Goal: Transaction & Acquisition: Book appointment/travel/reservation

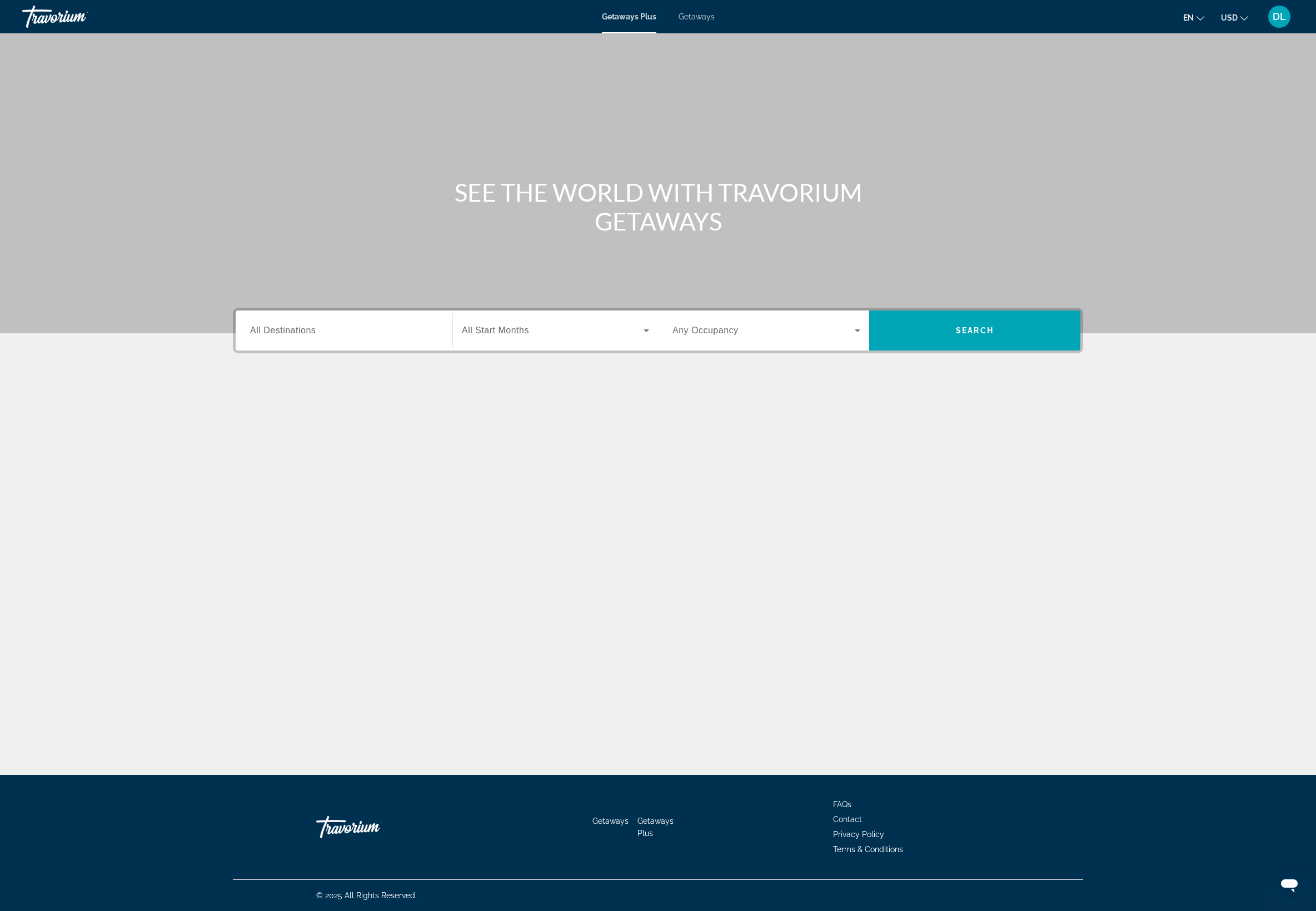
click at [250, 346] on div "Search widget" at bounding box center [343, 330] width 188 height 32
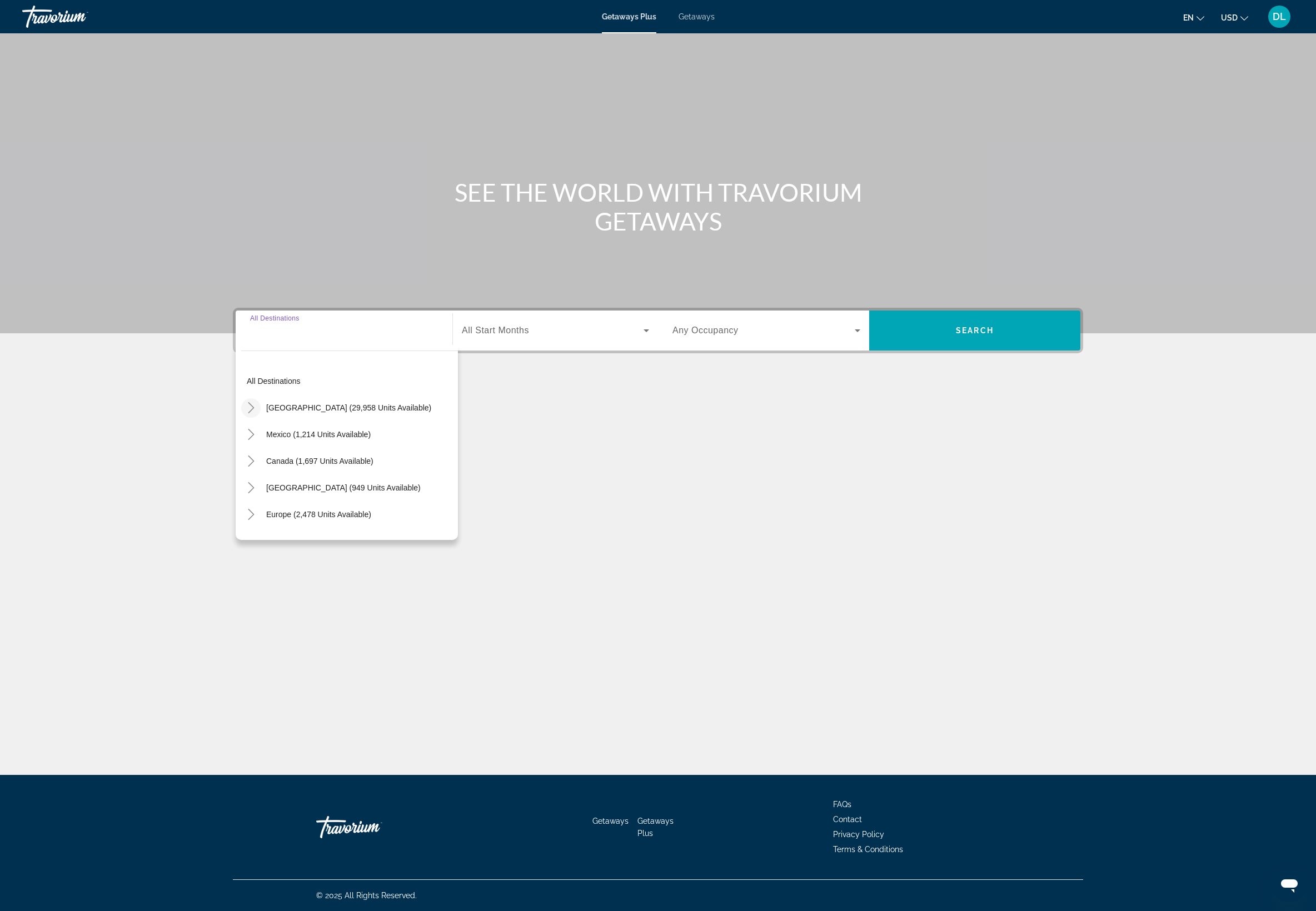
click at [246, 413] on icon "Toggle United States (29,958 units available)" at bounding box center [251, 408] width 11 height 11
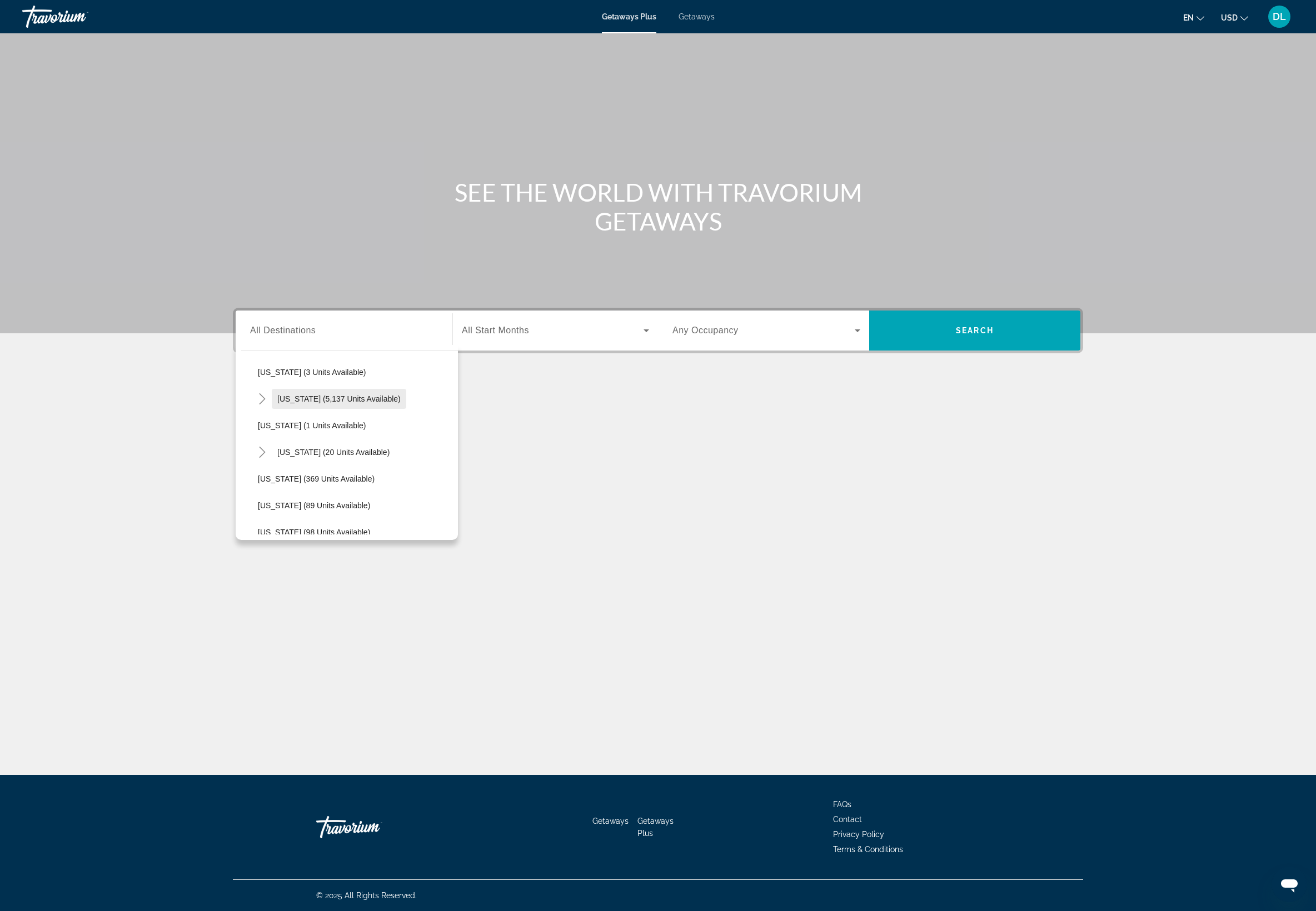
click at [272, 412] on span "Search widget" at bounding box center [339, 399] width 135 height 27
type input "**********"
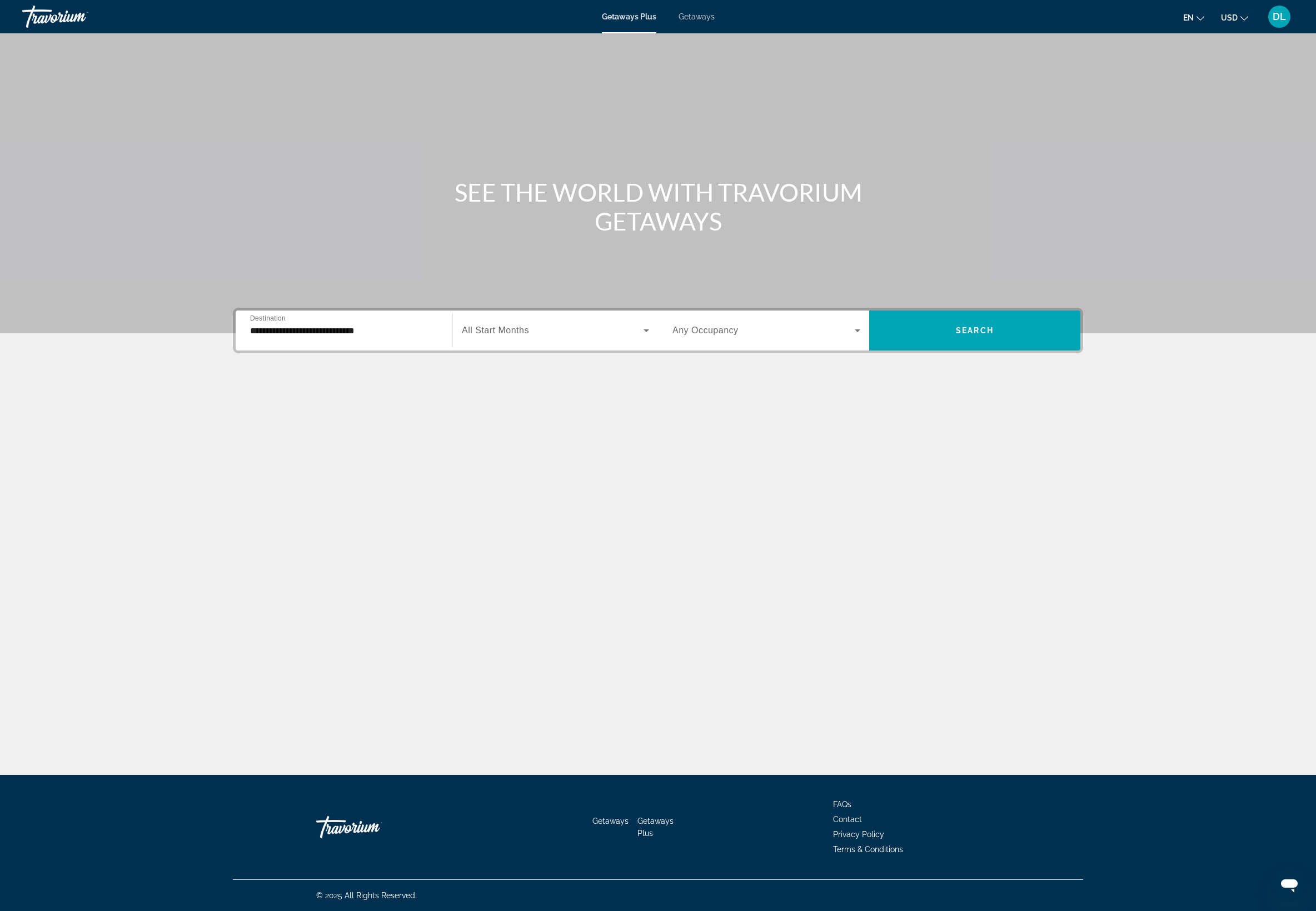
click at [453, 350] on div "Start Month All Start Months" at bounding box center [555, 330] width 206 height 40
click at [462, 346] on div "Search widget" at bounding box center [555, 330] width 187 height 31
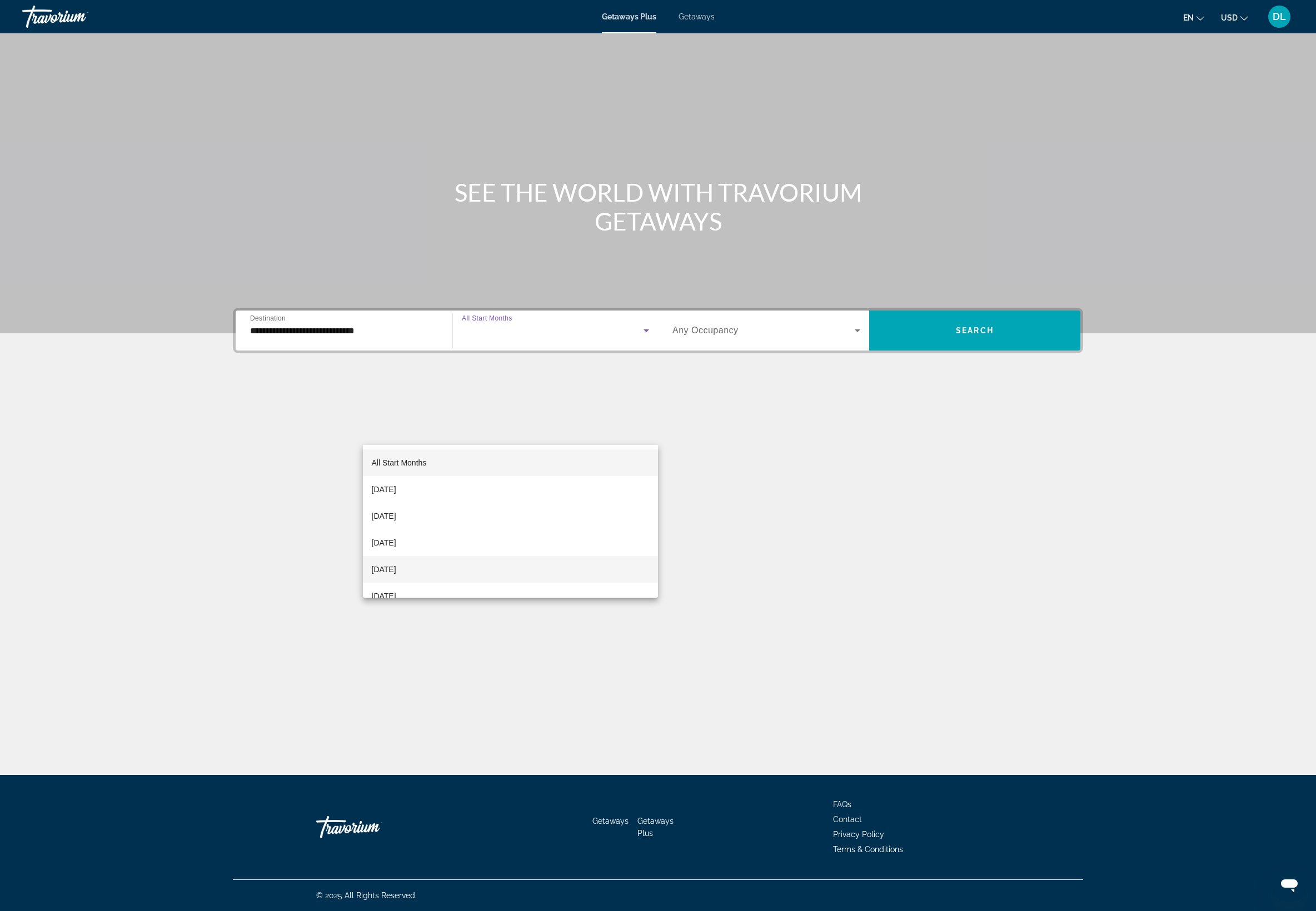
click at [483, 568] on mat-option "[DATE]" at bounding box center [511, 569] width 295 height 27
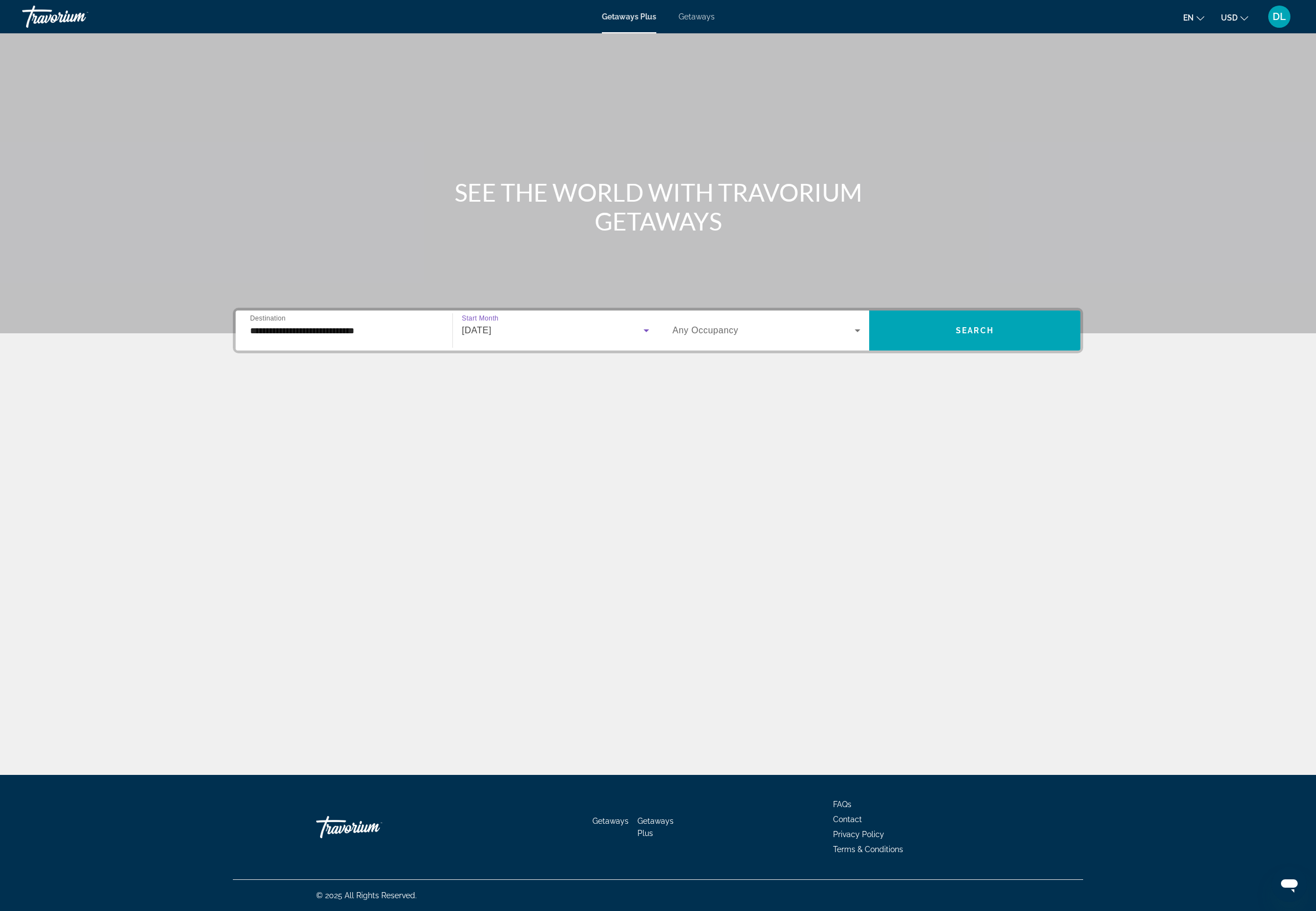
click at [720, 346] on div "Search widget" at bounding box center [766, 330] width 188 height 31
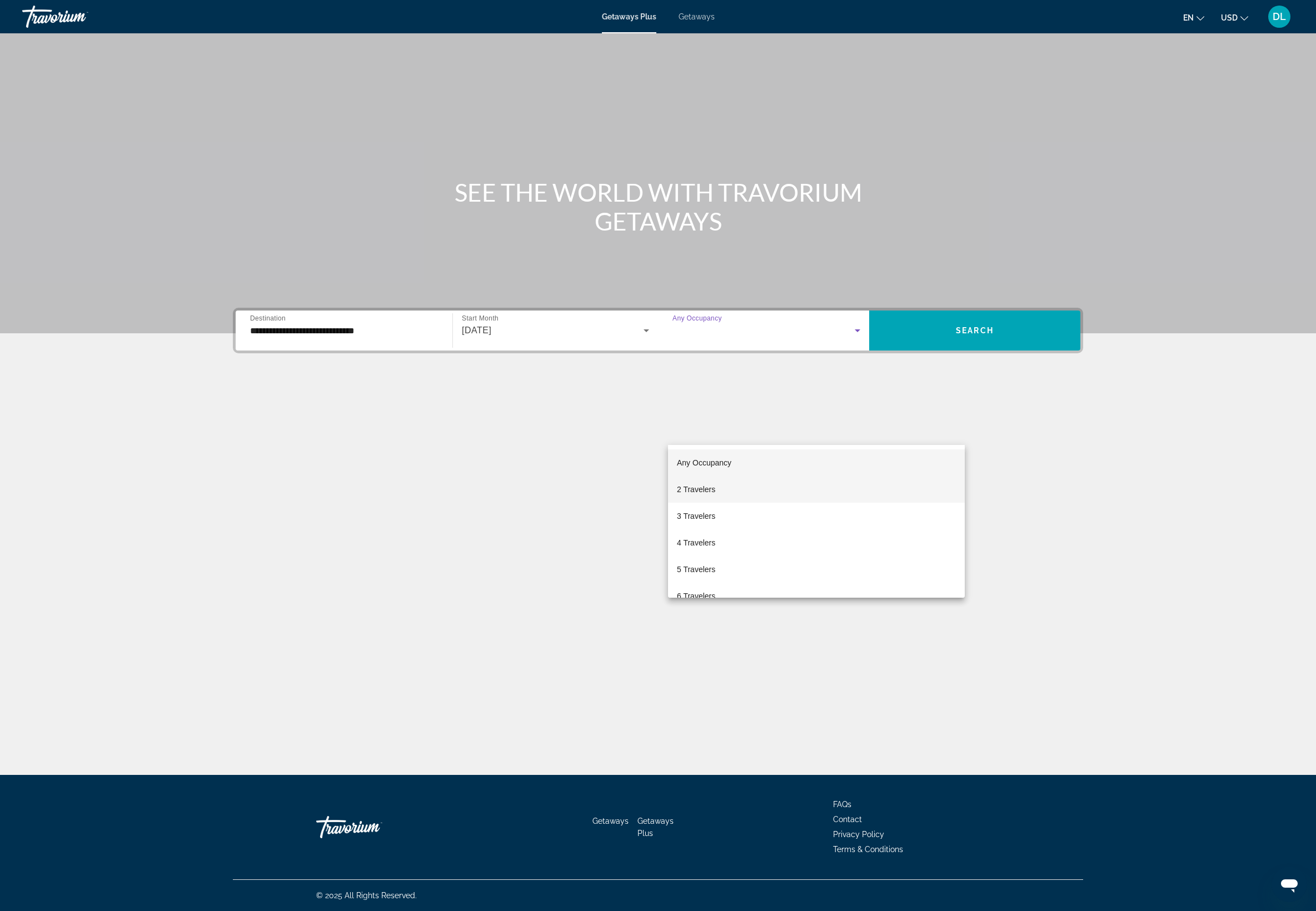
click at [737, 484] on mat-option "2 Travelers" at bounding box center [816, 489] width 297 height 27
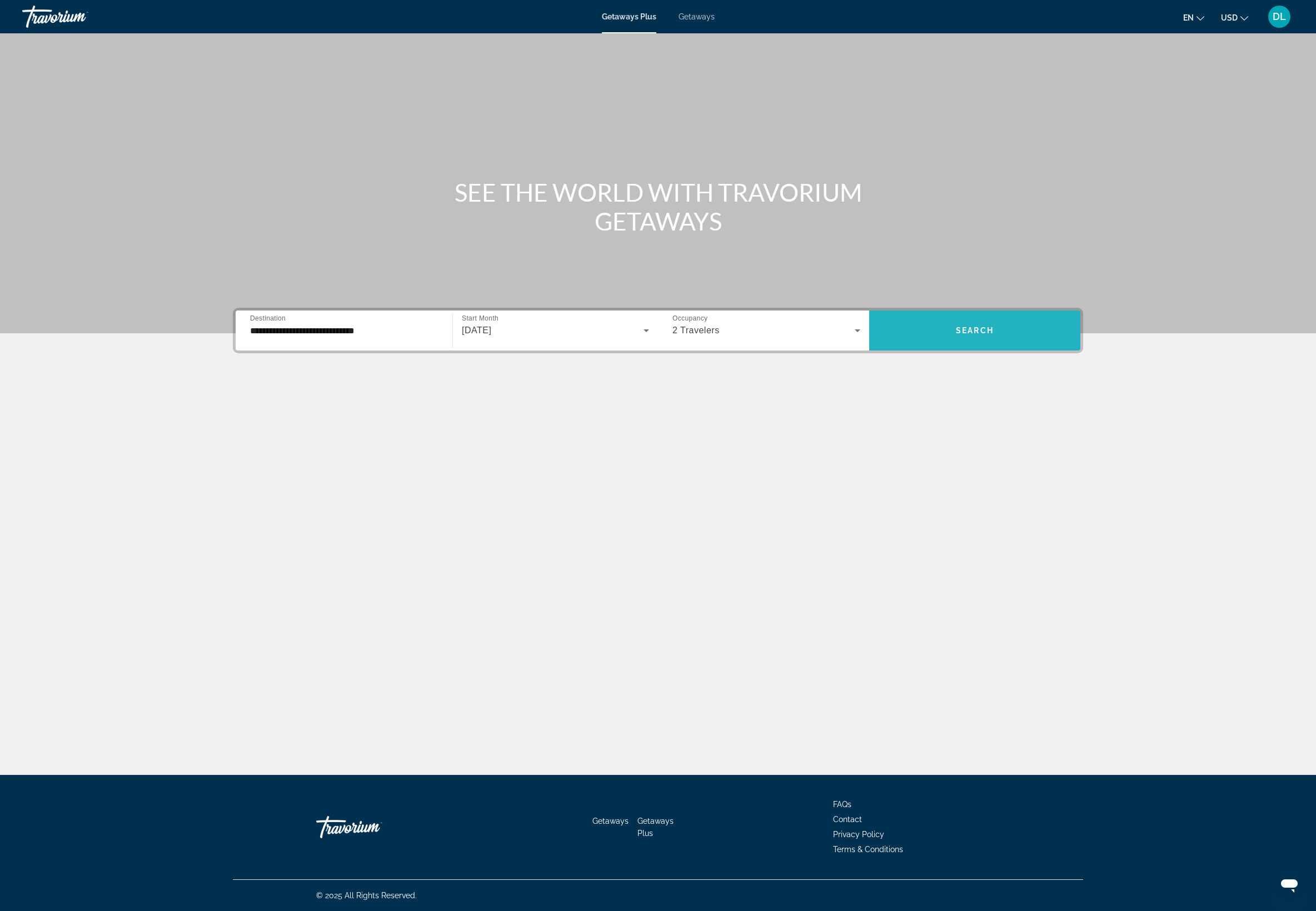
click at [1034, 344] on span "Search widget" at bounding box center [974, 330] width 211 height 27
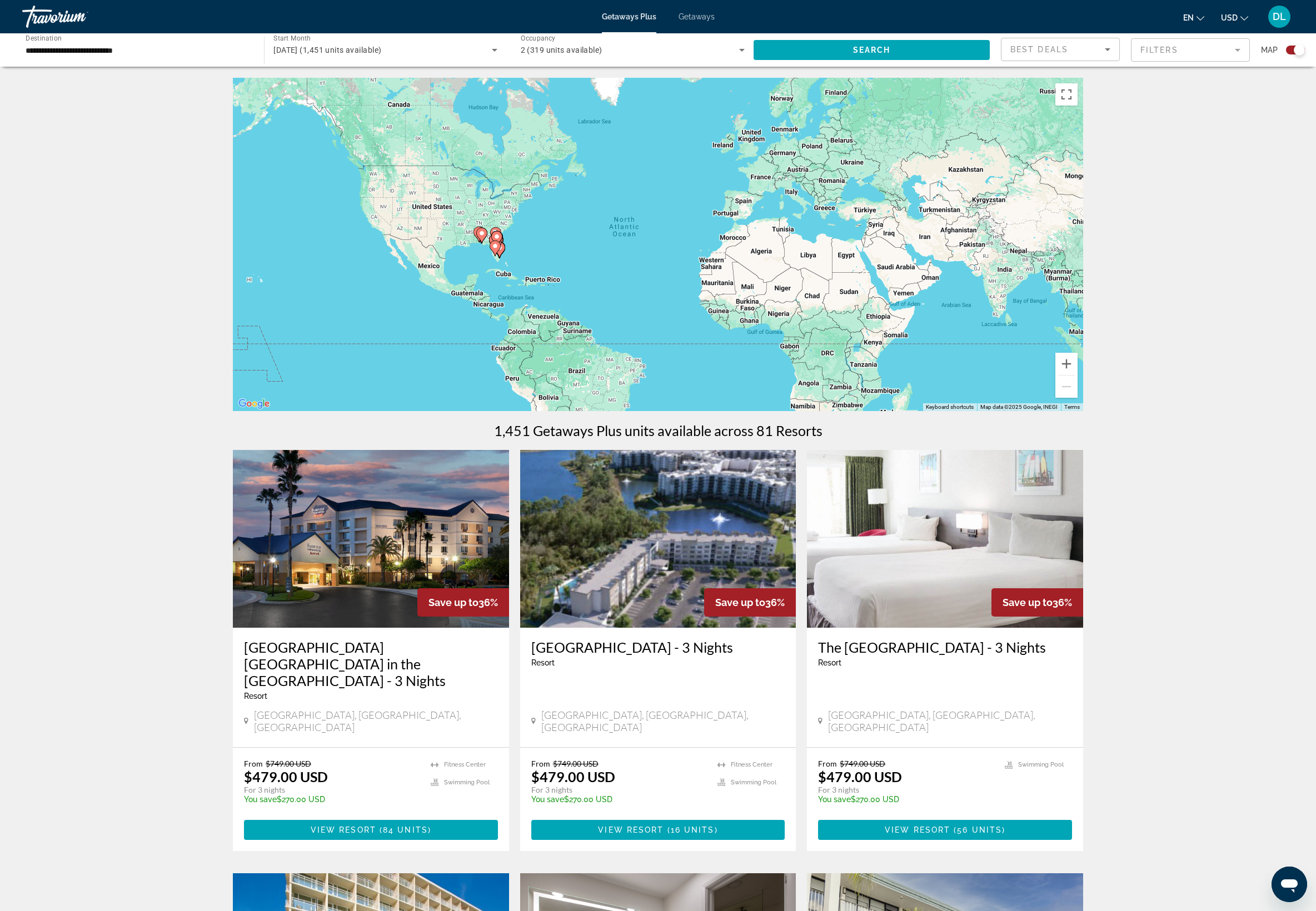
click at [544, 239] on div "To activate drag with keyboard, press Alt + Enter. Once in keyboard drag state,…" at bounding box center [658, 244] width 850 height 333
click at [1077, 375] on button "Zoom in" at bounding box center [1067, 364] width 22 height 22
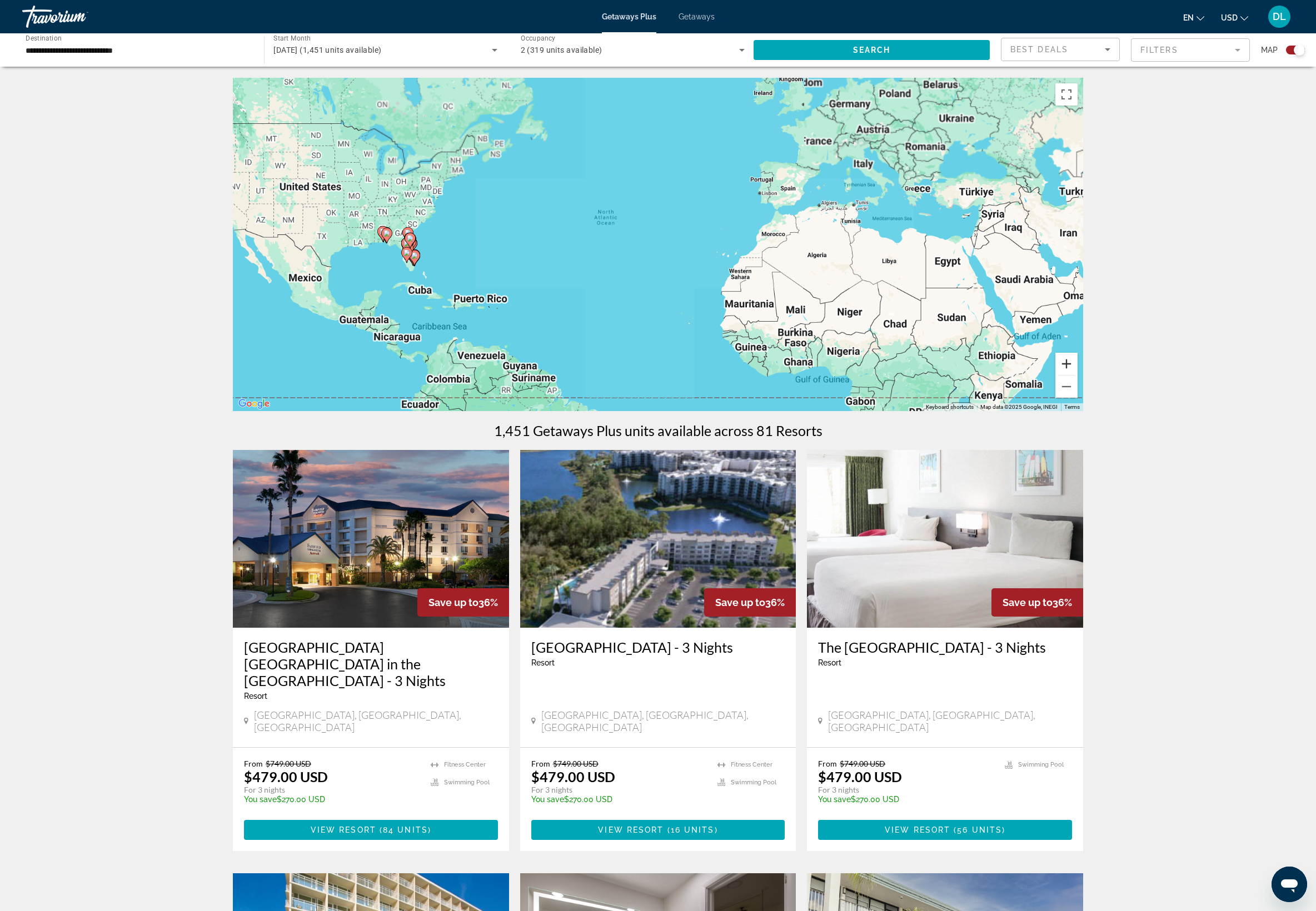
click at [1077, 375] on button "Zoom in" at bounding box center [1067, 364] width 22 height 22
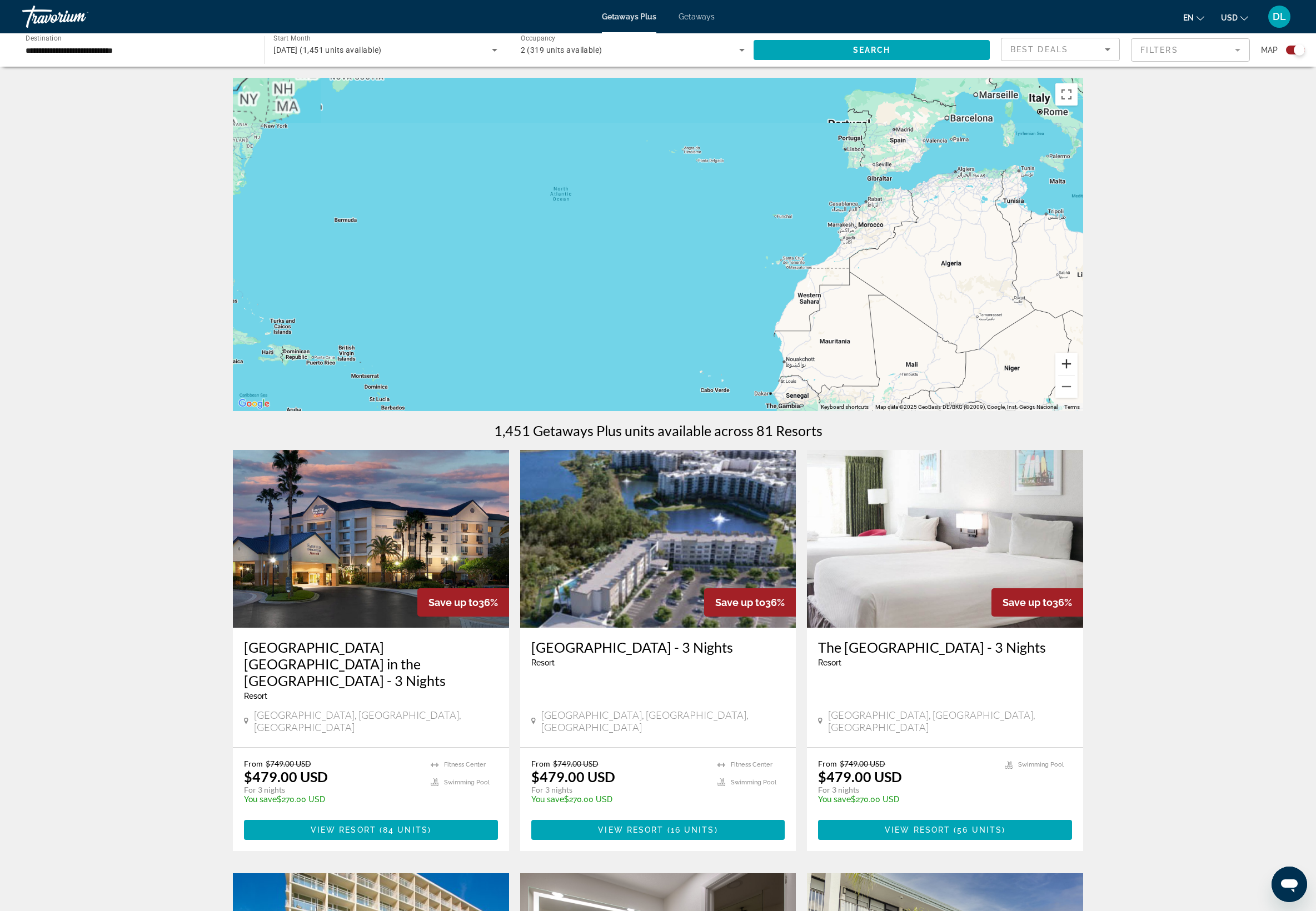
click at [1077, 375] on button "Zoom in" at bounding box center [1067, 364] width 22 height 22
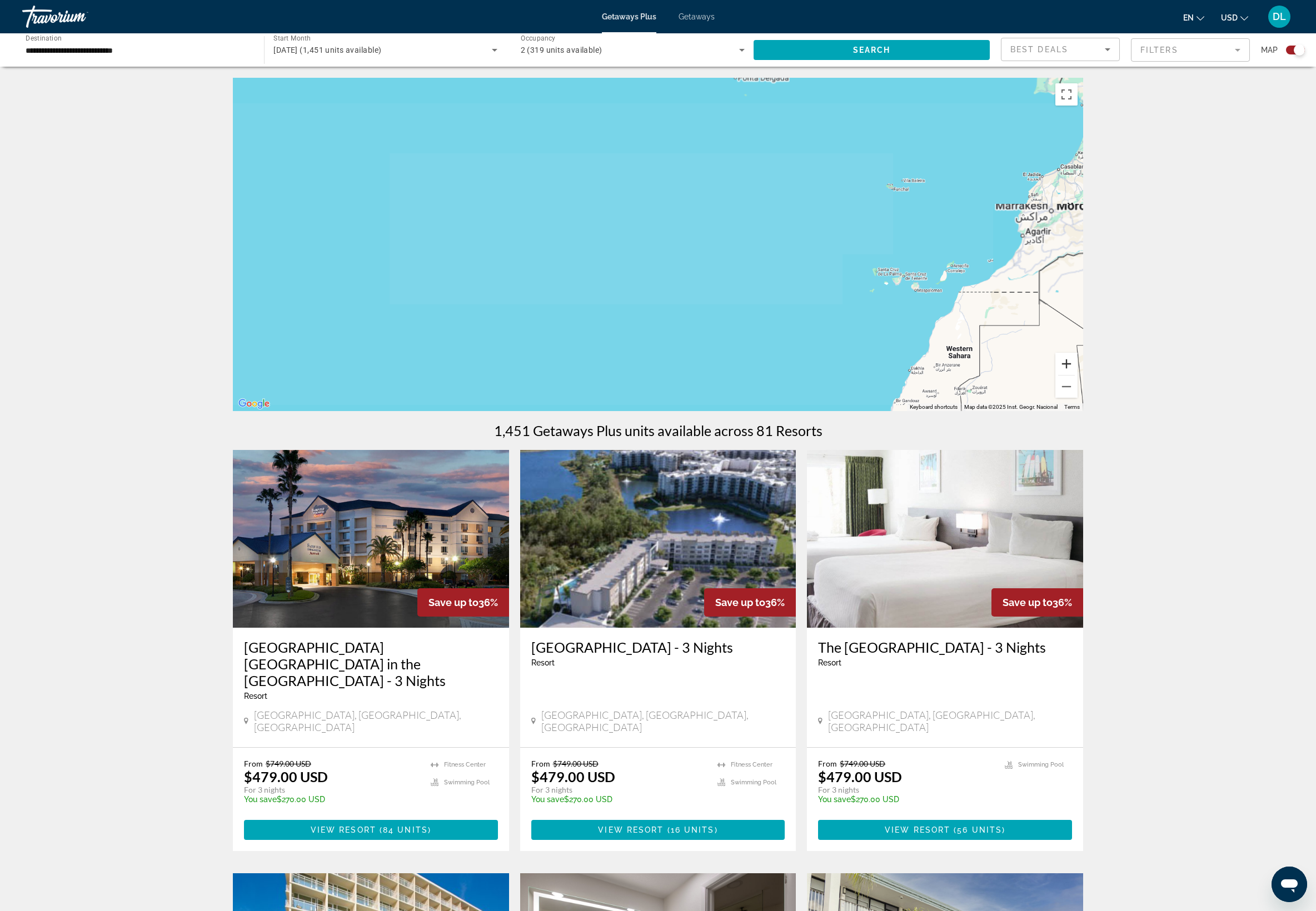
click at [1077, 375] on button "Zoom in" at bounding box center [1067, 364] width 22 height 22
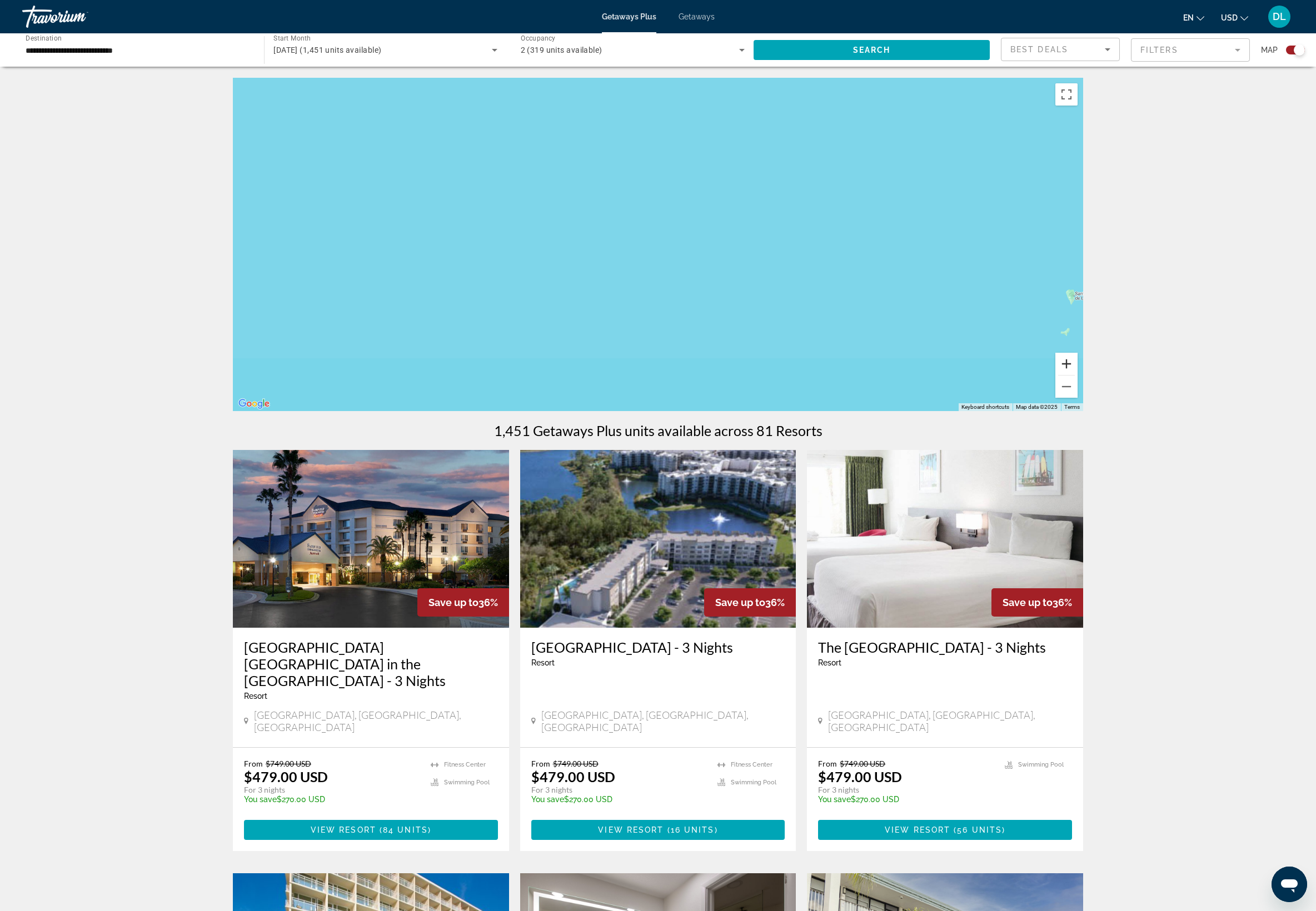
click at [1077, 375] on button "Zoom in" at bounding box center [1067, 364] width 22 height 22
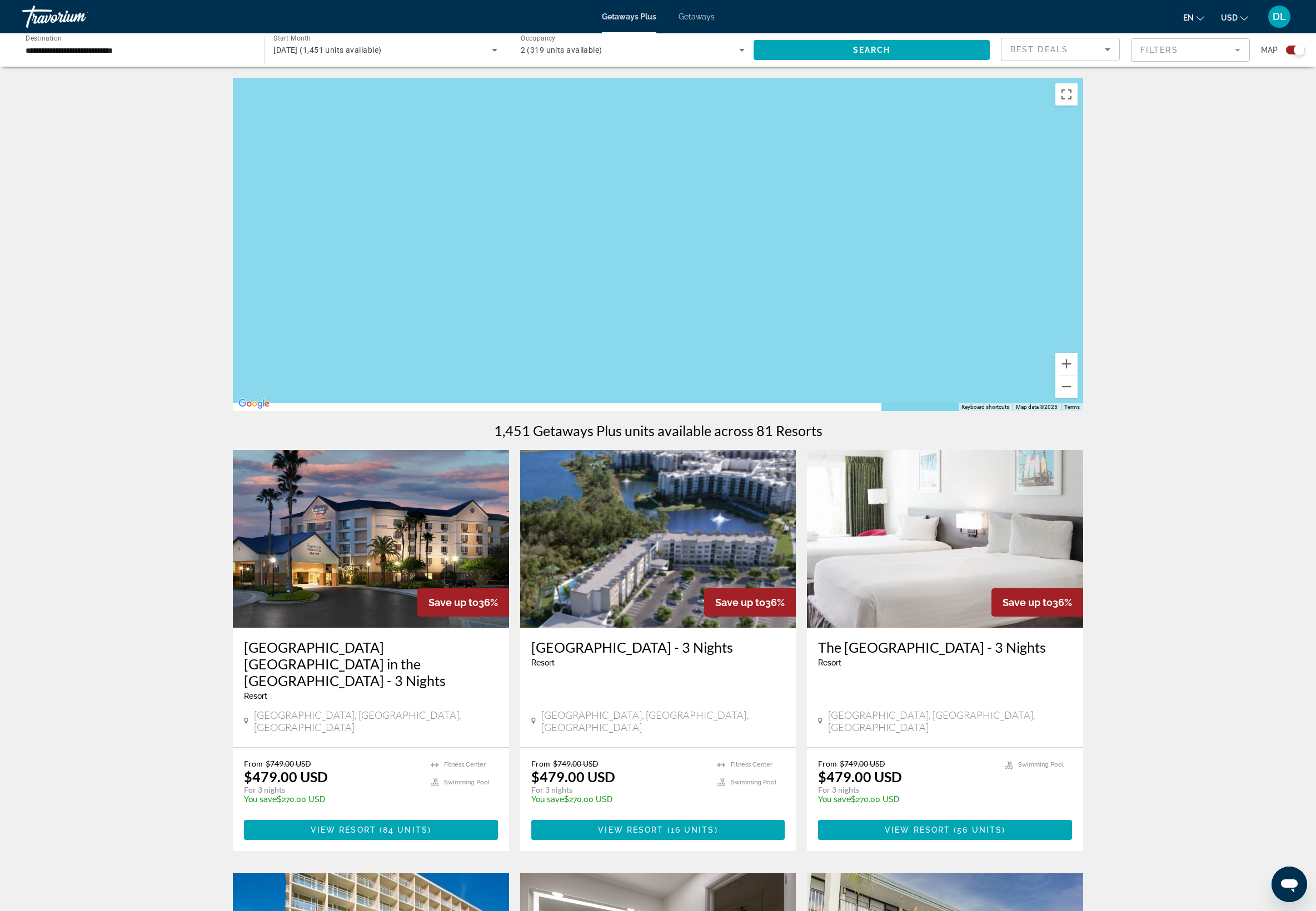
drag, startPoint x: 431, startPoint y: 410, endPoint x: 1332, endPoint y: 348, distance: 903.1
click at [1316, 348] on html "**********" at bounding box center [658, 456] width 1316 height 911
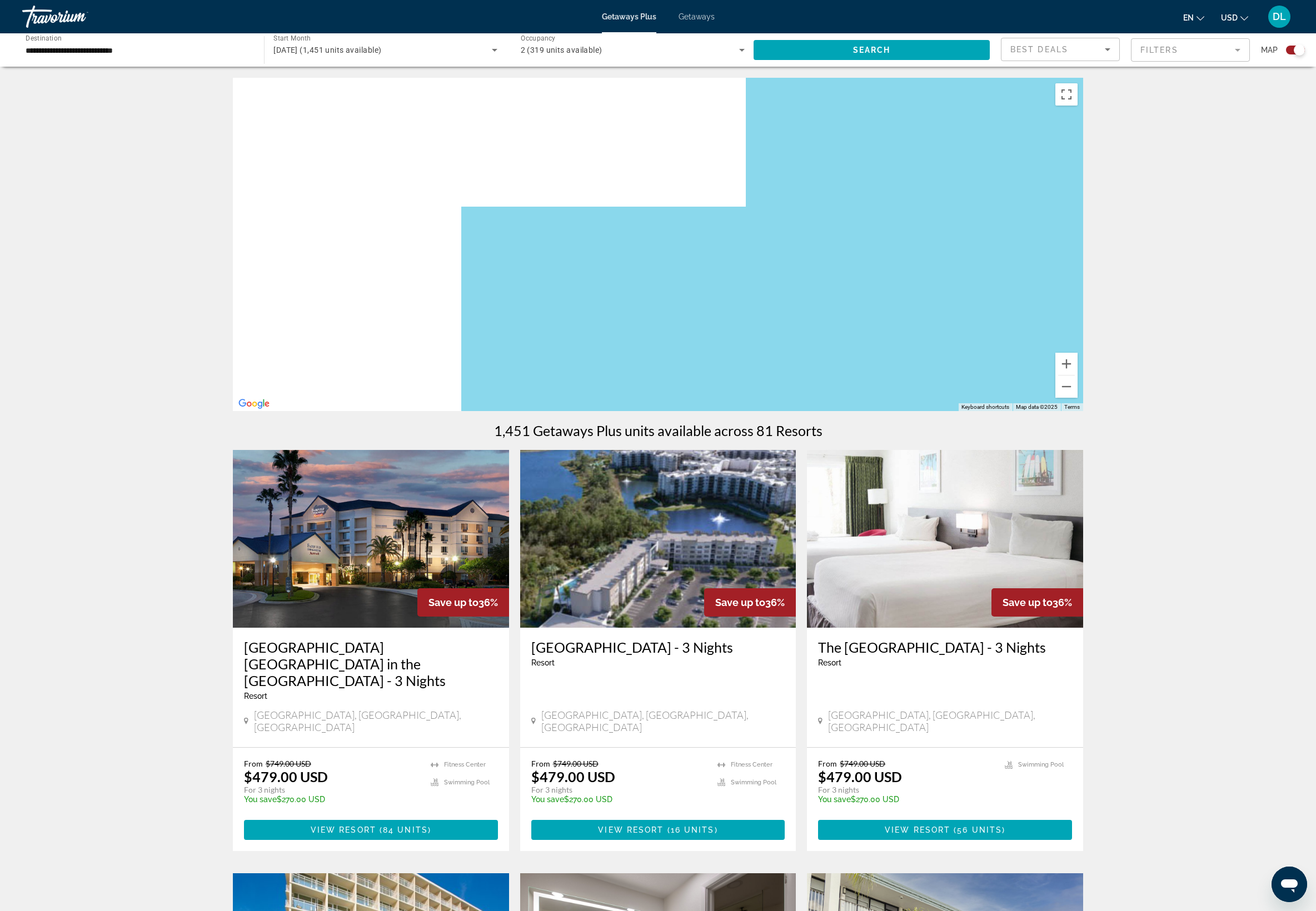
drag, startPoint x: 524, startPoint y: 237, endPoint x: 1332, endPoint y: 546, distance: 865.1
click at [1316, 546] on html "**********" at bounding box center [658, 456] width 1316 height 911
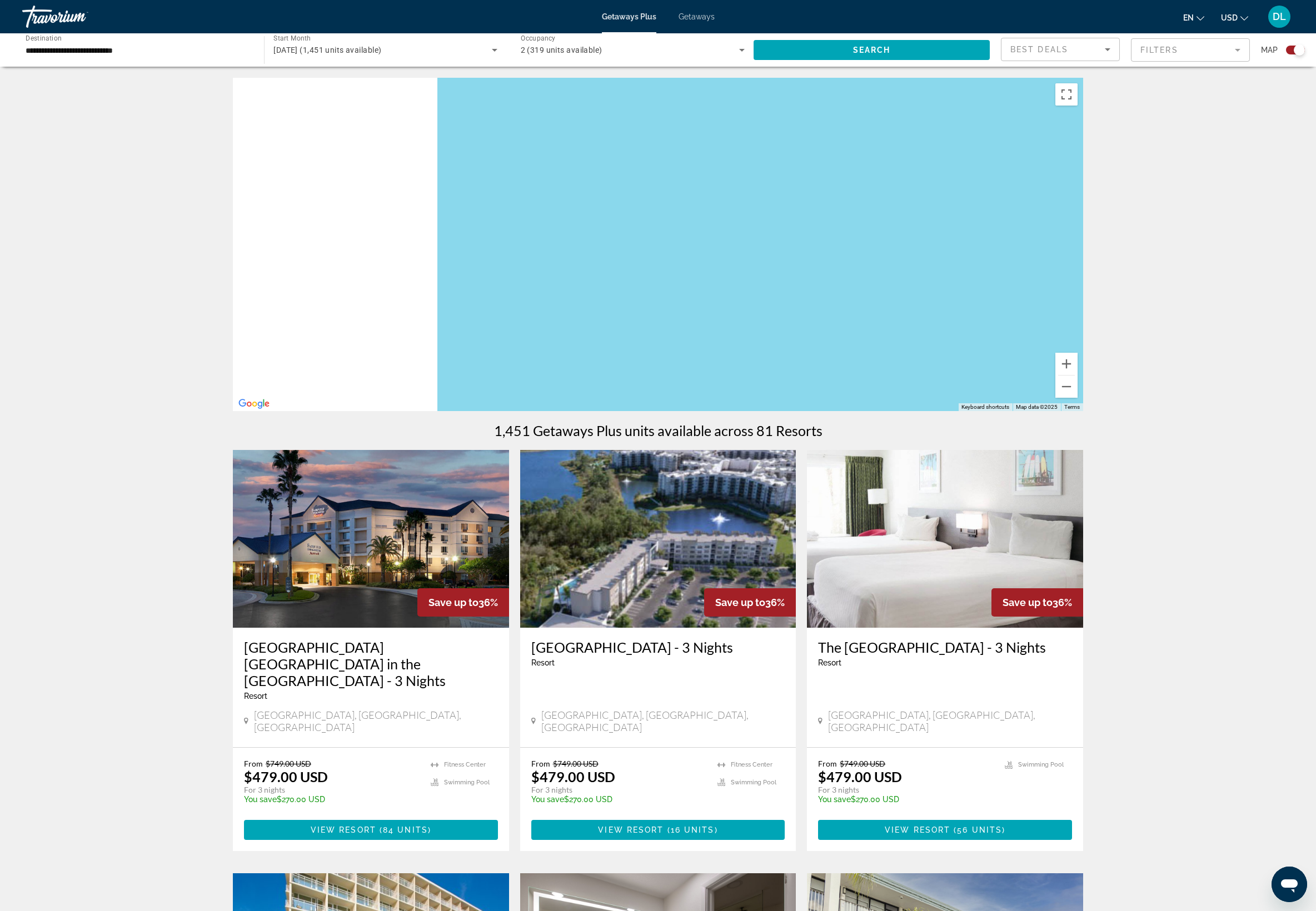
drag, startPoint x: 527, startPoint y: 287, endPoint x: 1332, endPoint y: 274, distance: 805.1
click at [1316, 274] on html "**********" at bounding box center [658, 456] width 1316 height 911
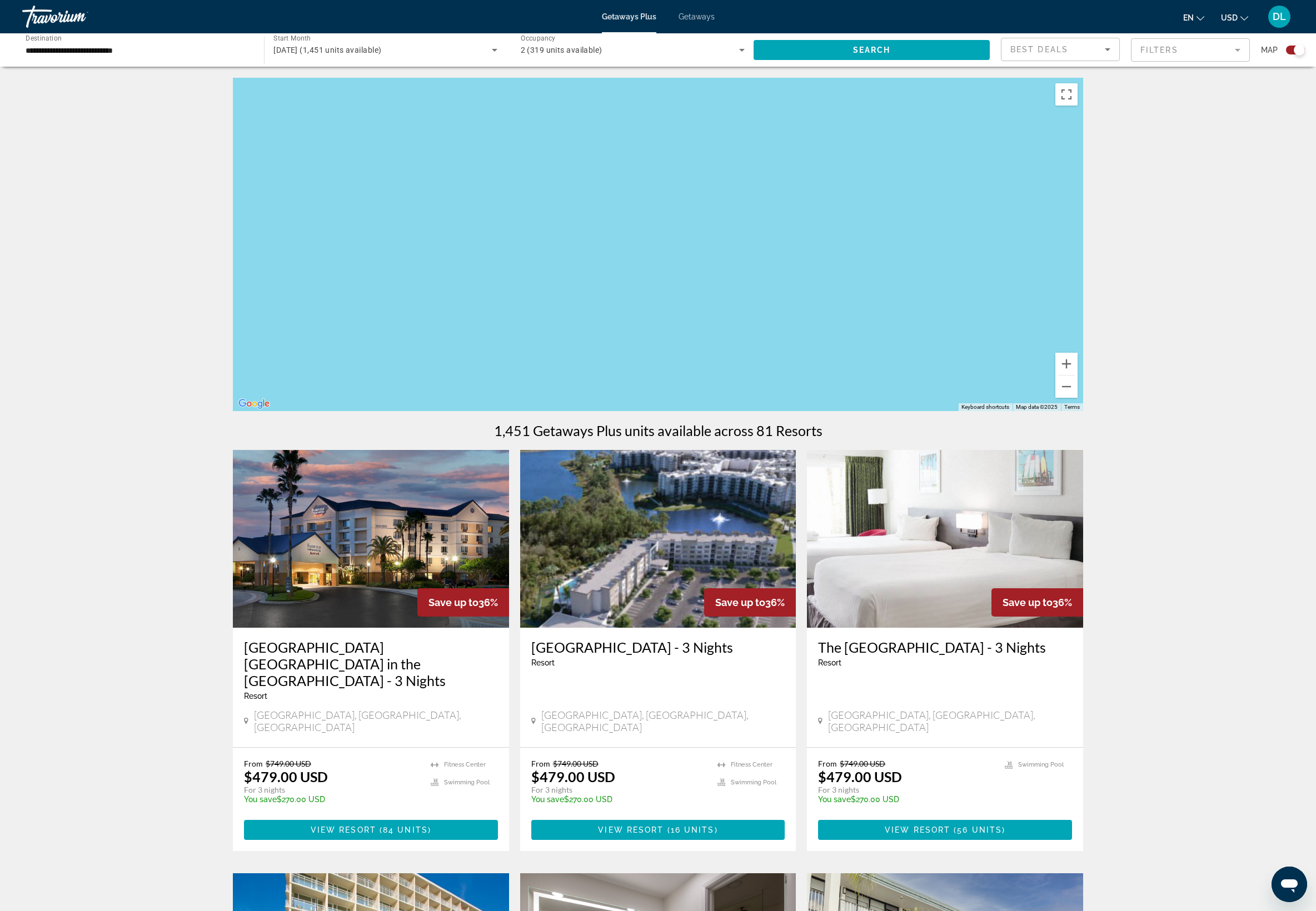
drag, startPoint x: 744, startPoint y: 369, endPoint x: 1332, endPoint y: 492, distance: 600.7
click at [1316, 492] on html "**********" at bounding box center [658, 456] width 1316 height 911
click at [1077, 398] on button "Zoom out" at bounding box center [1067, 387] width 22 height 22
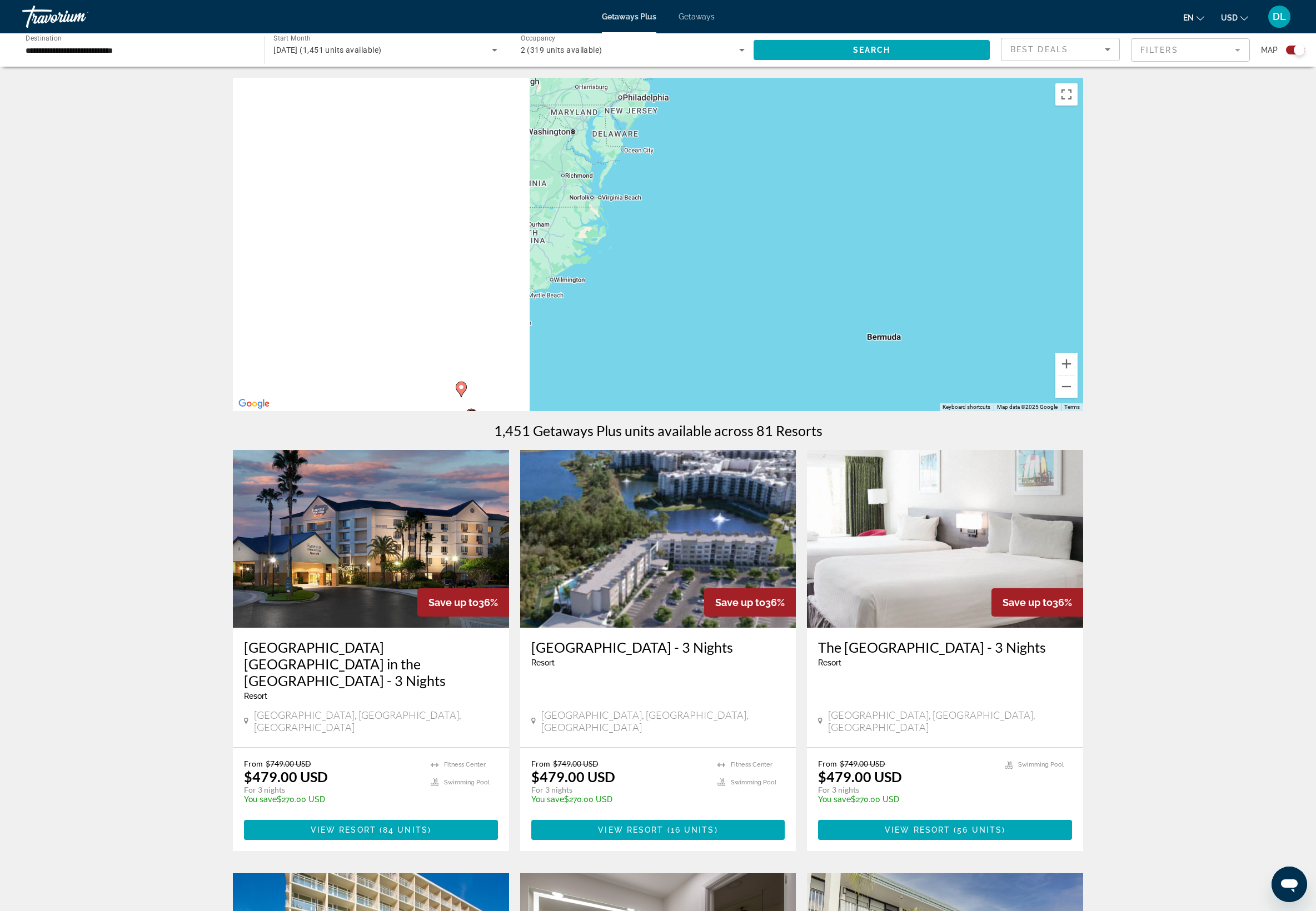
drag, startPoint x: 679, startPoint y: 271, endPoint x: 1330, endPoint y: 386, distance: 661.1
click at [1316, 386] on html "**********" at bounding box center [658, 456] width 1316 height 911
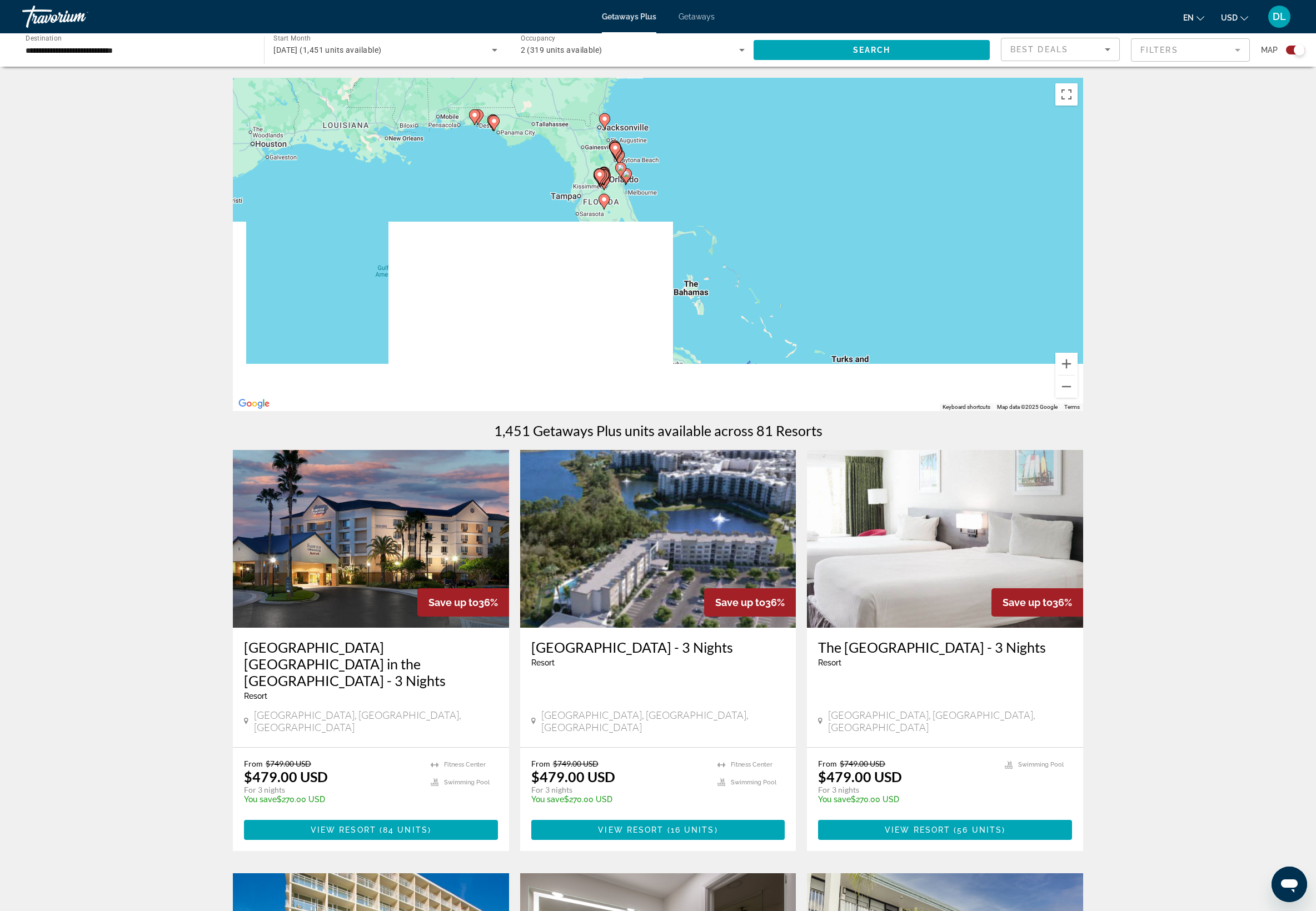
drag, startPoint x: 714, startPoint y: 309, endPoint x: 862, endPoint y: 50, distance: 298.3
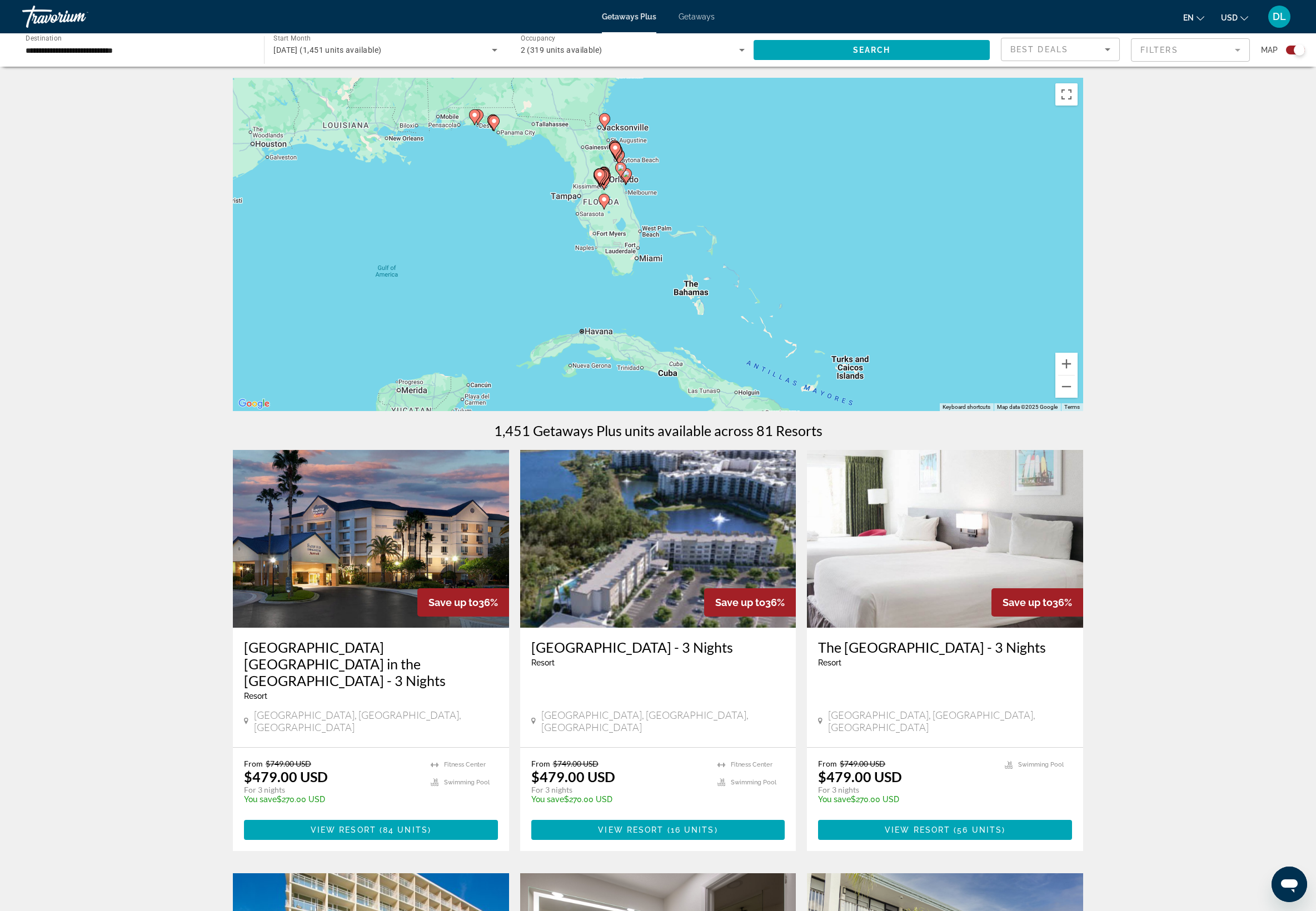
click at [862, 54] on div "**********" at bounding box center [658, 456] width 1316 height 911
click at [1077, 375] on button "Zoom in" at bounding box center [1067, 364] width 22 height 22
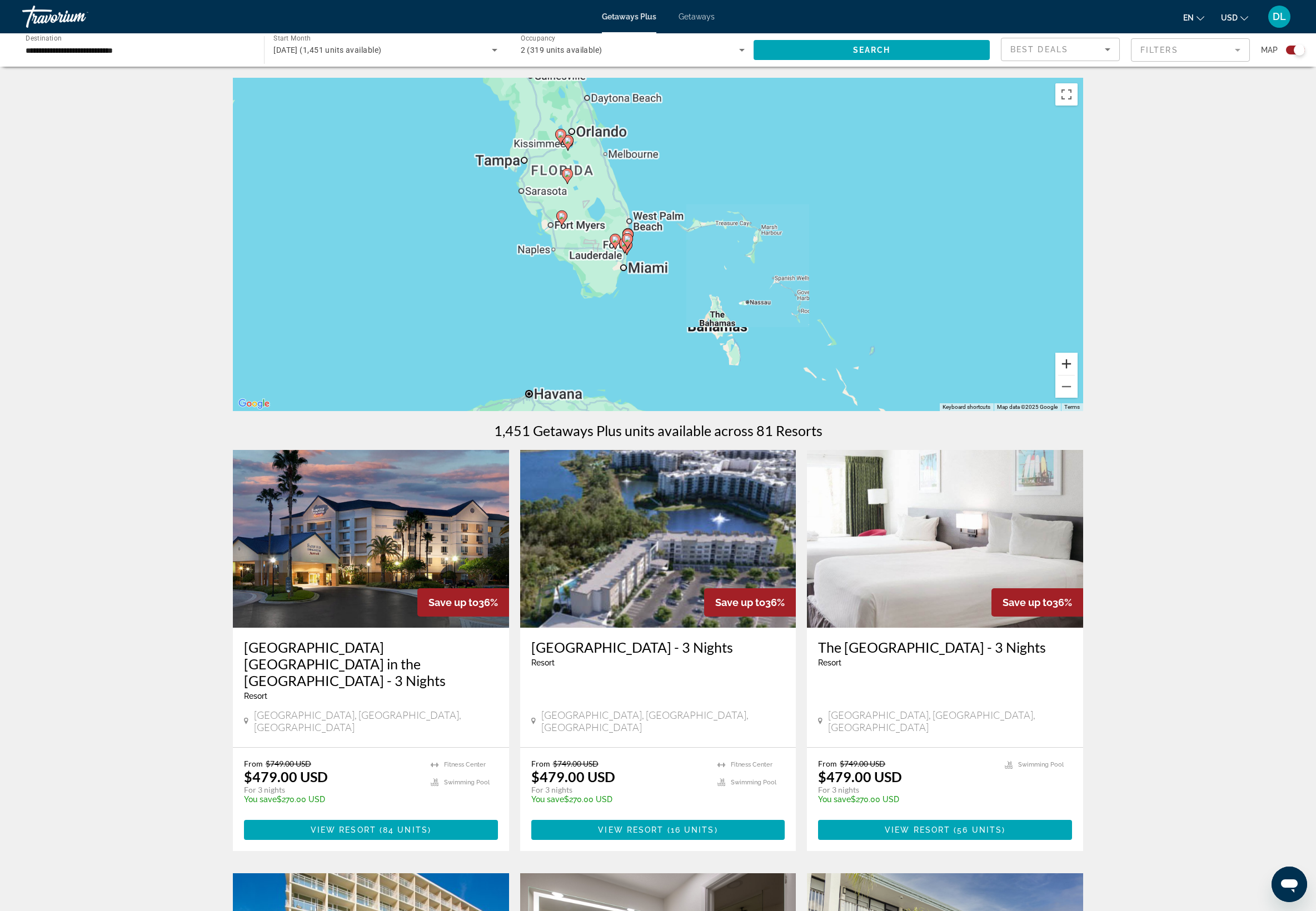
click at [1077, 375] on button "Zoom in" at bounding box center [1067, 364] width 22 height 22
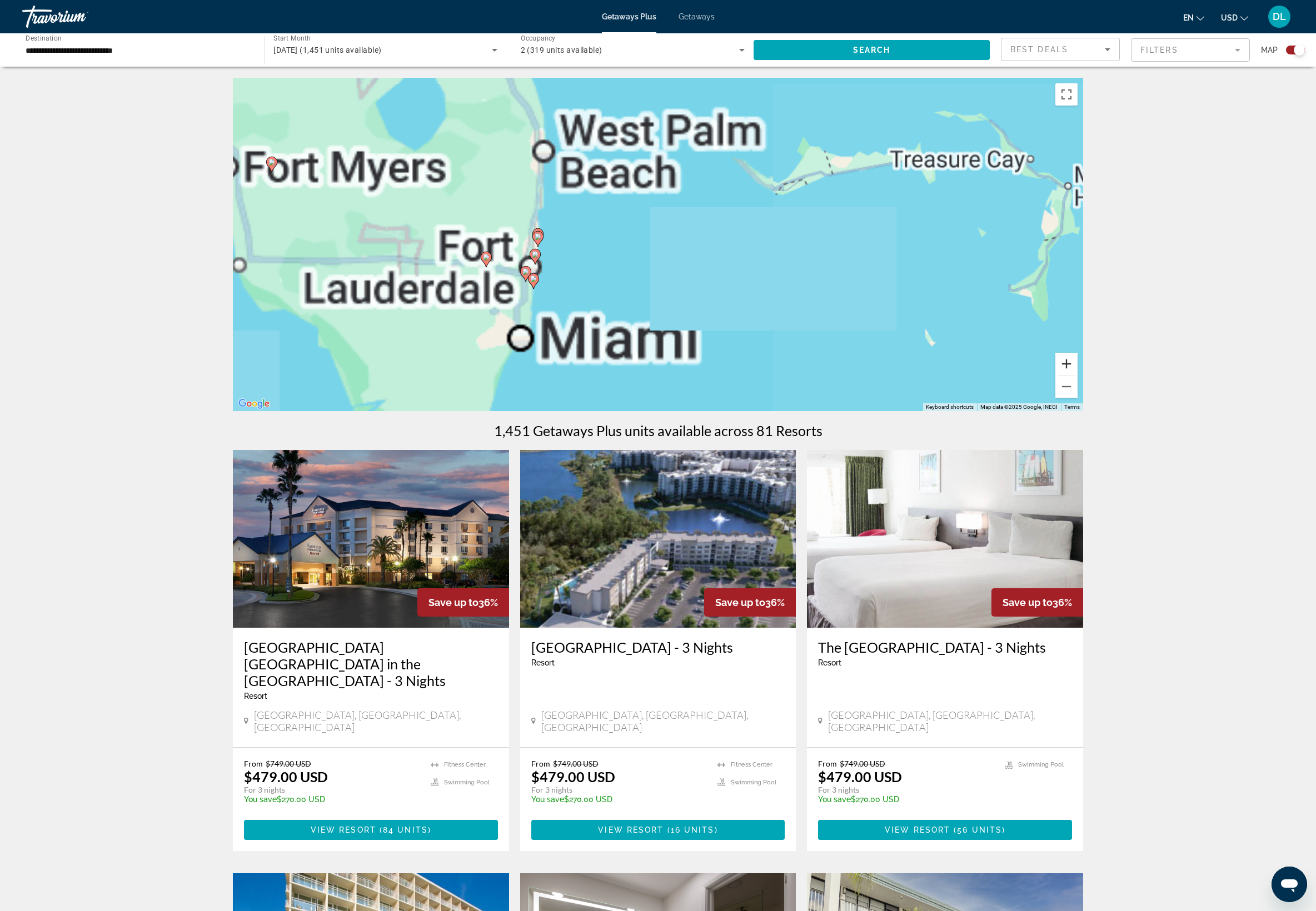
click at [1077, 375] on button "Zoom in" at bounding box center [1067, 364] width 22 height 22
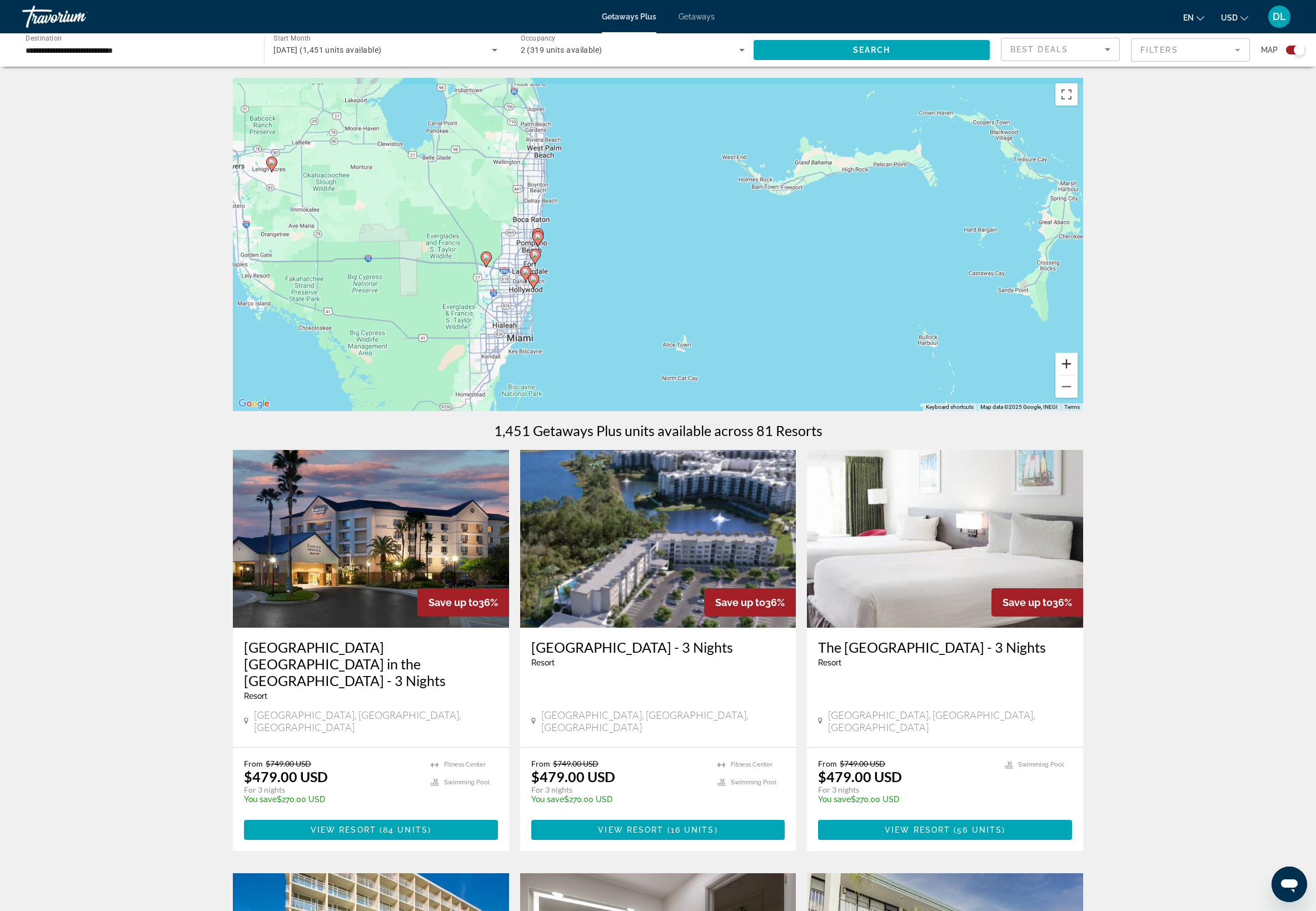
click at [1077, 375] on button "Zoom in" at bounding box center [1067, 364] width 22 height 22
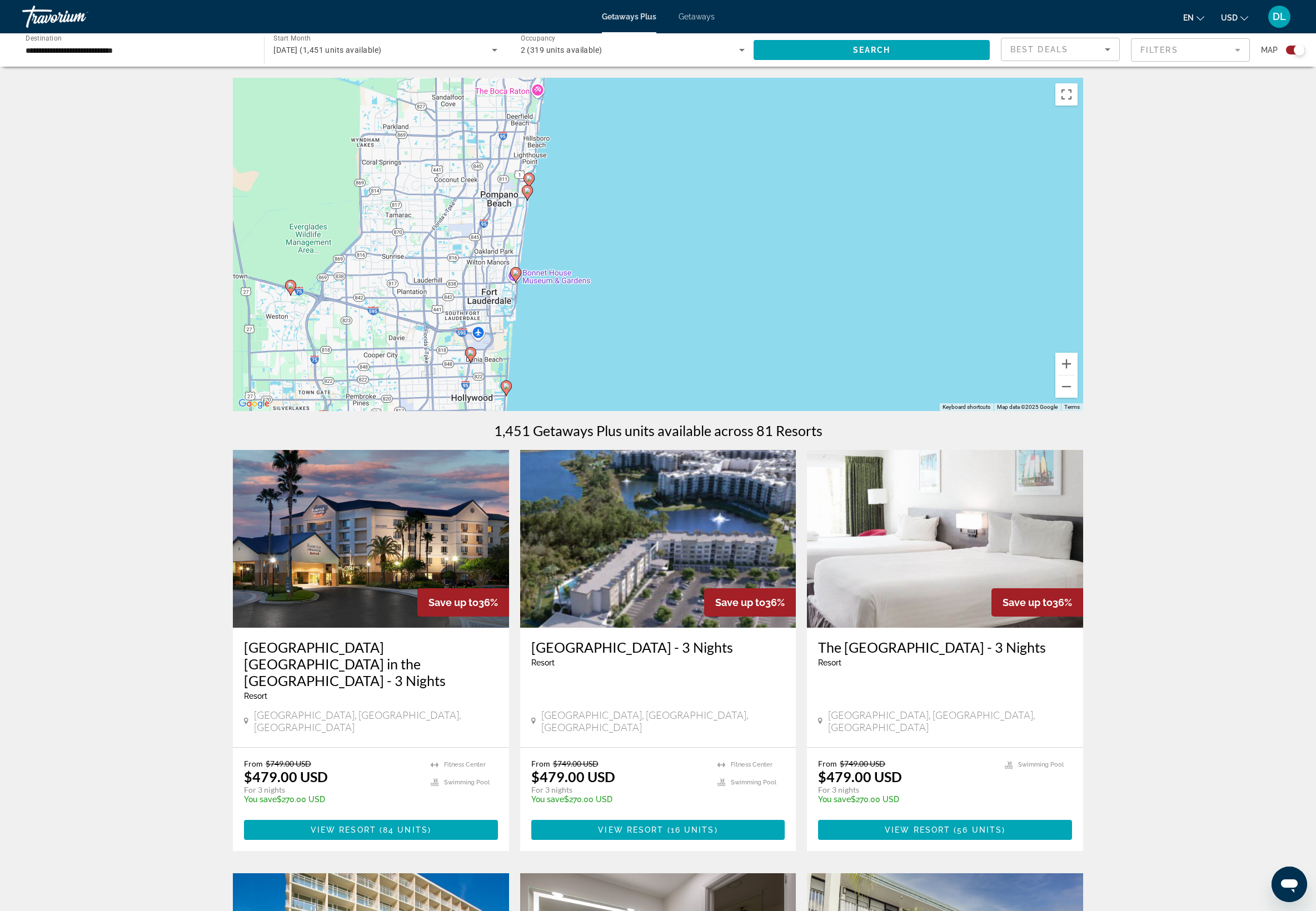
drag, startPoint x: 581, startPoint y: 291, endPoint x: 1048, endPoint y: 199, distance: 476.0
click at [1048, 199] on div "To activate drag with keyboard, press Alt + Enter. Once in keyboard drag state,…" at bounding box center [658, 244] width 850 height 333
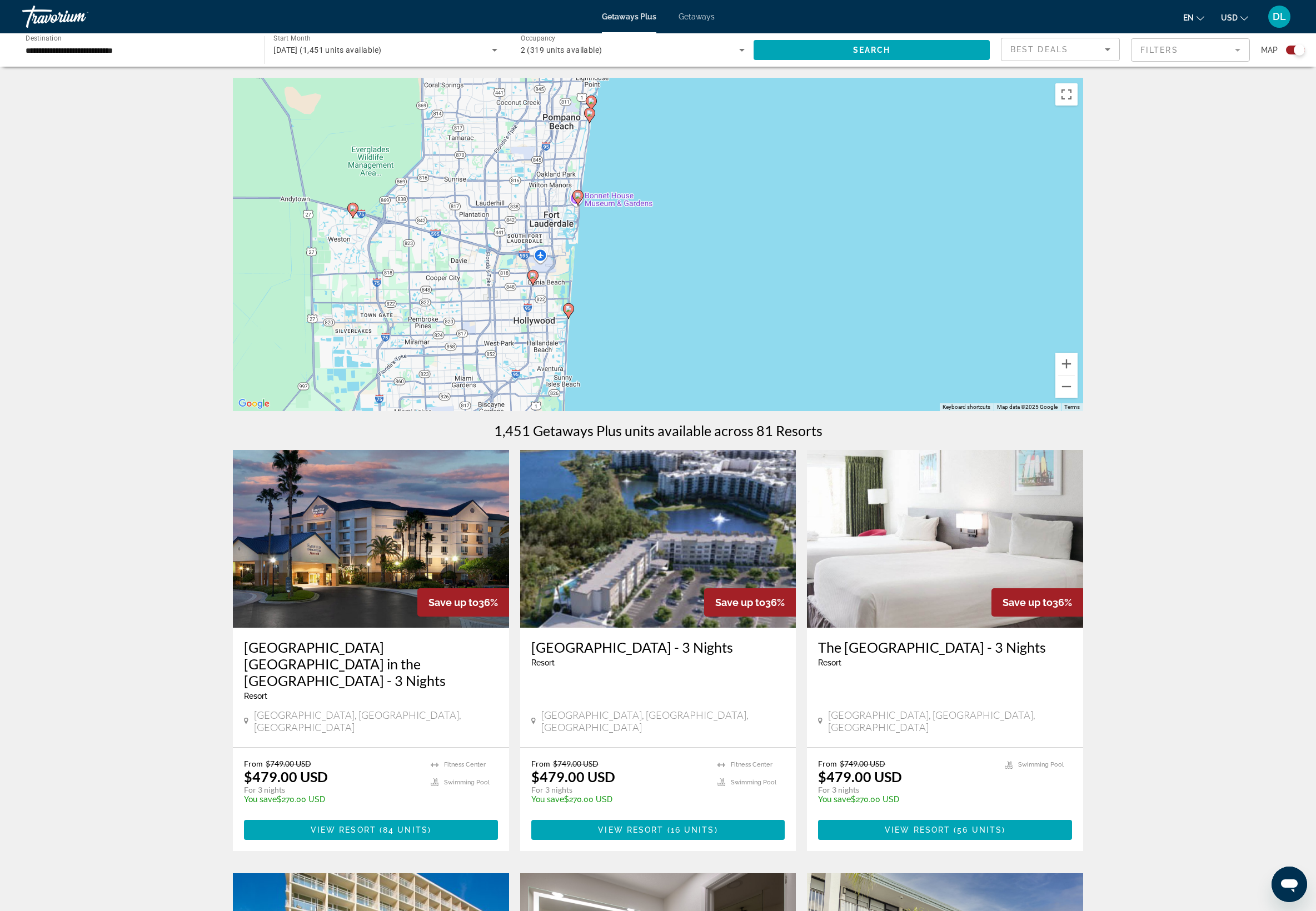
click at [570, 312] on image "Main content" at bounding box center [568, 308] width 7 height 7
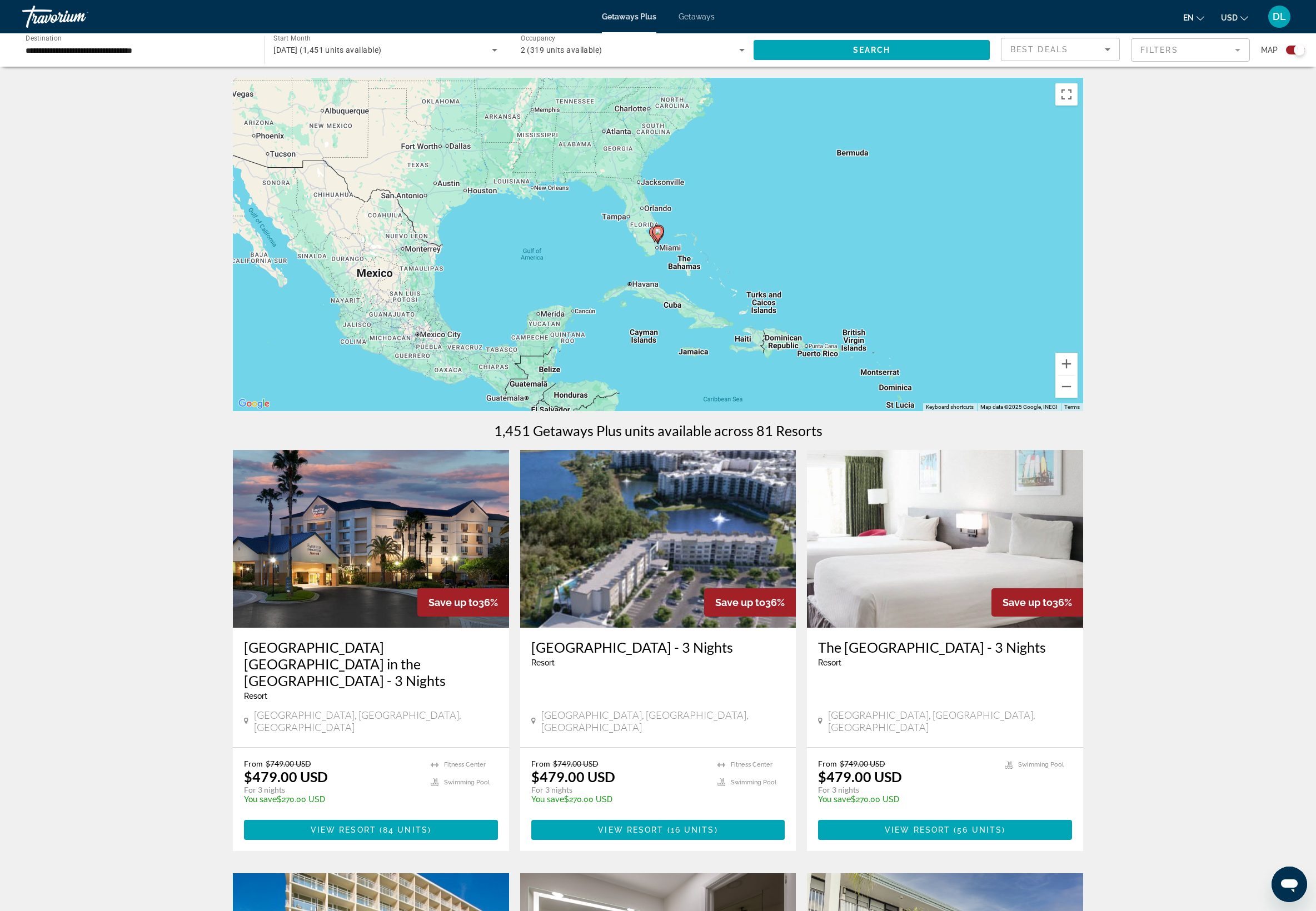
click at [661, 242] on gmp-advanced-marker "Main content" at bounding box center [658, 234] width 11 height 17
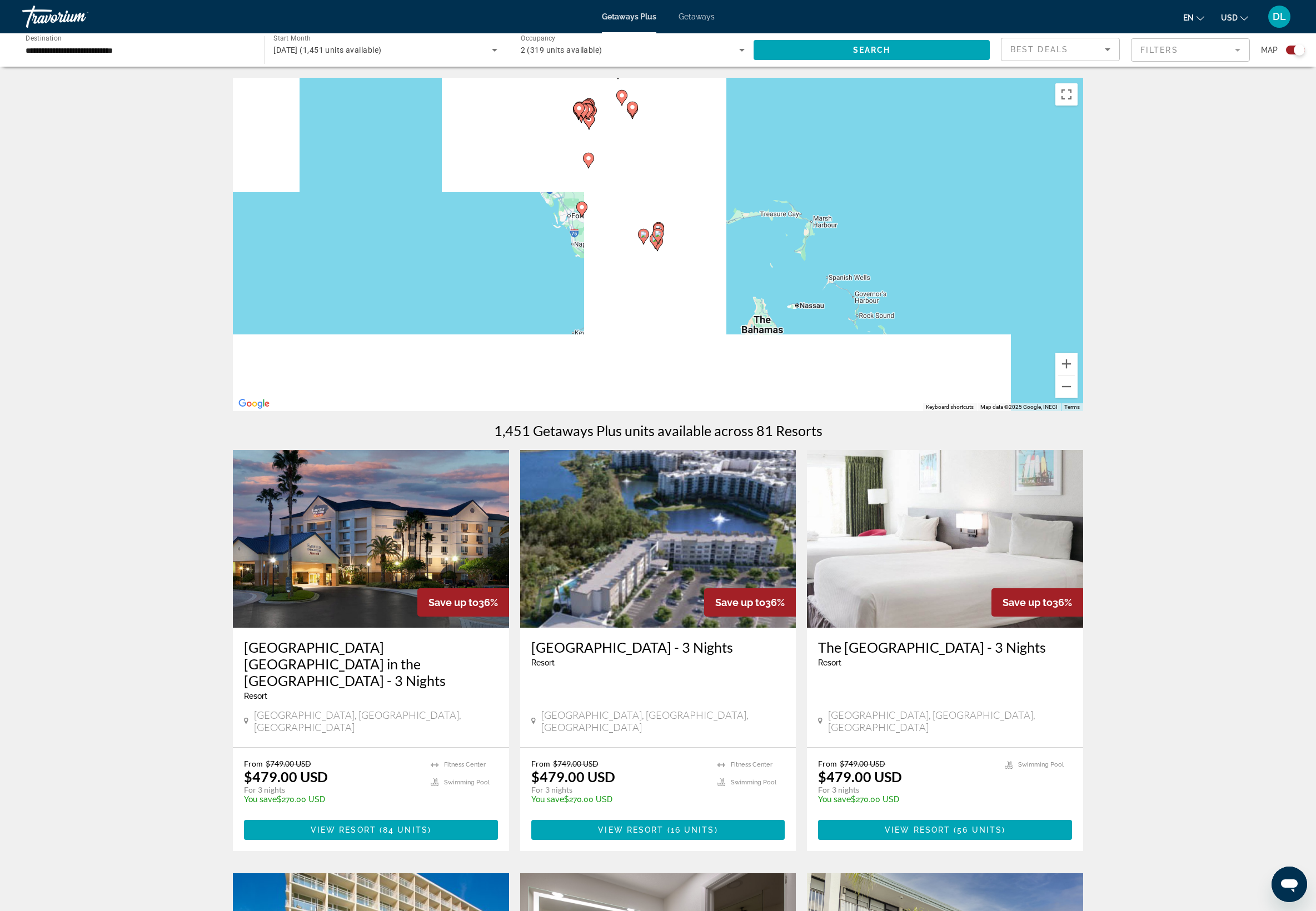
click at [661, 244] on gmp-advanced-marker "Main content" at bounding box center [658, 236] width 11 height 17
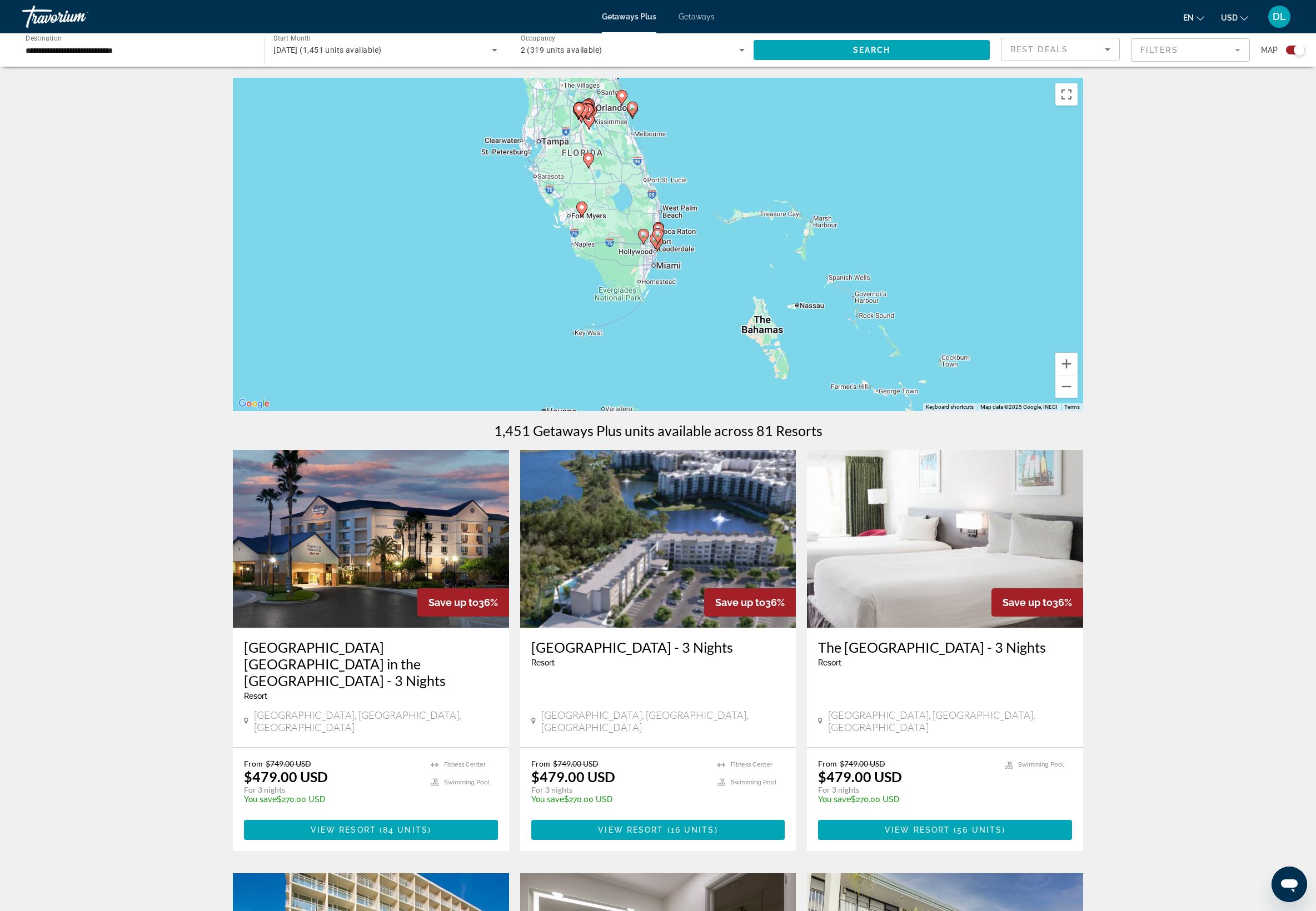
type input "**********"
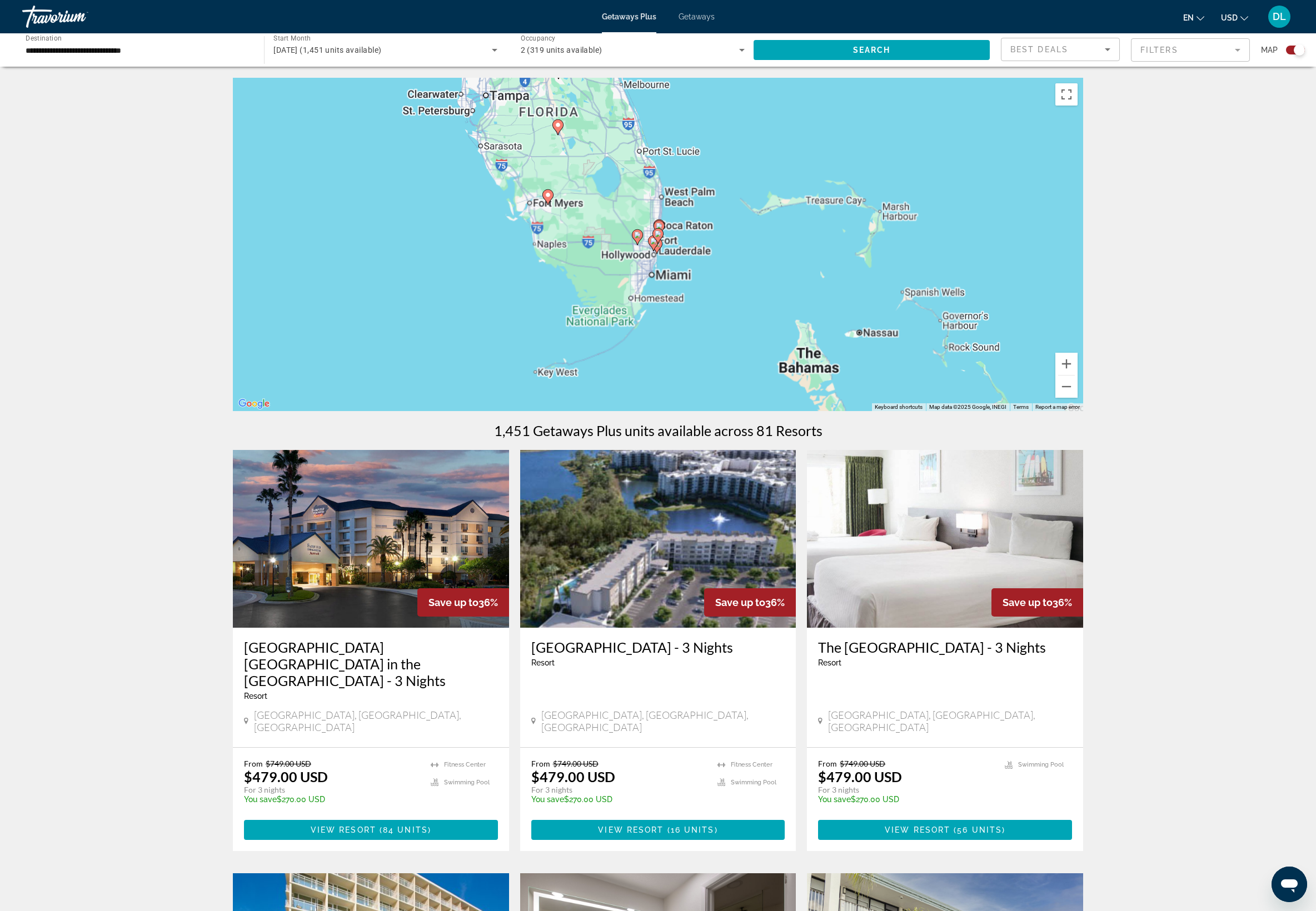
click at [661, 244] on gmp-advanced-marker "Main content" at bounding box center [658, 236] width 11 height 17
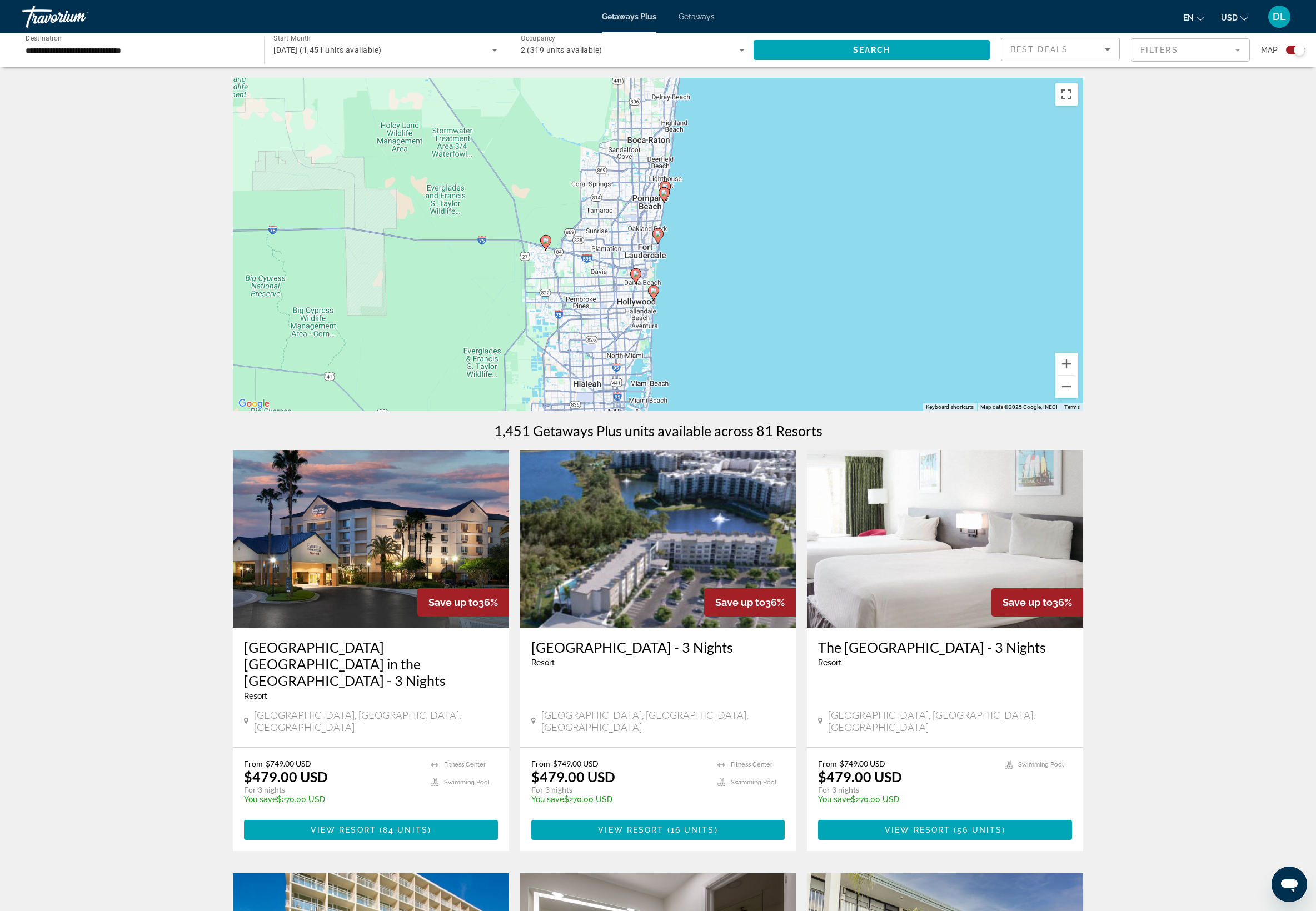
click at [651, 300] on icon "Main content" at bounding box center [653, 292] width 11 height 16
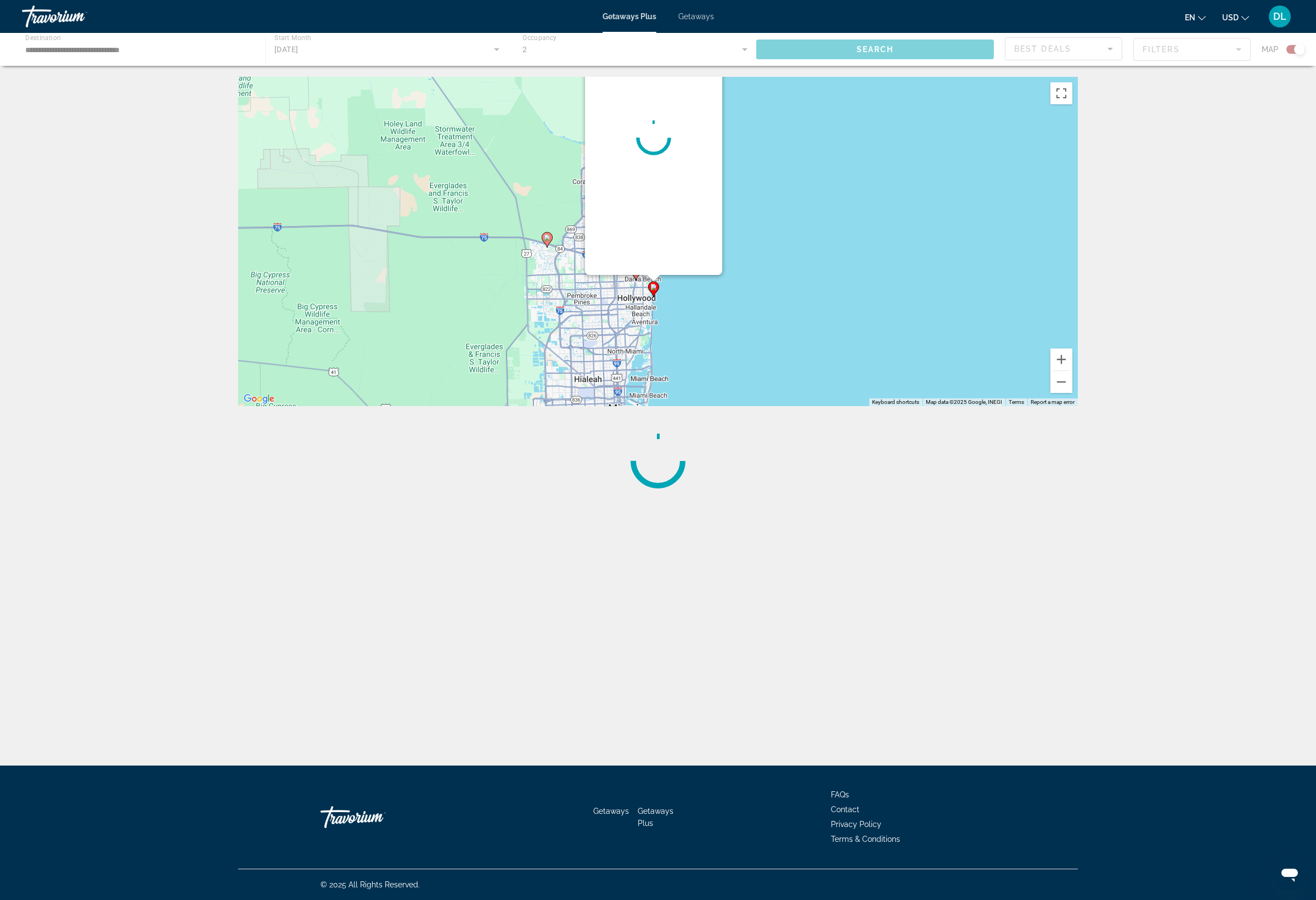
click at [644, 344] on div "To activate drag with keyboard, press Alt + Enter. Once in keyboard drag state,…" at bounding box center [658, 241] width 840 height 329
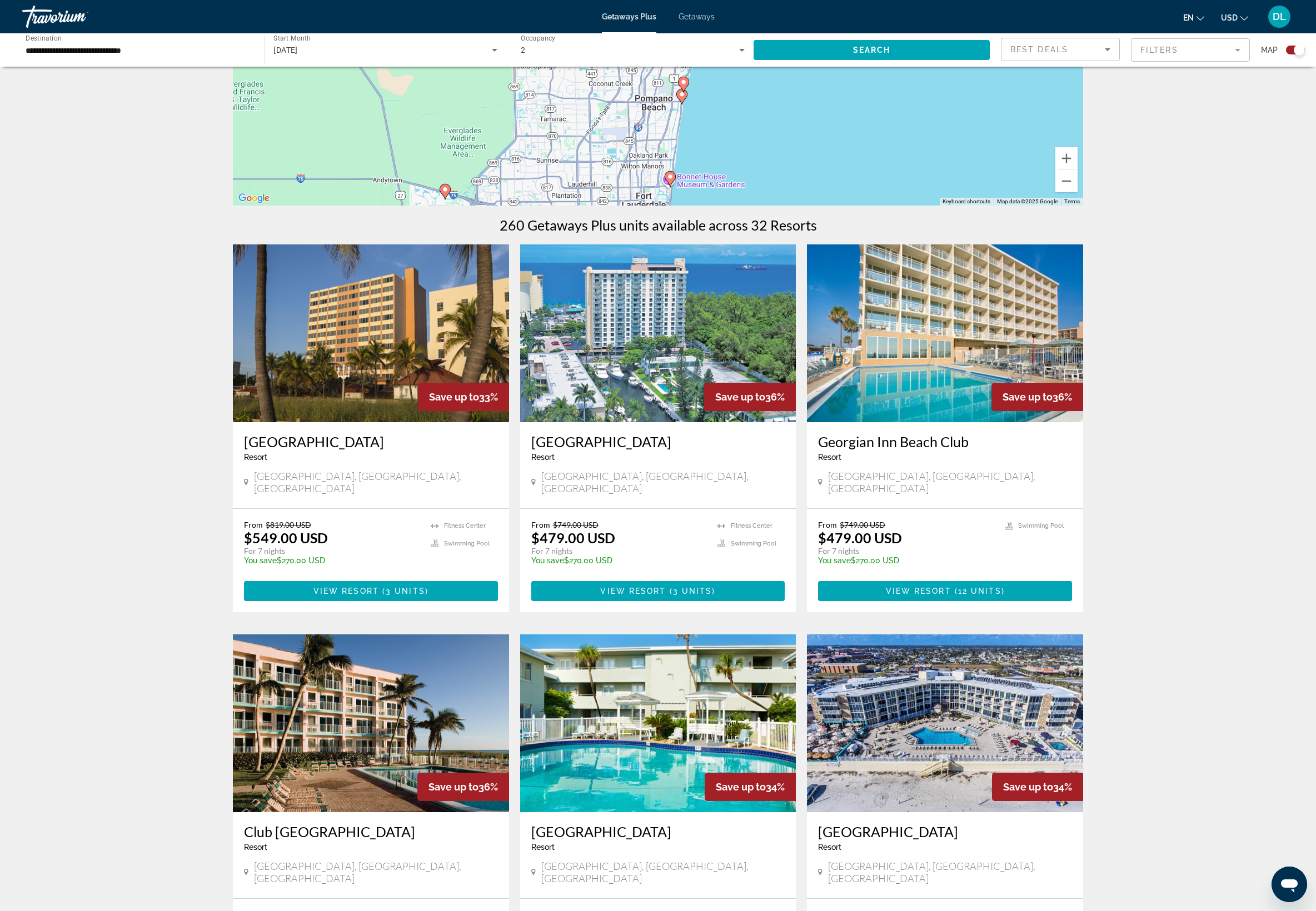
scroll to position [240, 0]
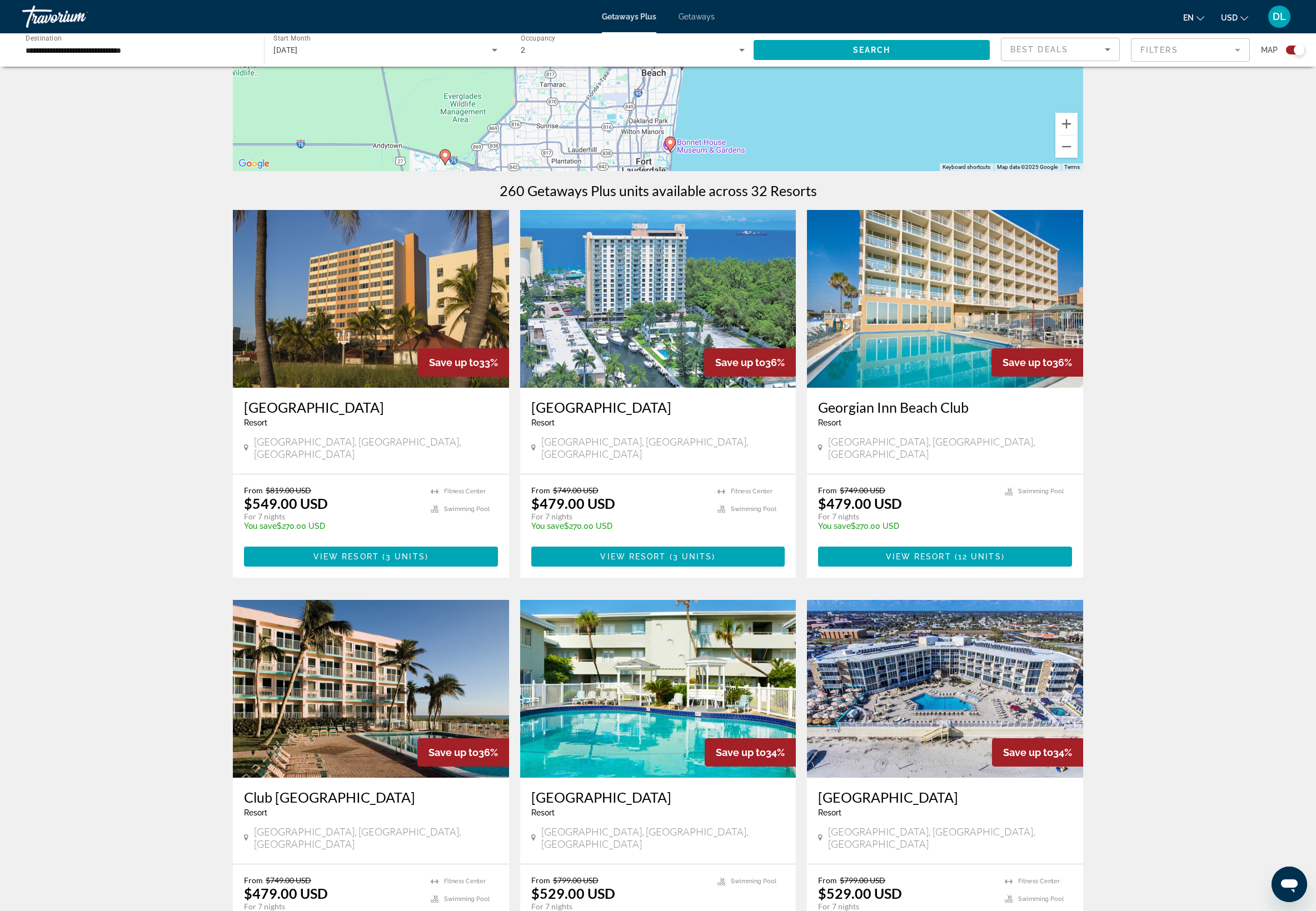
click at [1001, 67] on app-map-search-filters "Best Deals Filters Map" at bounding box center [1153, 49] width 304 height 33
click at [1010, 56] on div "Best Deals" at bounding box center [1057, 49] width 95 height 13
click at [1100, 93] on div at bounding box center [658, 456] width 1316 height 911
click at [1133, 62] on mat-form-field "Filters" at bounding box center [1190, 50] width 119 height 23
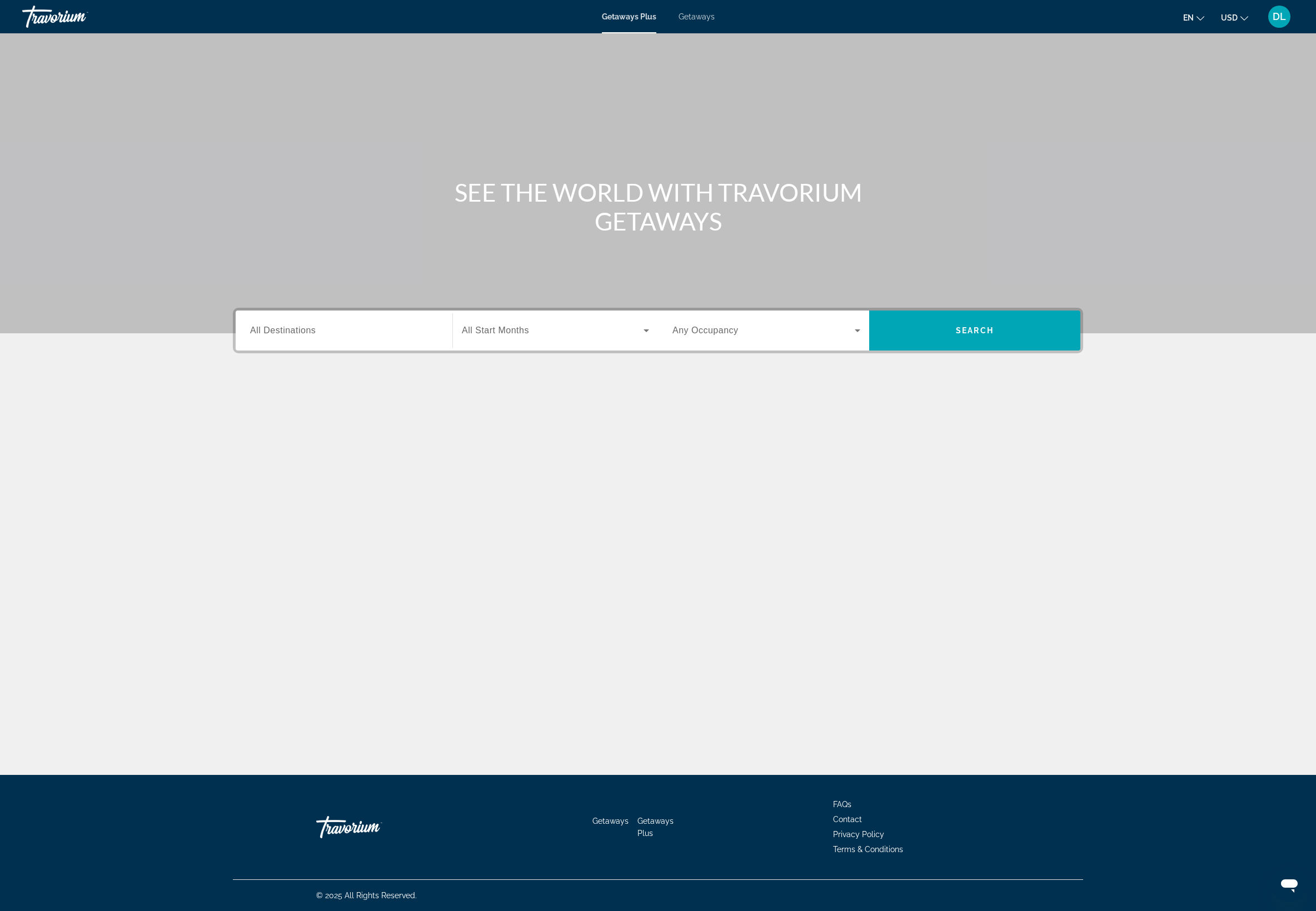
click at [241, 350] on div "Destination All Destinations" at bounding box center [344, 330] width 206 height 40
click at [250, 346] on div "Search widget" at bounding box center [343, 330] width 188 height 32
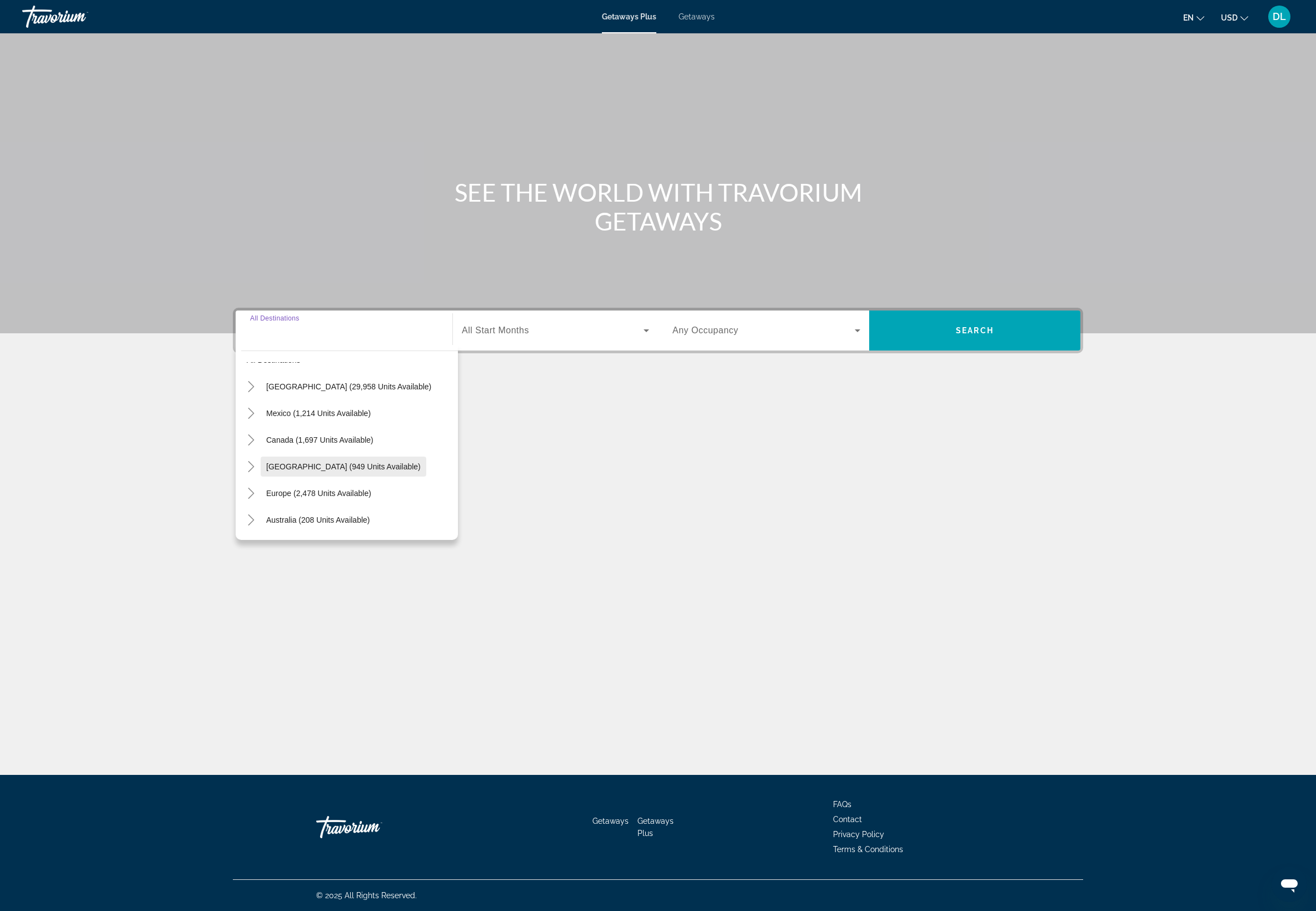
scroll to position [23, 0]
click at [246, 416] on icon "Toggle Mexico (1,214 units available)" at bounding box center [251, 411] width 11 height 11
click at [258, 500] on span "Cancun, Cozumel, Riviera Maya (157 units available)" at bounding box center [355, 491] width 195 height 18
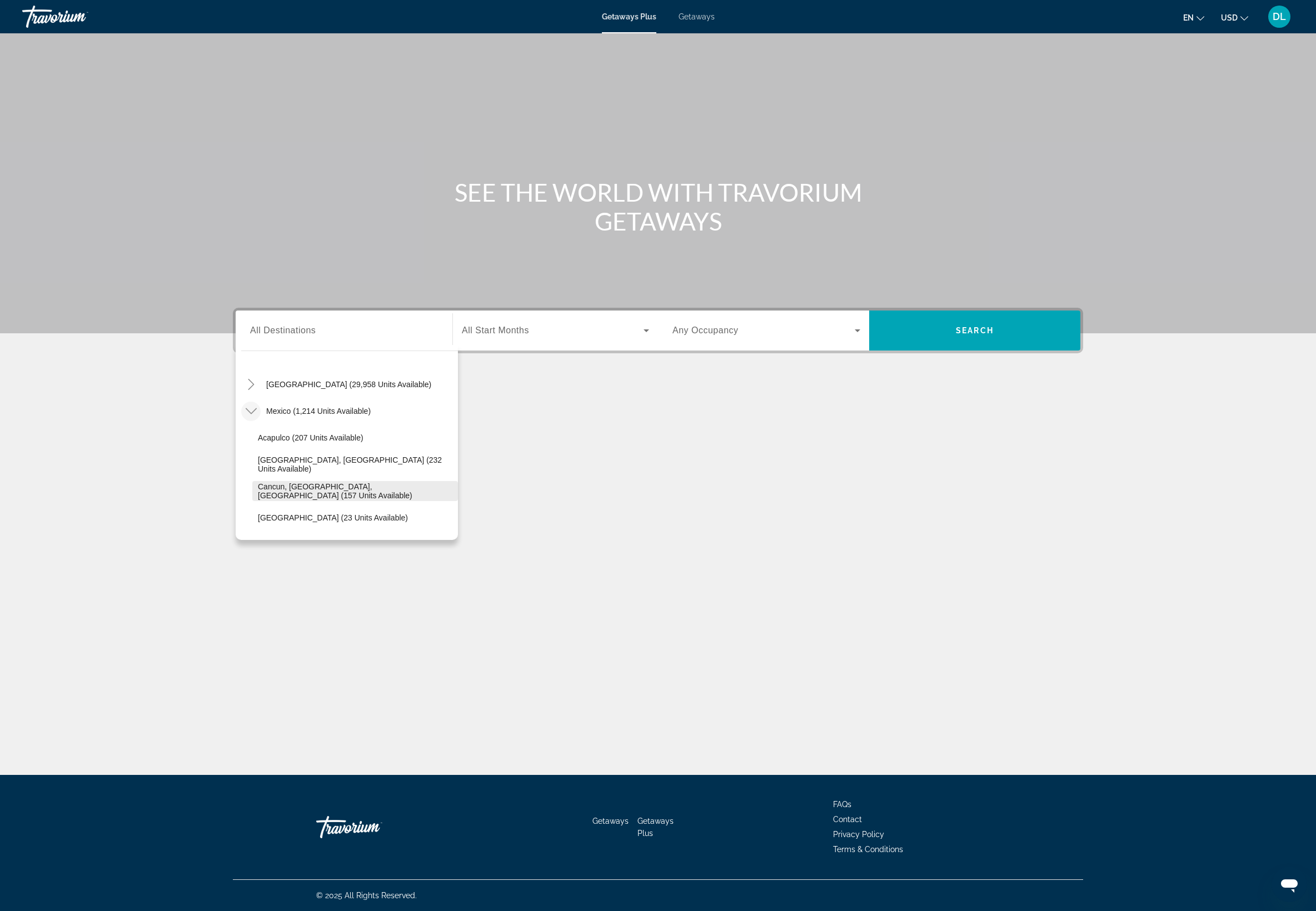
type input "**********"
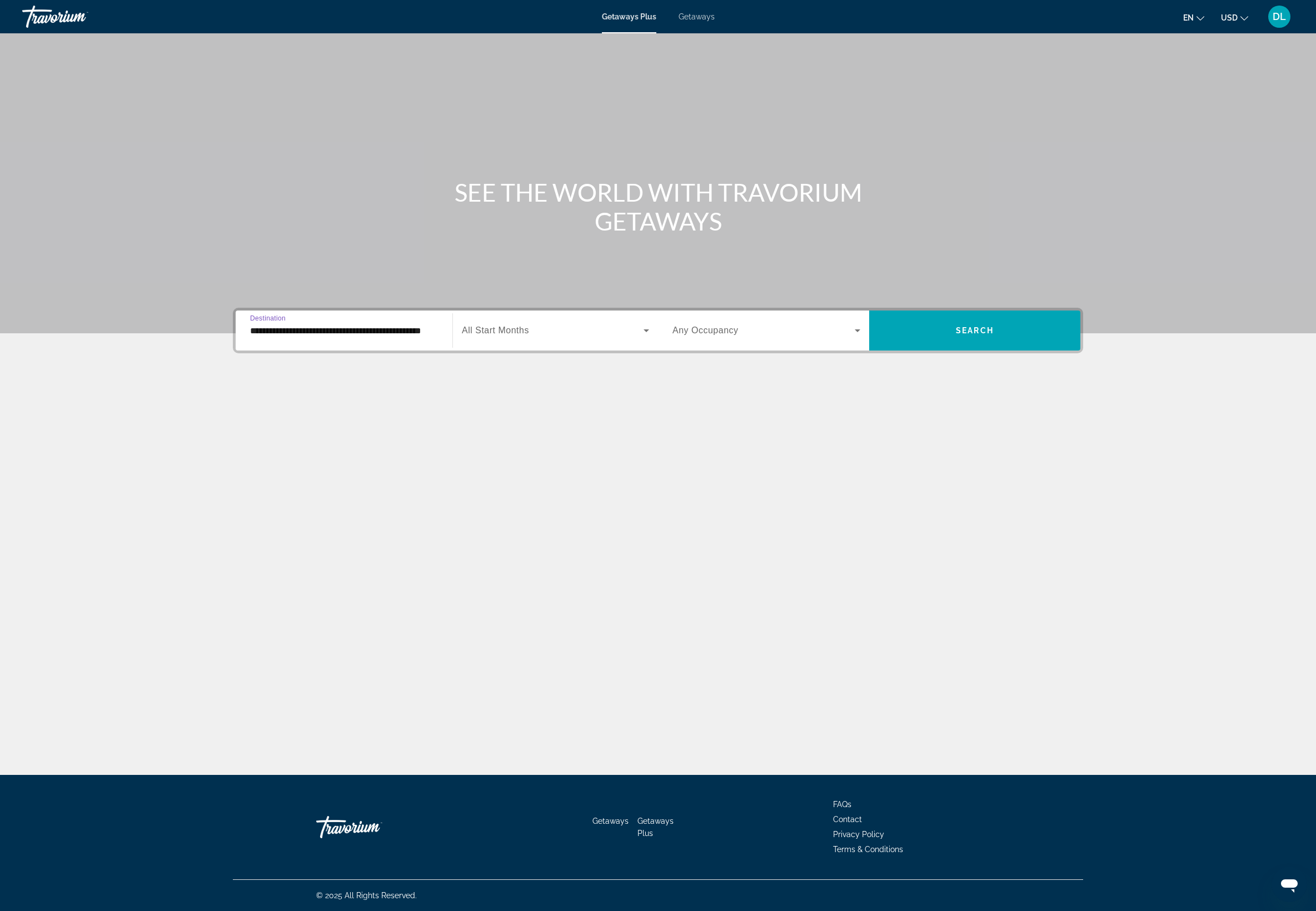
click at [462, 346] on div "Search widget" at bounding box center [555, 330] width 187 height 31
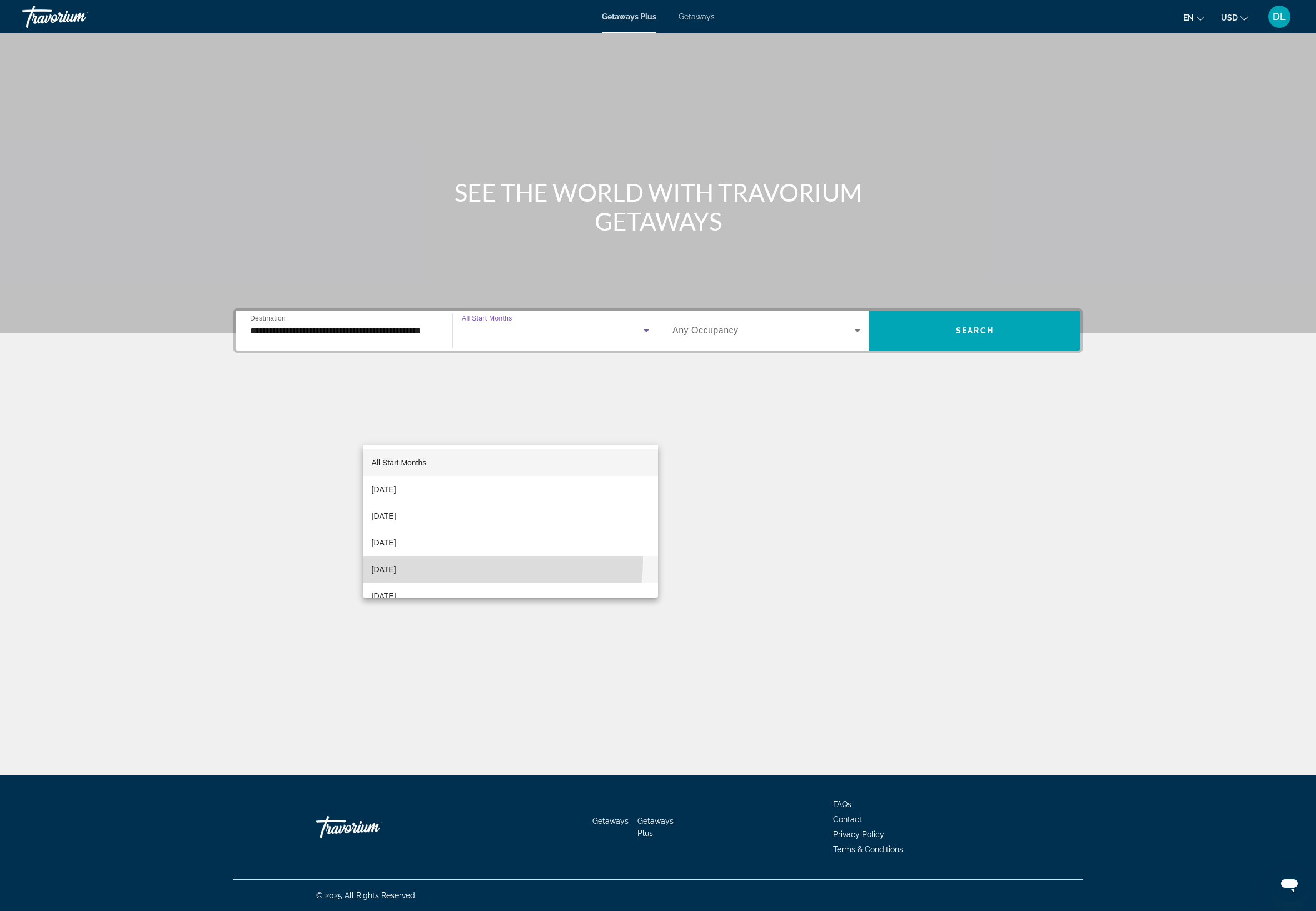
click at [457, 560] on mat-option "December 2025" at bounding box center [511, 569] width 295 height 27
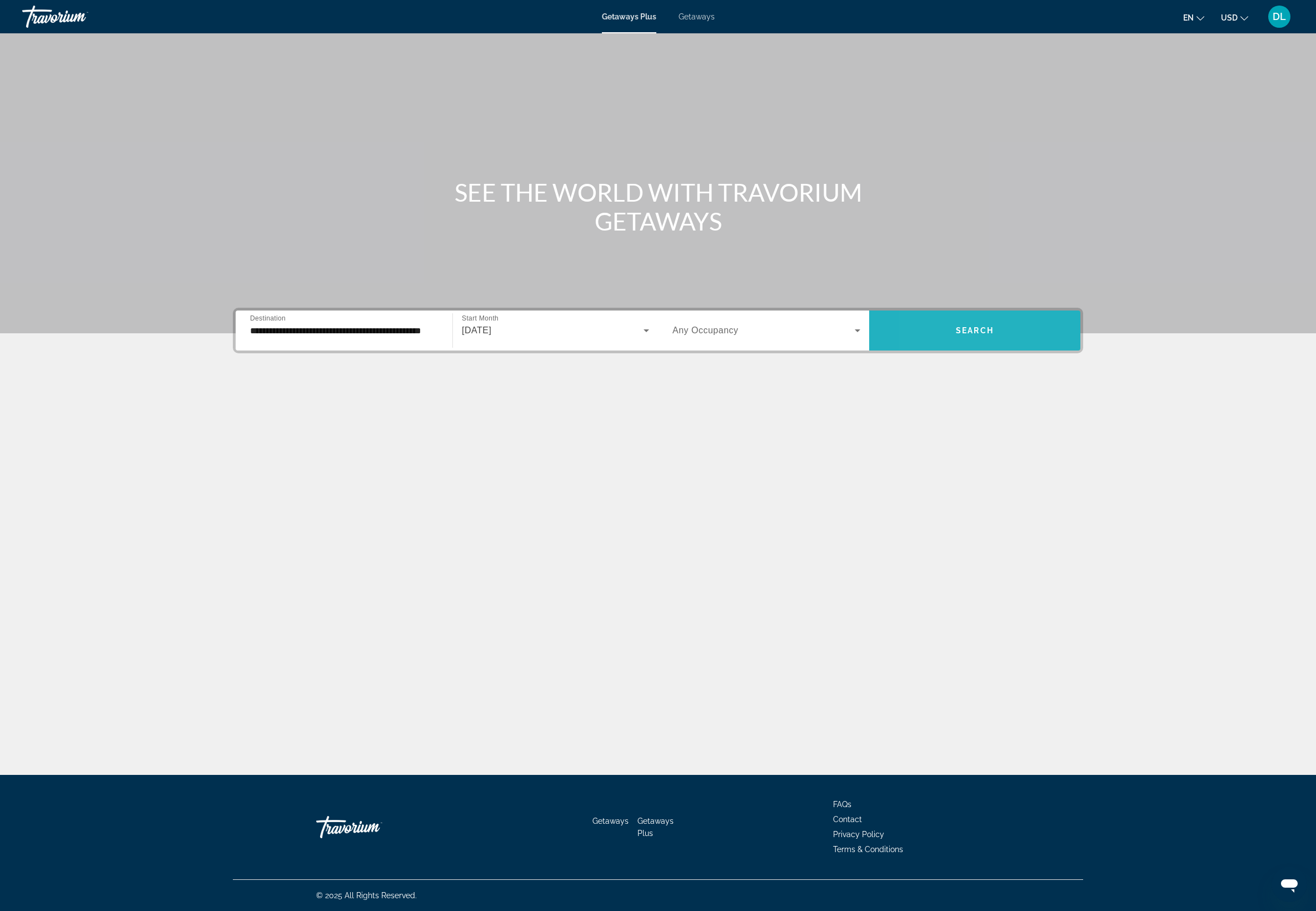
click at [1065, 344] on span "Search widget" at bounding box center [974, 330] width 211 height 27
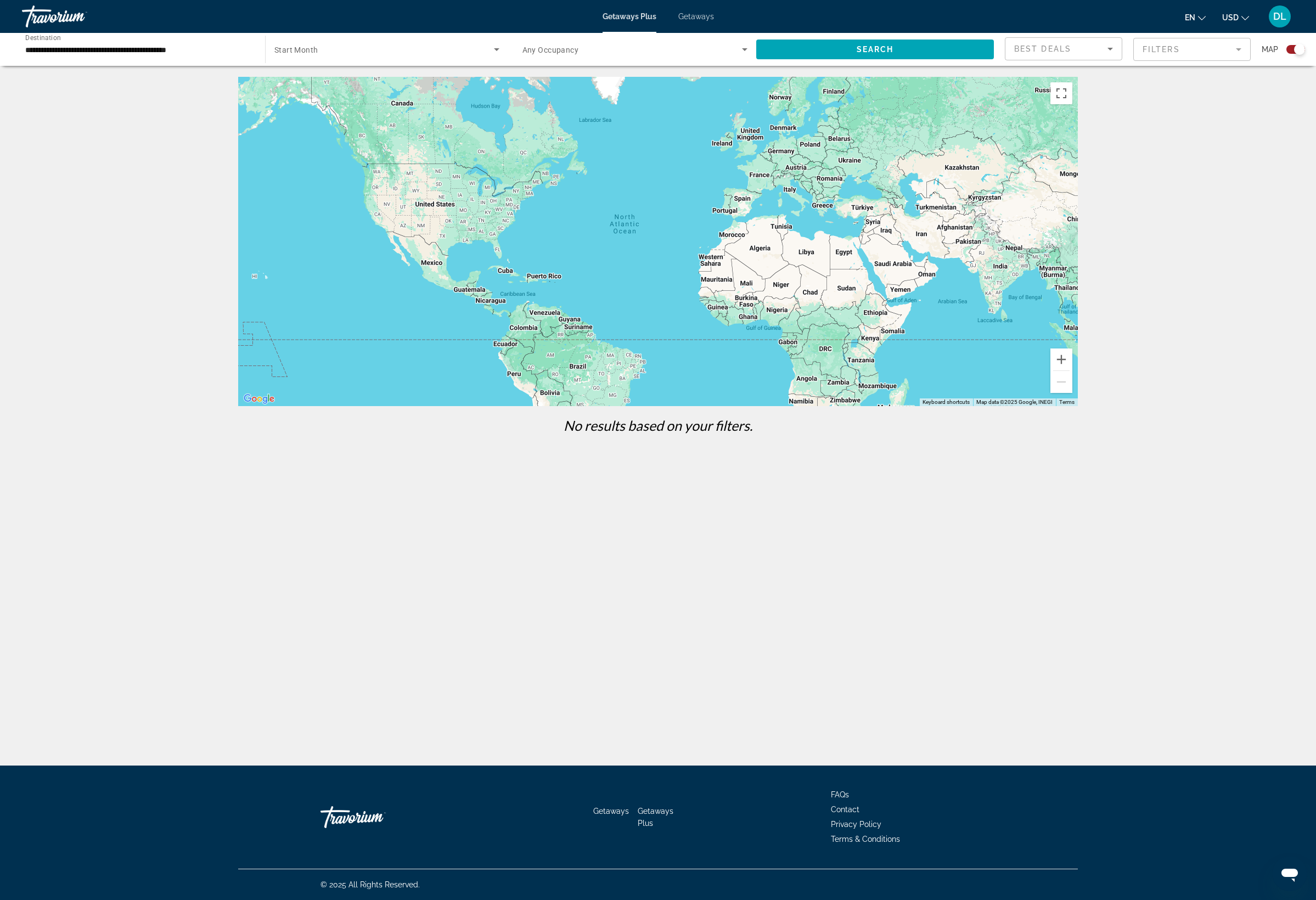
click at [379, 56] on span "Search widget" at bounding box center [384, 49] width 220 height 13
click at [799, 84] on div at bounding box center [658, 450] width 1316 height 900
click at [857, 54] on span "Search" at bounding box center [875, 49] width 38 height 9
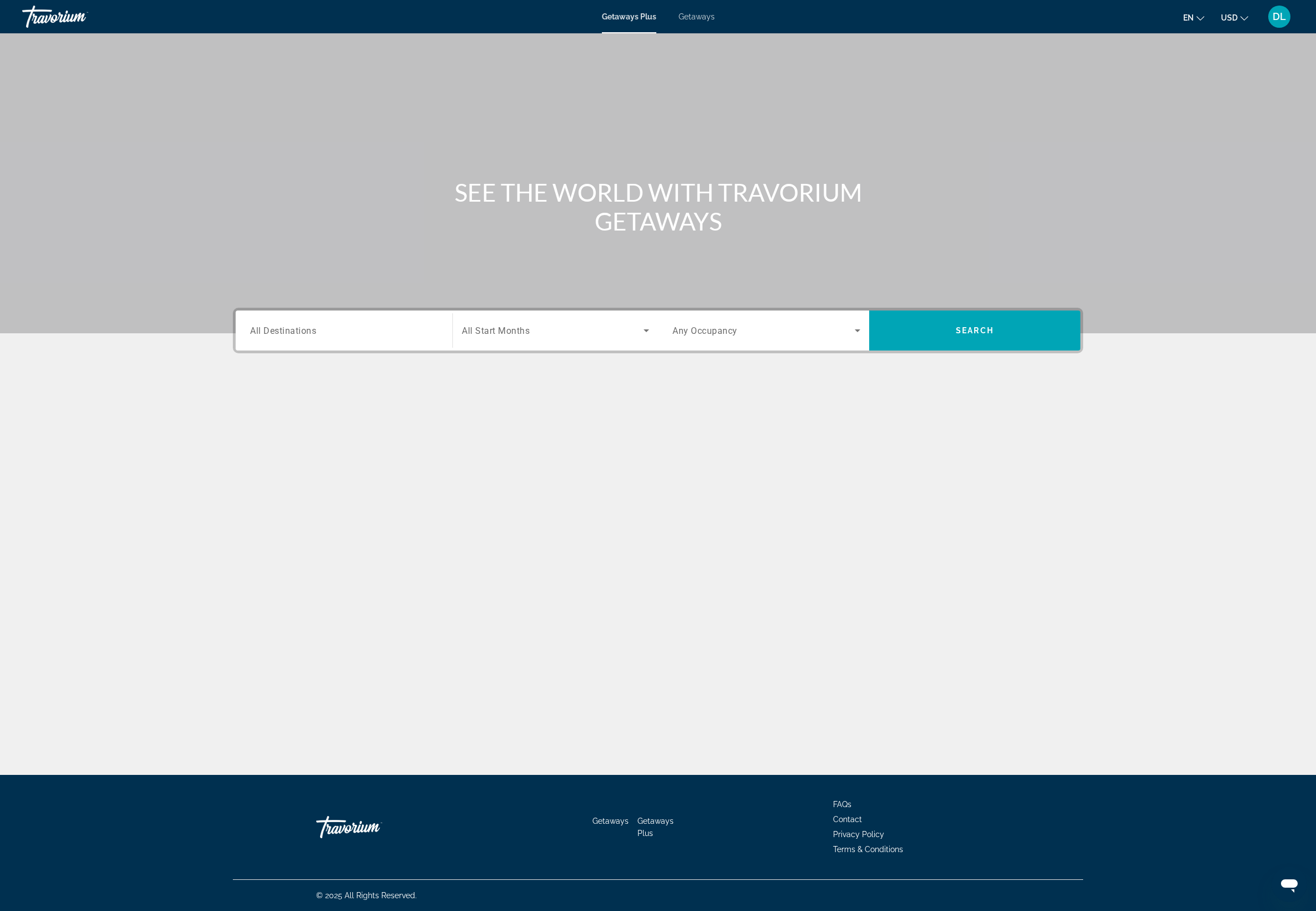
click at [250, 346] on div "Search widget" at bounding box center [343, 330] width 188 height 32
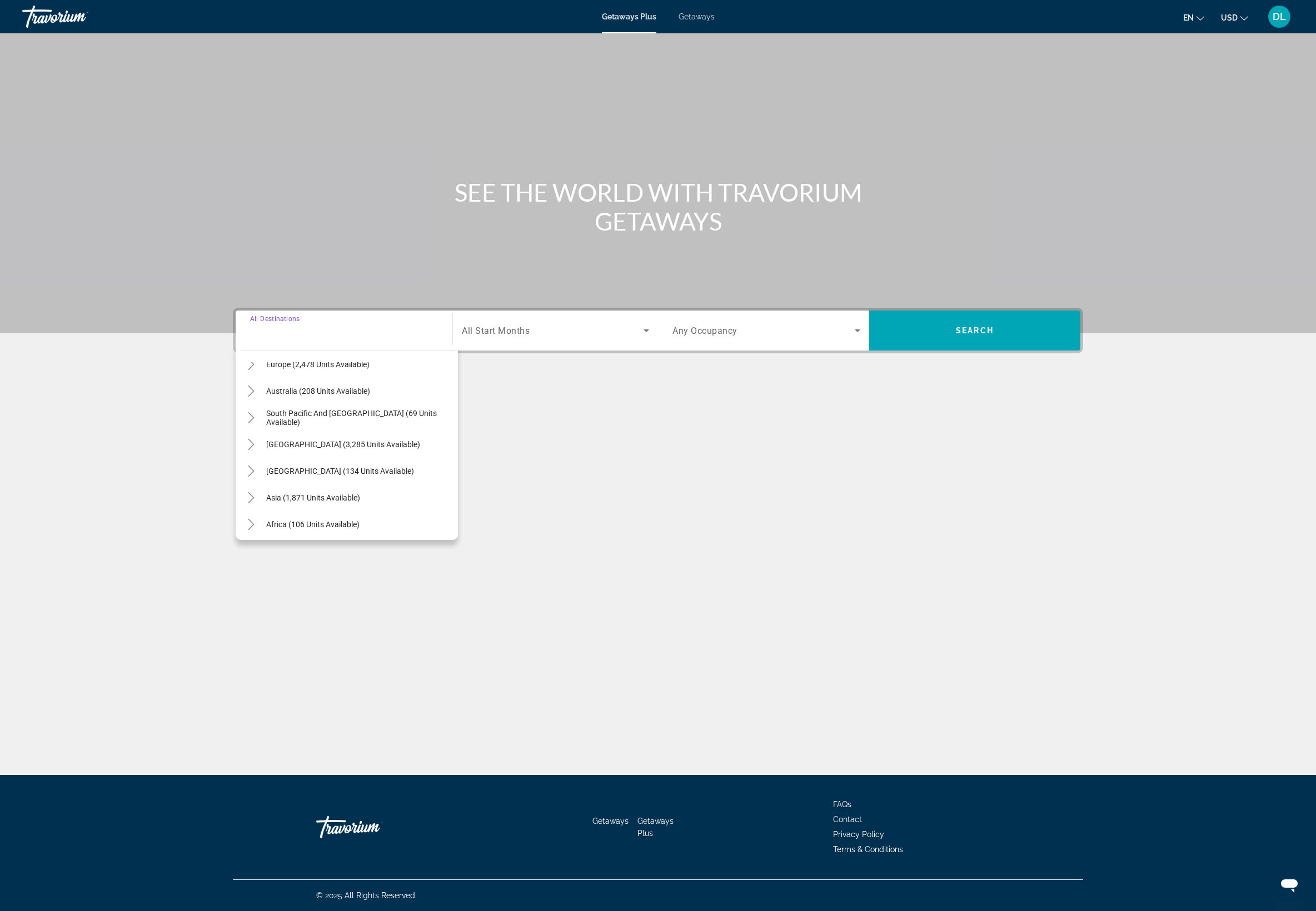
scroll to position [166, 0]
click at [737, 24] on div "Getaways Plus Getaways en English Español Français Italiano Português русский U…" at bounding box center [658, 17] width 1316 height 29
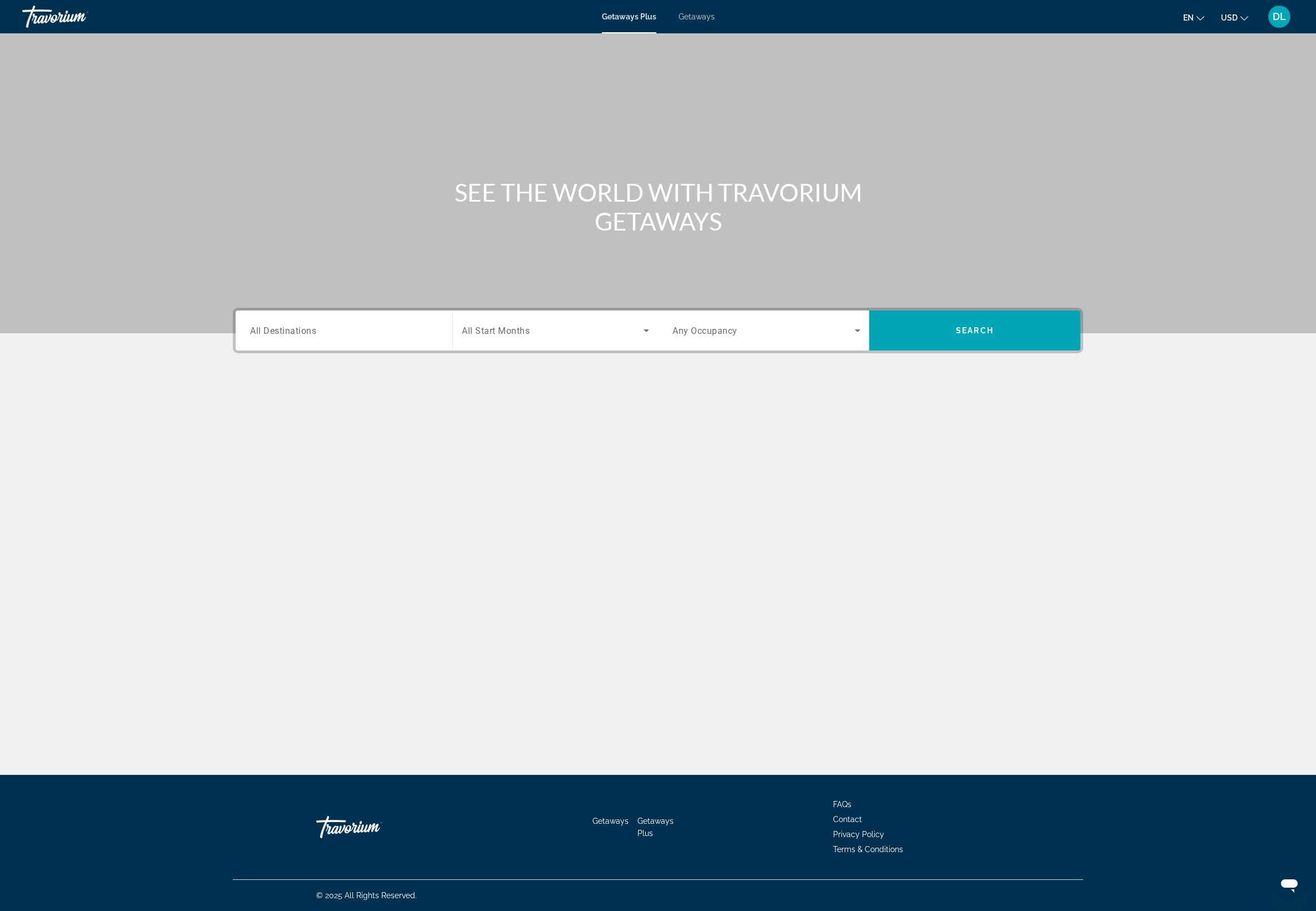
click at [714, 21] on span "Getaways" at bounding box center [696, 17] width 36 height 9
click at [250, 338] on input "Destination All Destinations" at bounding box center [343, 331] width 188 height 13
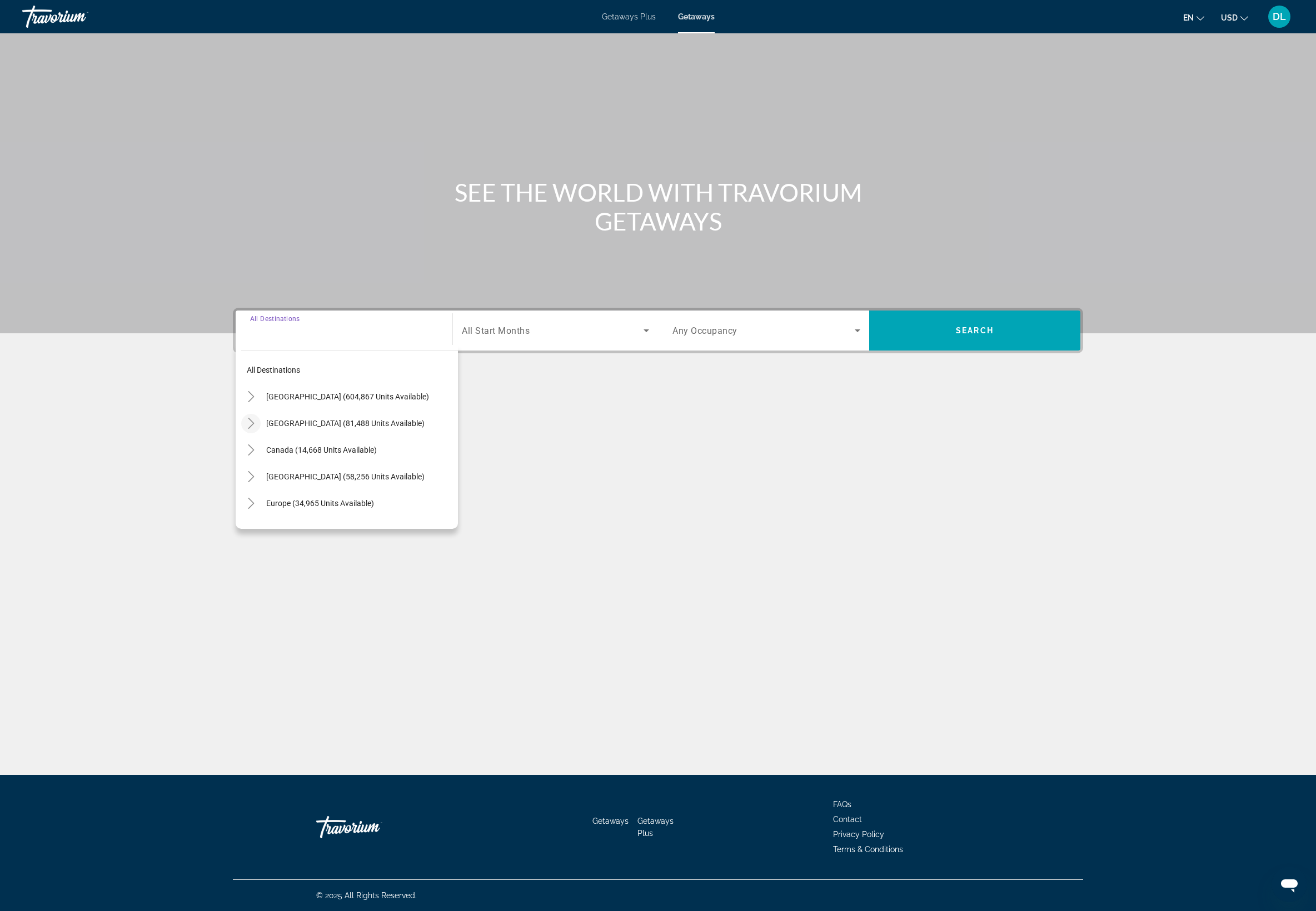
click at [246, 429] on icon "Toggle Mexico (81,488 units available)" at bounding box center [251, 423] width 11 height 11
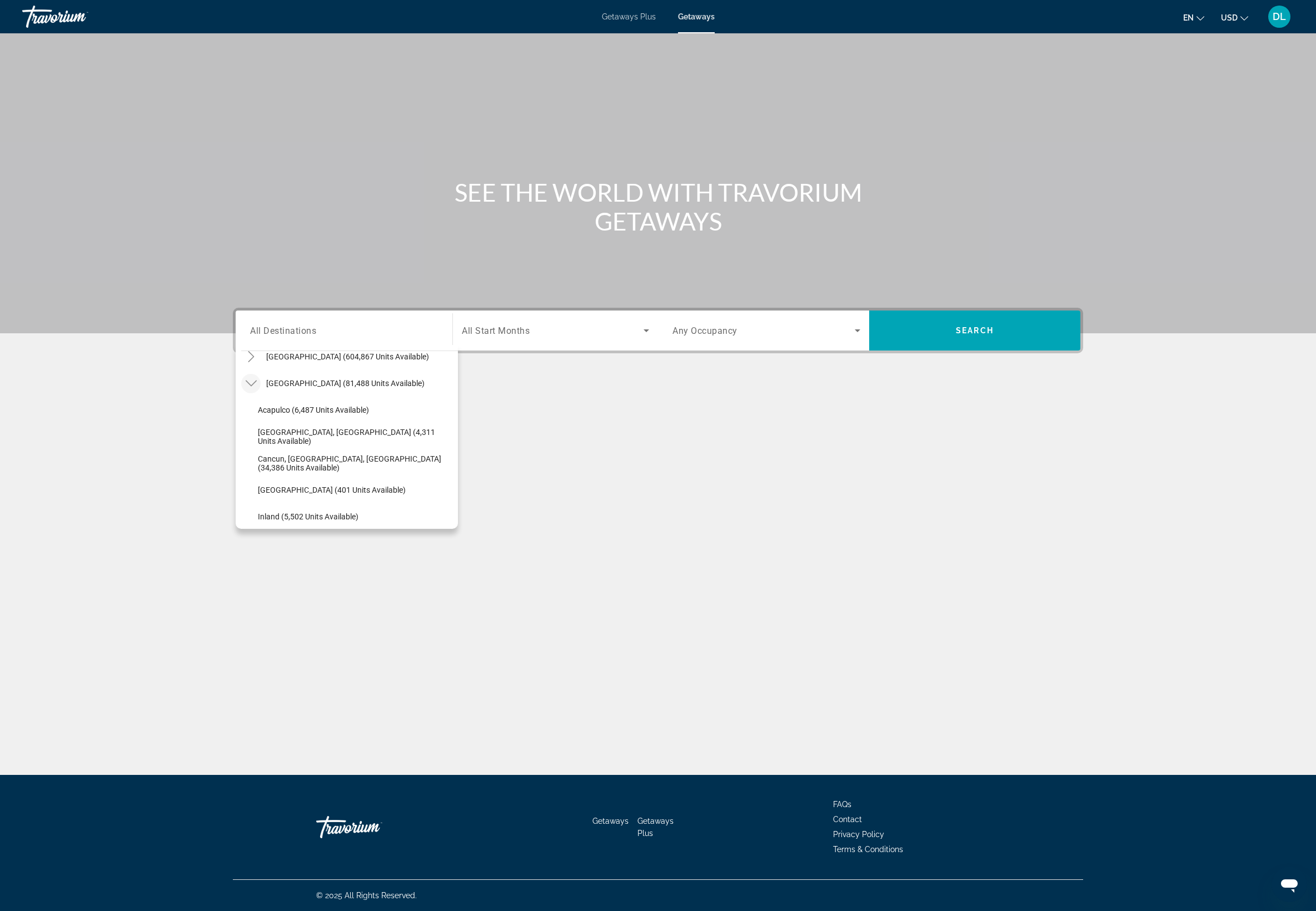
scroll to position [33, 0]
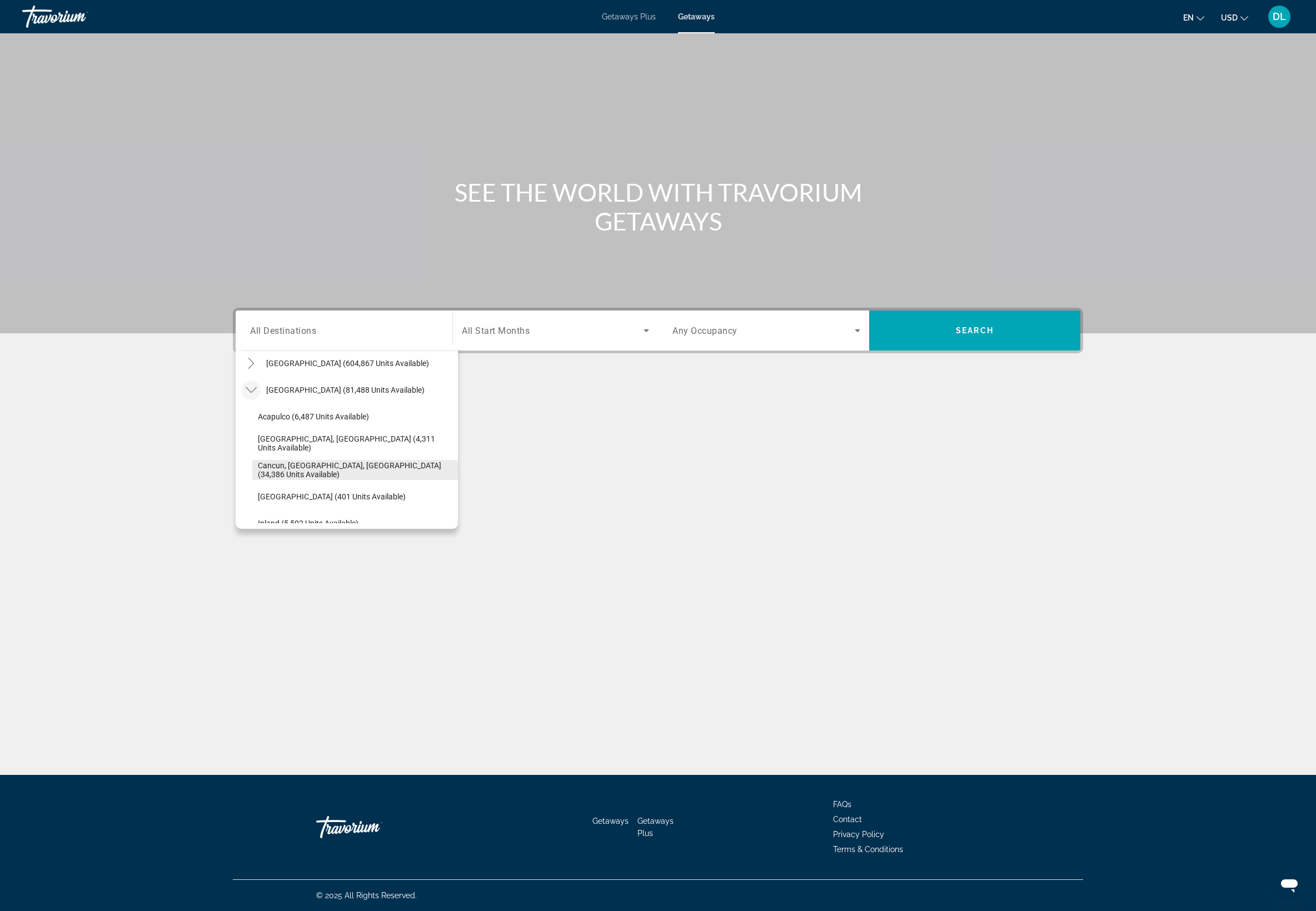
click at [258, 479] on span "Cancun, Cozumel, Riviera Maya (34,386 units available)" at bounding box center [355, 470] width 195 height 18
type input "**********"
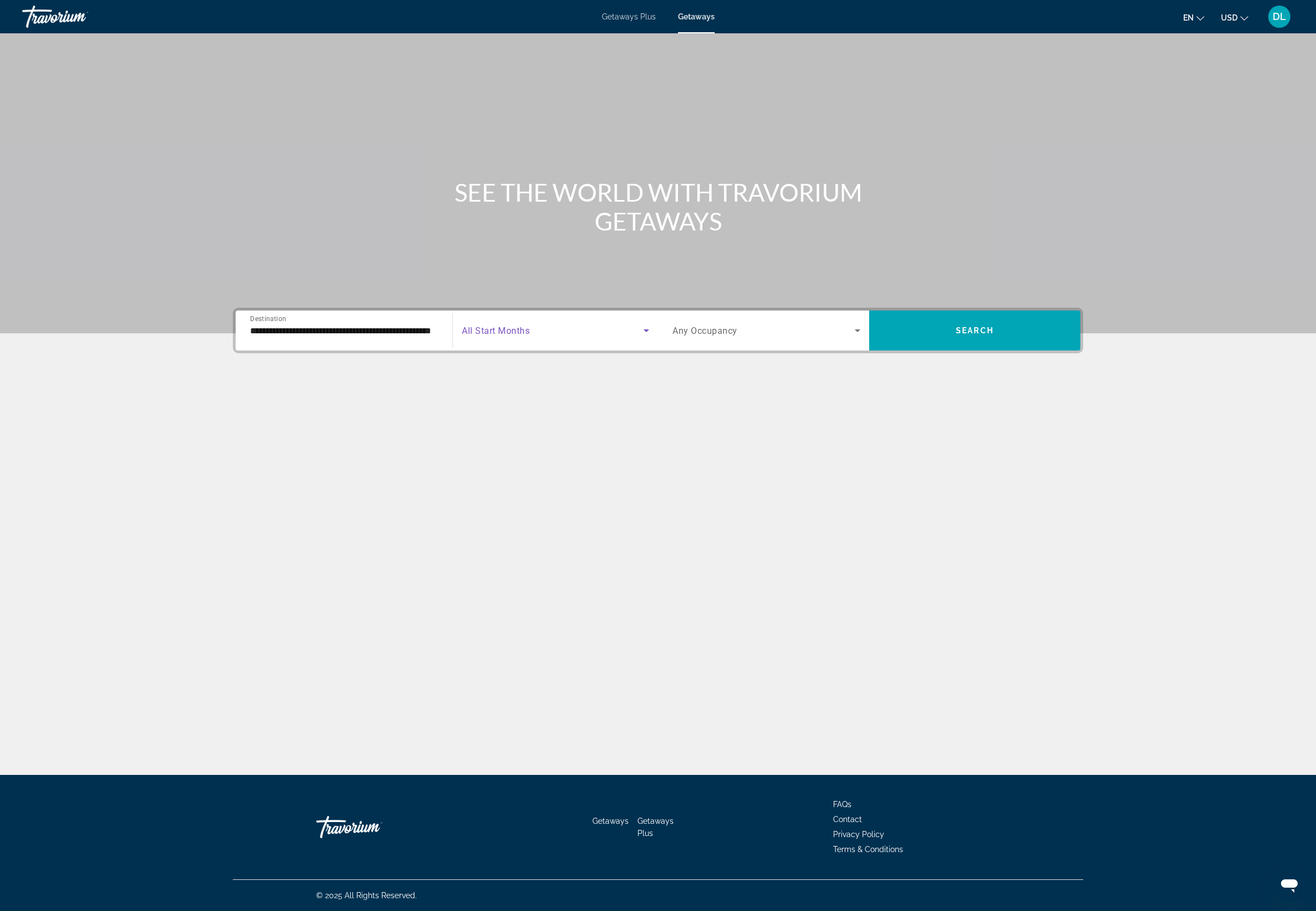
click at [462, 337] on span "Search widget" at bounding box center [552, 330] width 181 height 13
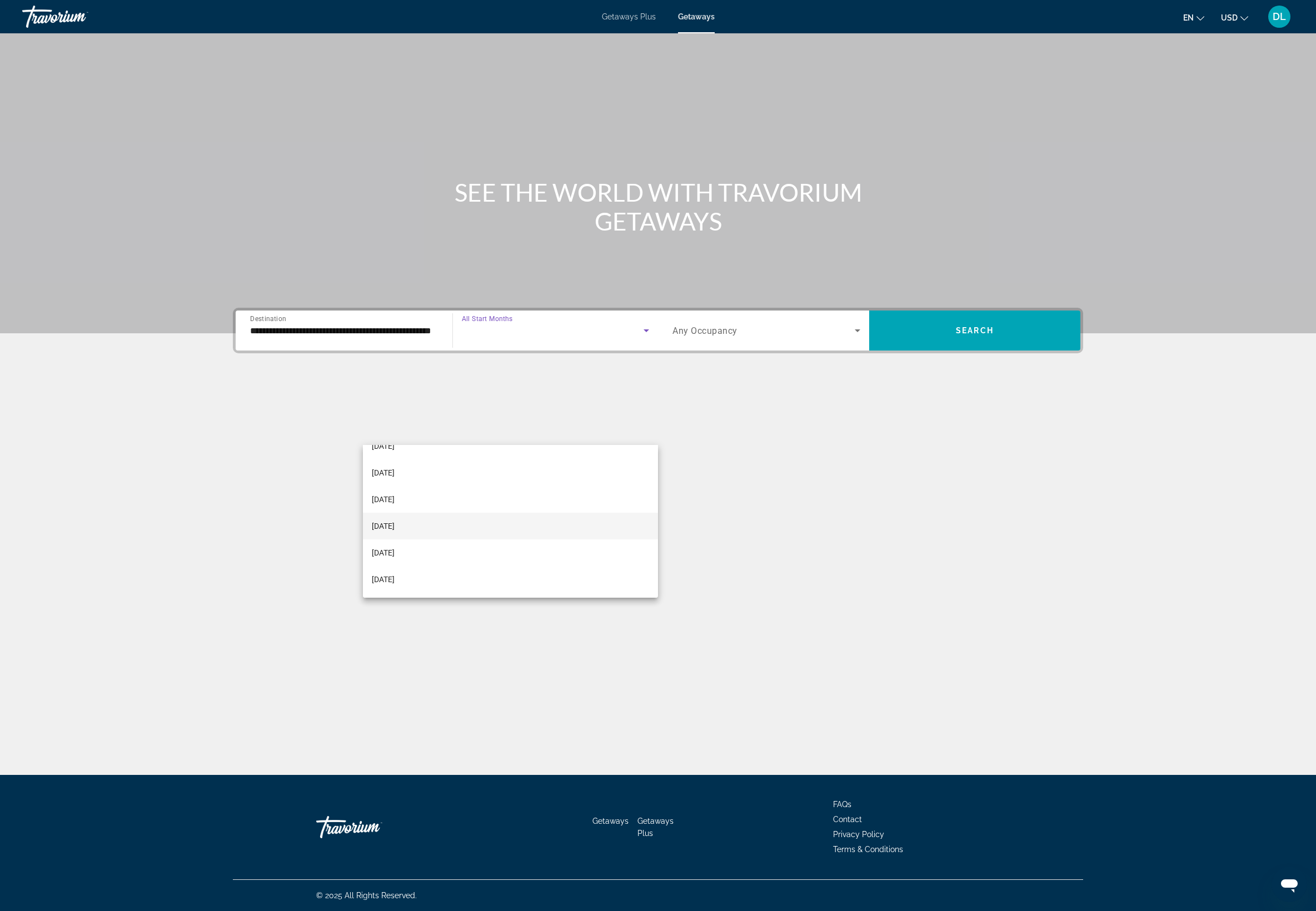
scroll to position [54, 0]
click at [457, 522] on mat-option "[DATE]" at bounding box center [511, 515] width 295 height 27
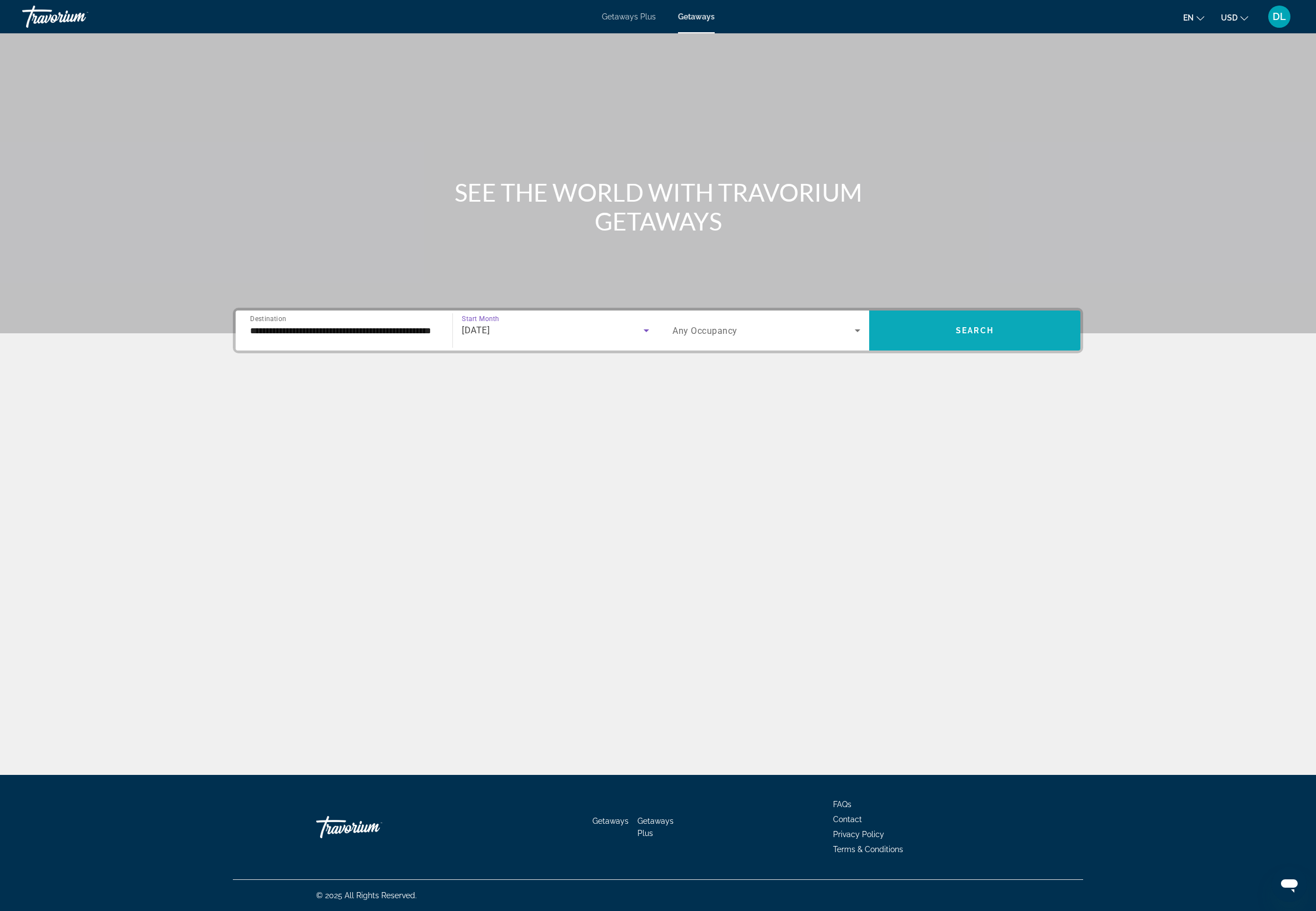
click at [1080, 350] on span "Search widget" at bounding box center [974, 330] width 211 height 40
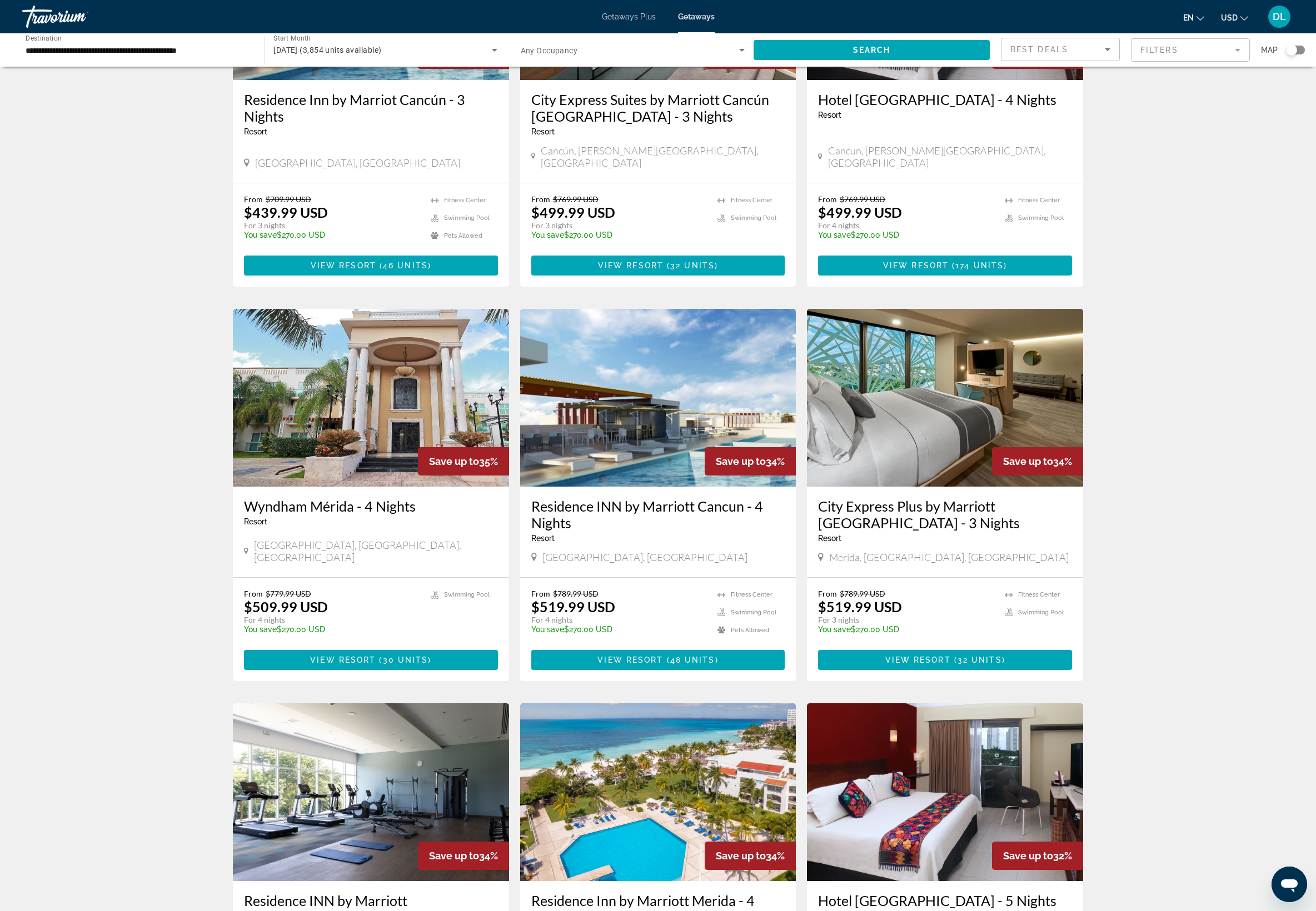
scroll to position [626, 0]
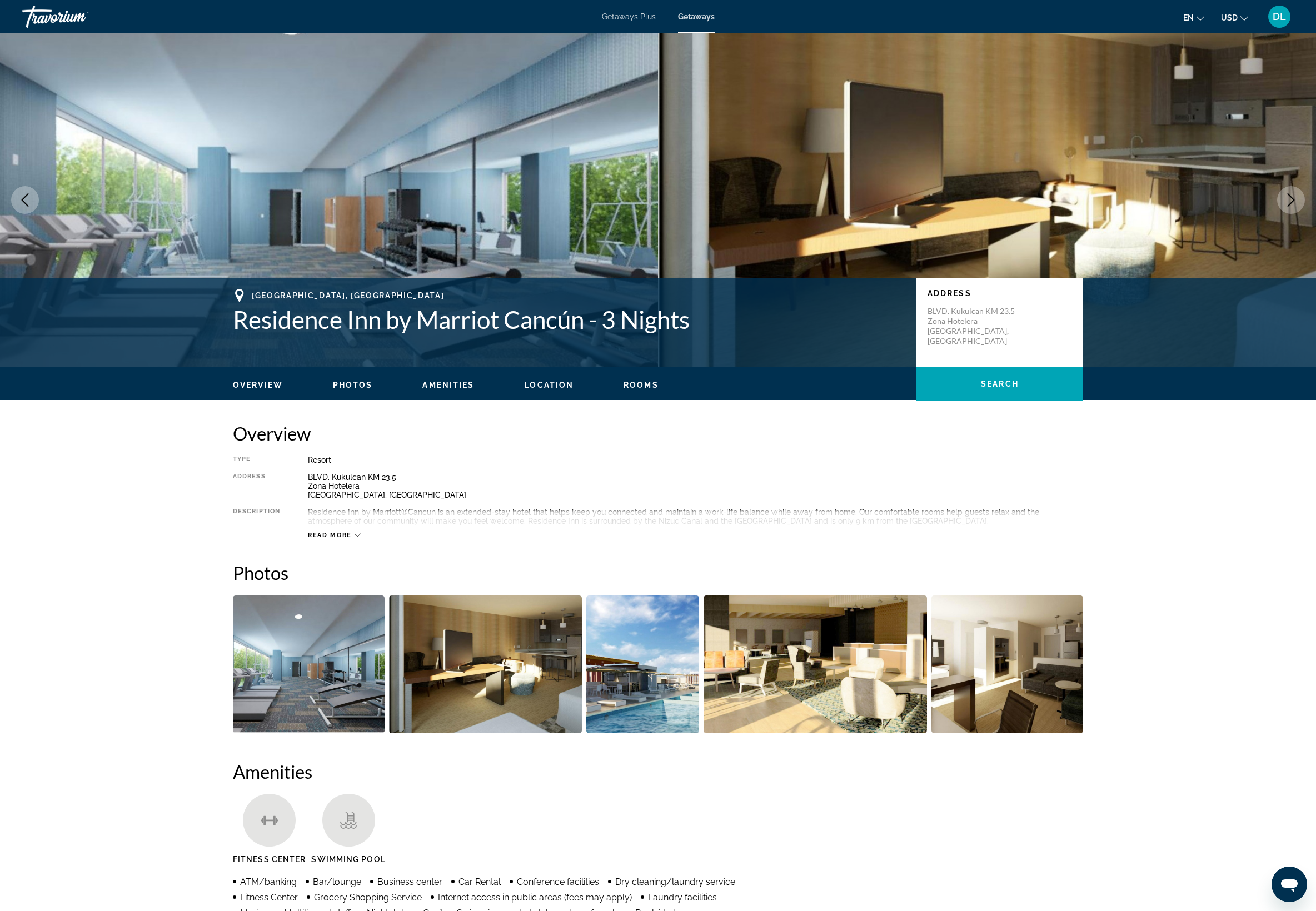
click at [1284, 207] on icon "Next image" at bounding box center [1290, 199] width 13 height 13
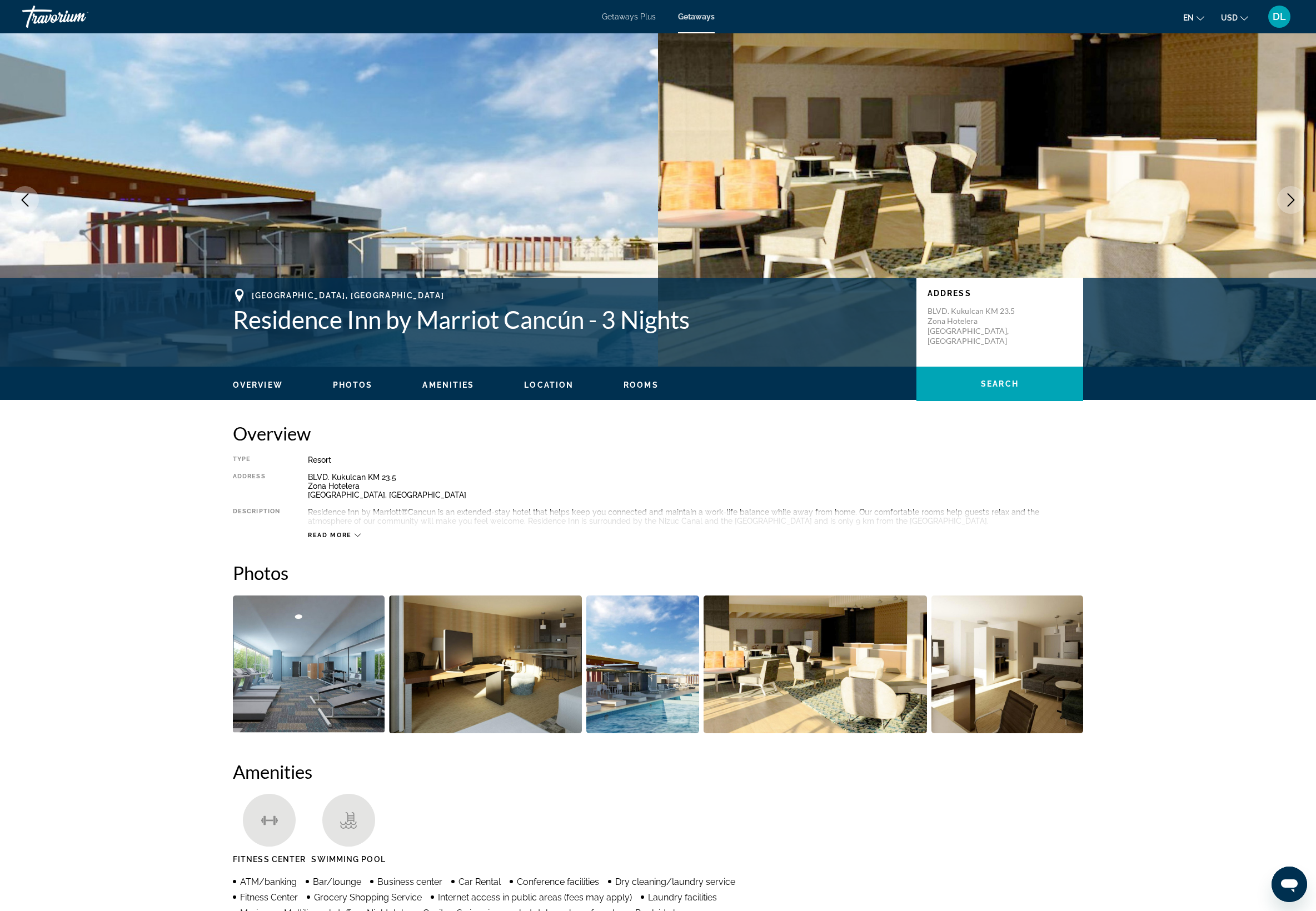
click at [1284, 207] on icon "Next image" at bounding box center [1290, 199] width 13 height 13
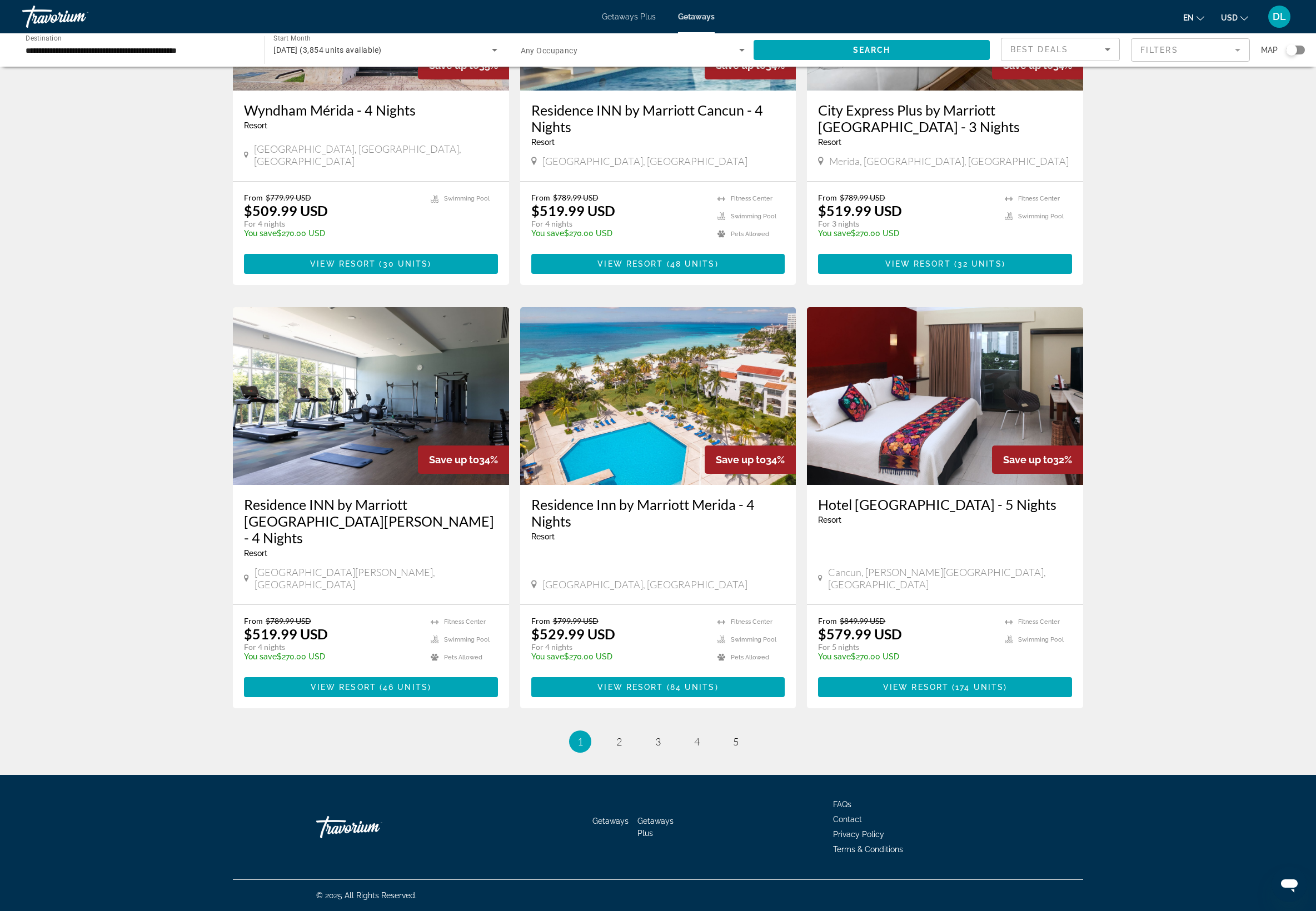
scroll to position [1885, 0]
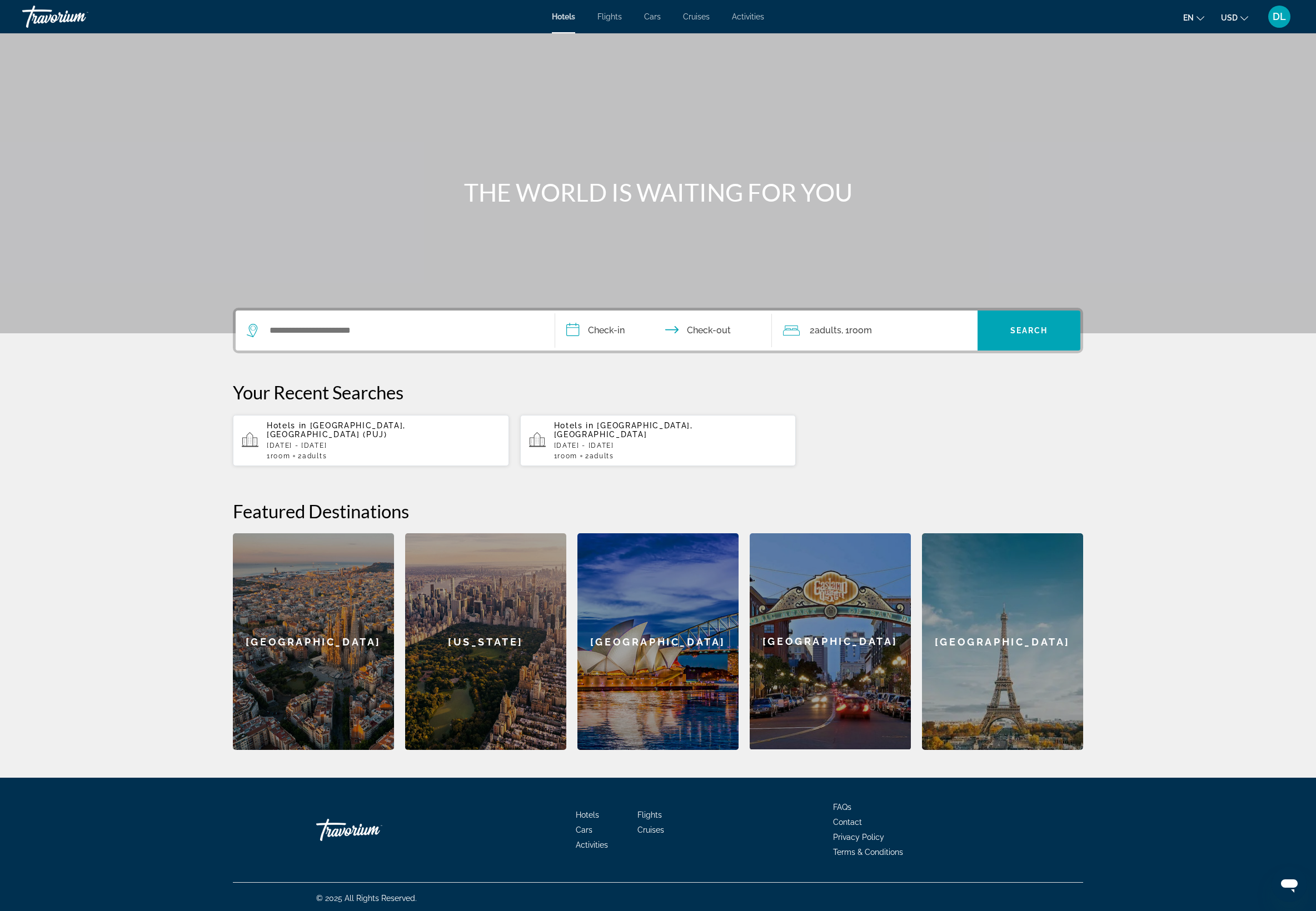
click at [247, 350] on div "Search widget" at bounding box center [395, 330] width 297 height 40
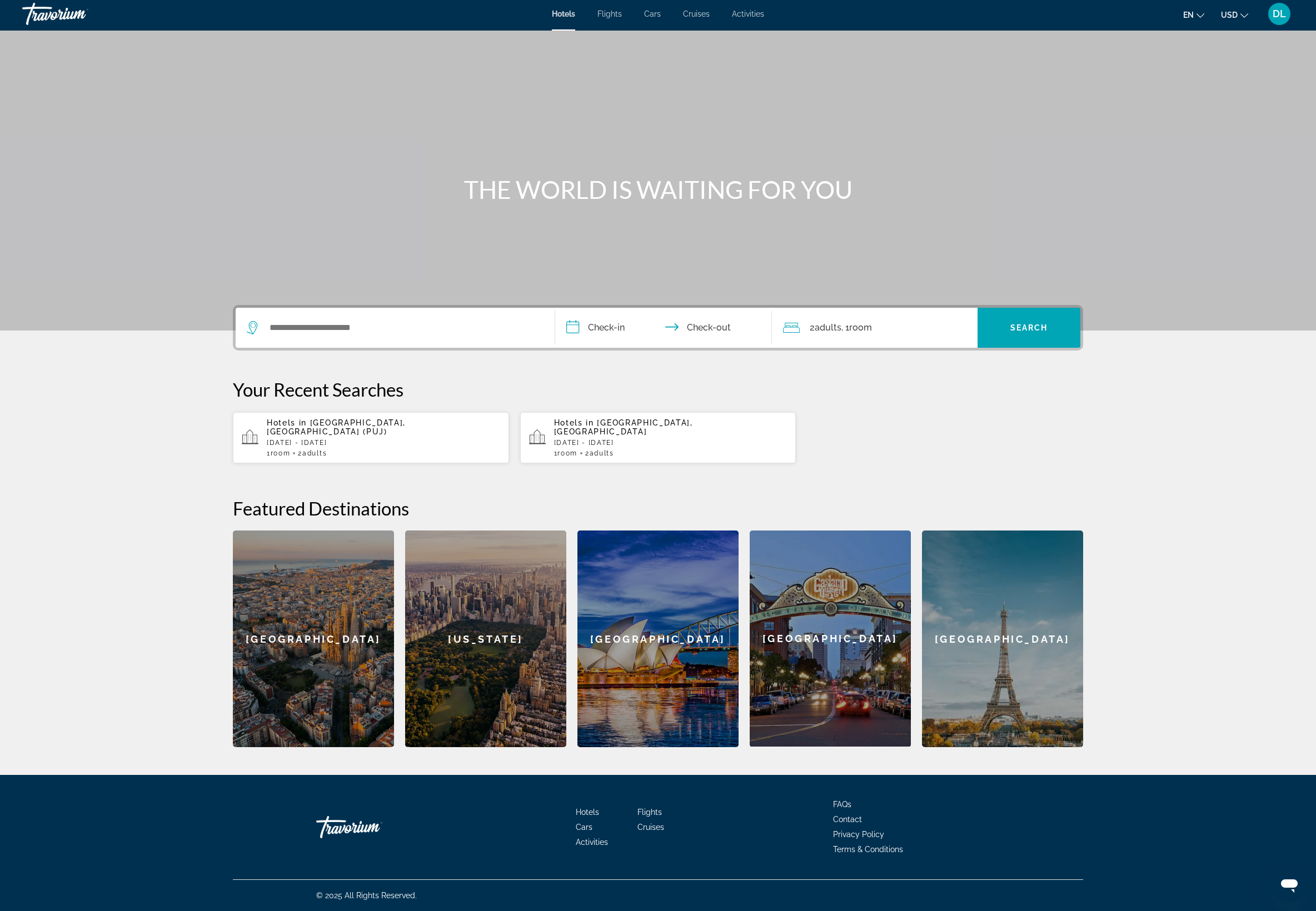
scroll to position [489, 0]
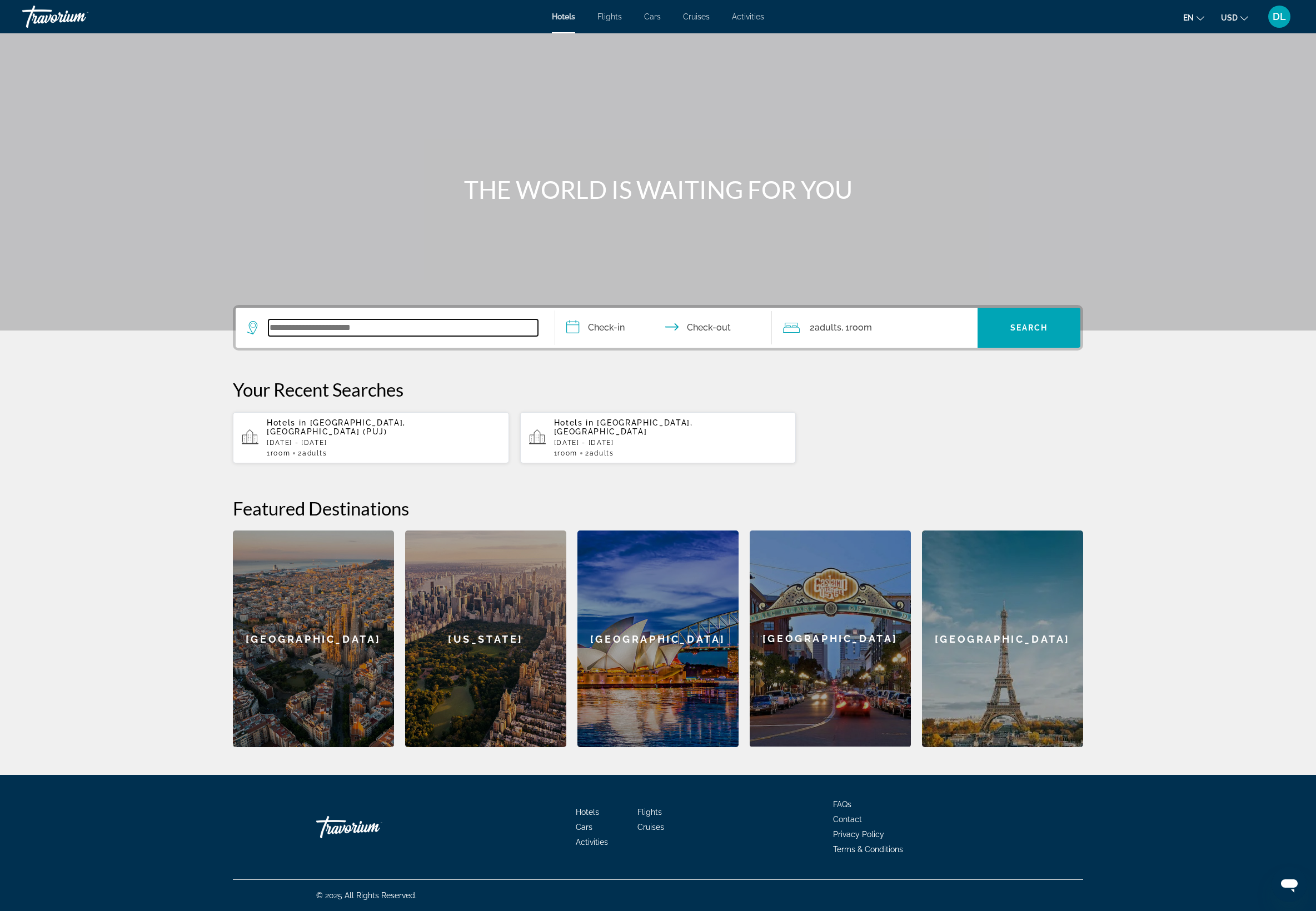
click at [269, 320] on input "Search widget" at bounding box center [403, 328] width 269 height 17
type input "*"
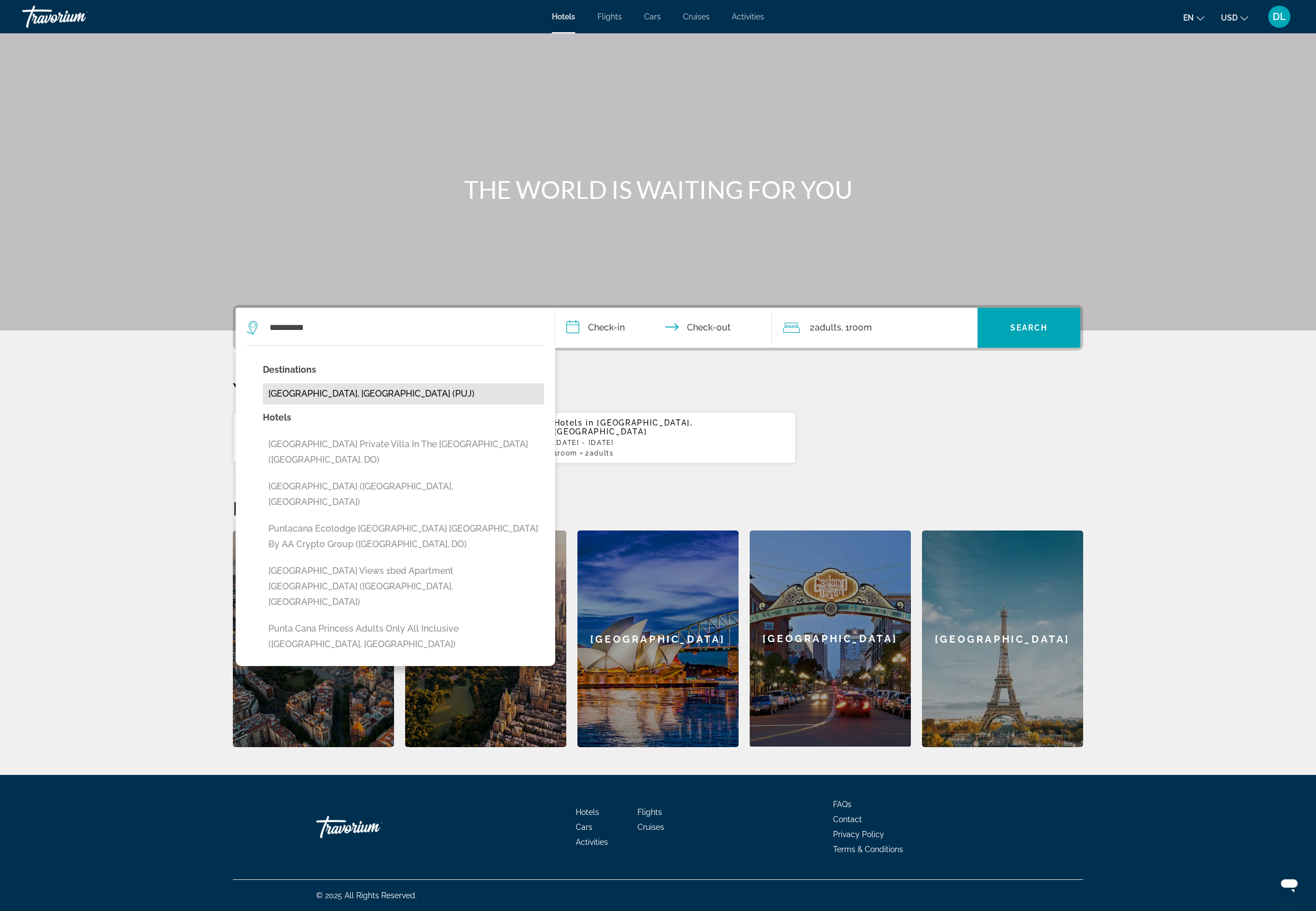
click at [263, 383] on button "Punta Cana, Dominican Republic (PUJ)" at bounding box center [403, 394] width 281 height 21
type input "**********"
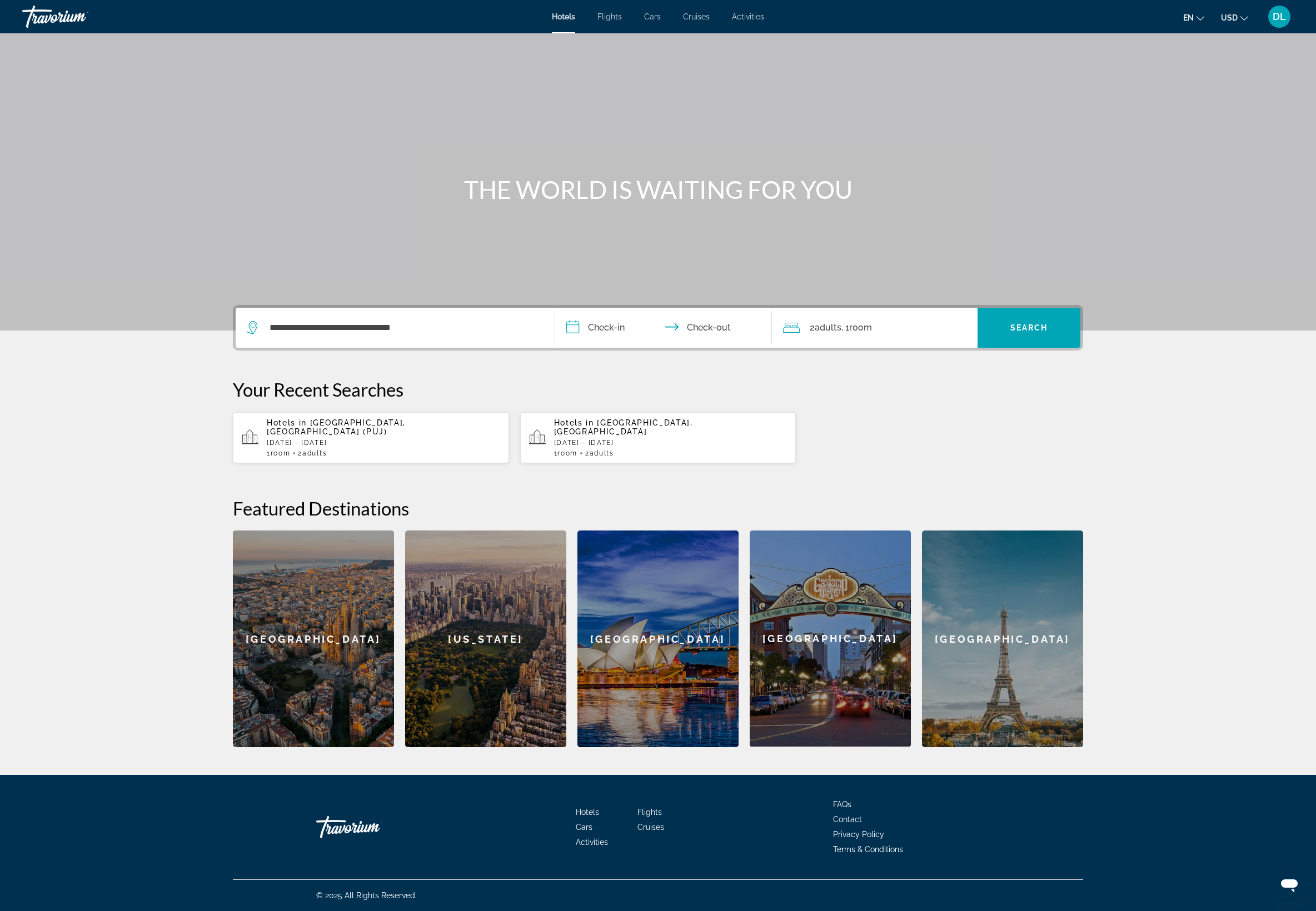
click at [561, 308] on input "**********" at bounding box center [665, 330] width 221 height 44
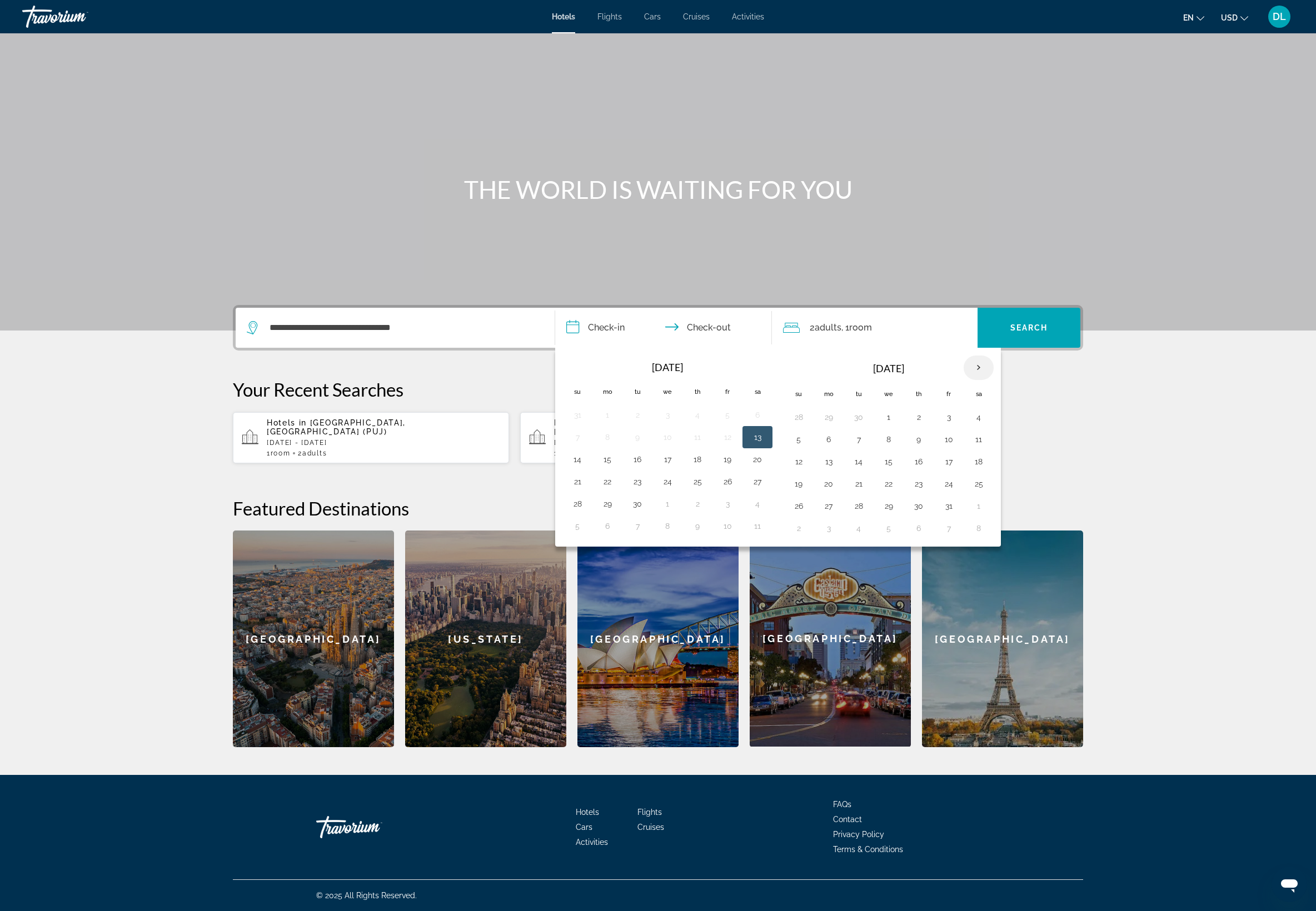
click at [994, 355] on th "Next month" at bounding box center [979, 367] width 30 height 24
click at [928, 409] on button "1" at bounding box center [918, 417] width 18 height 16
click at [928, 432] on button "8" at bounding box center [918, 439] width 18 height 16
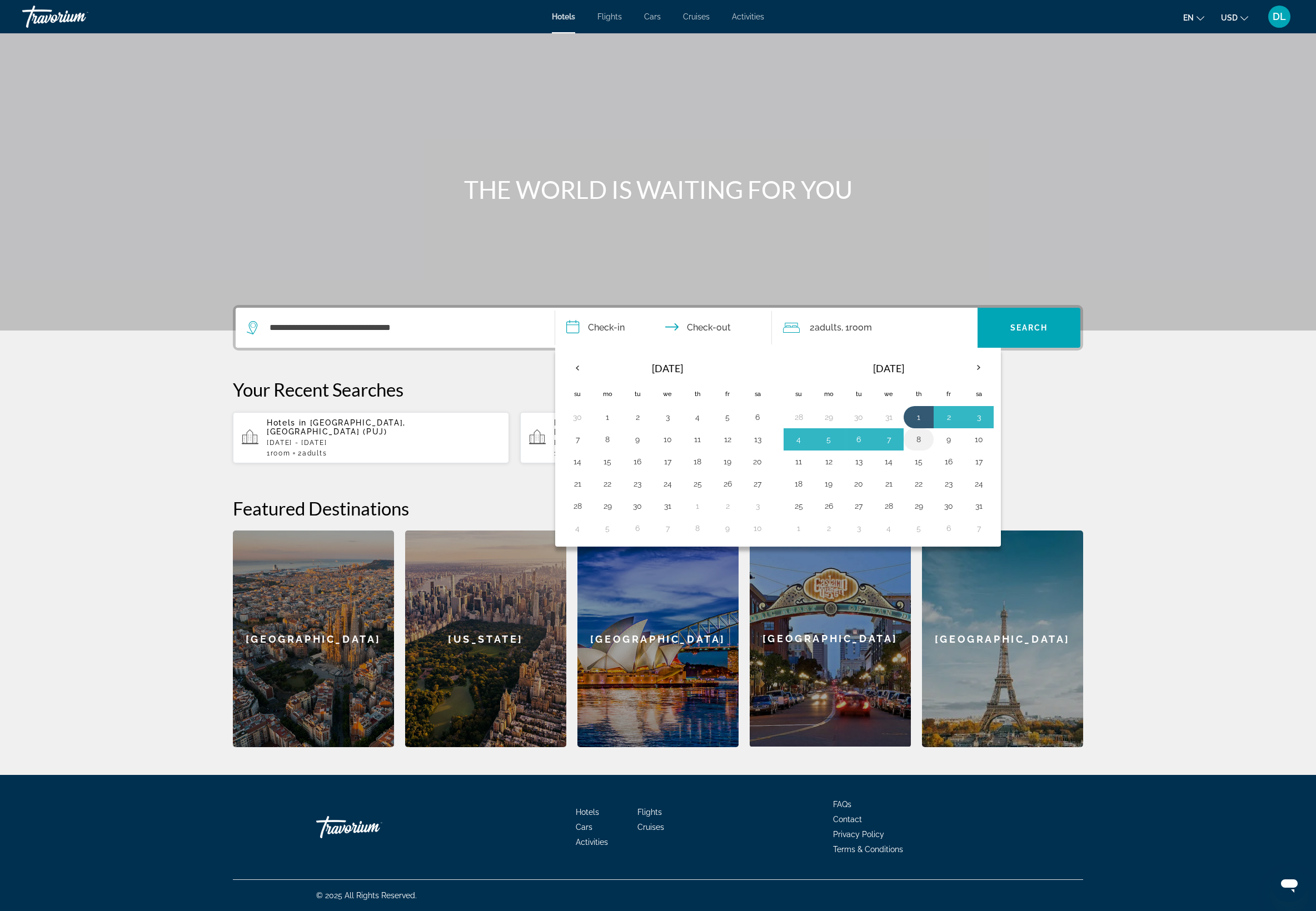
type input "**********"
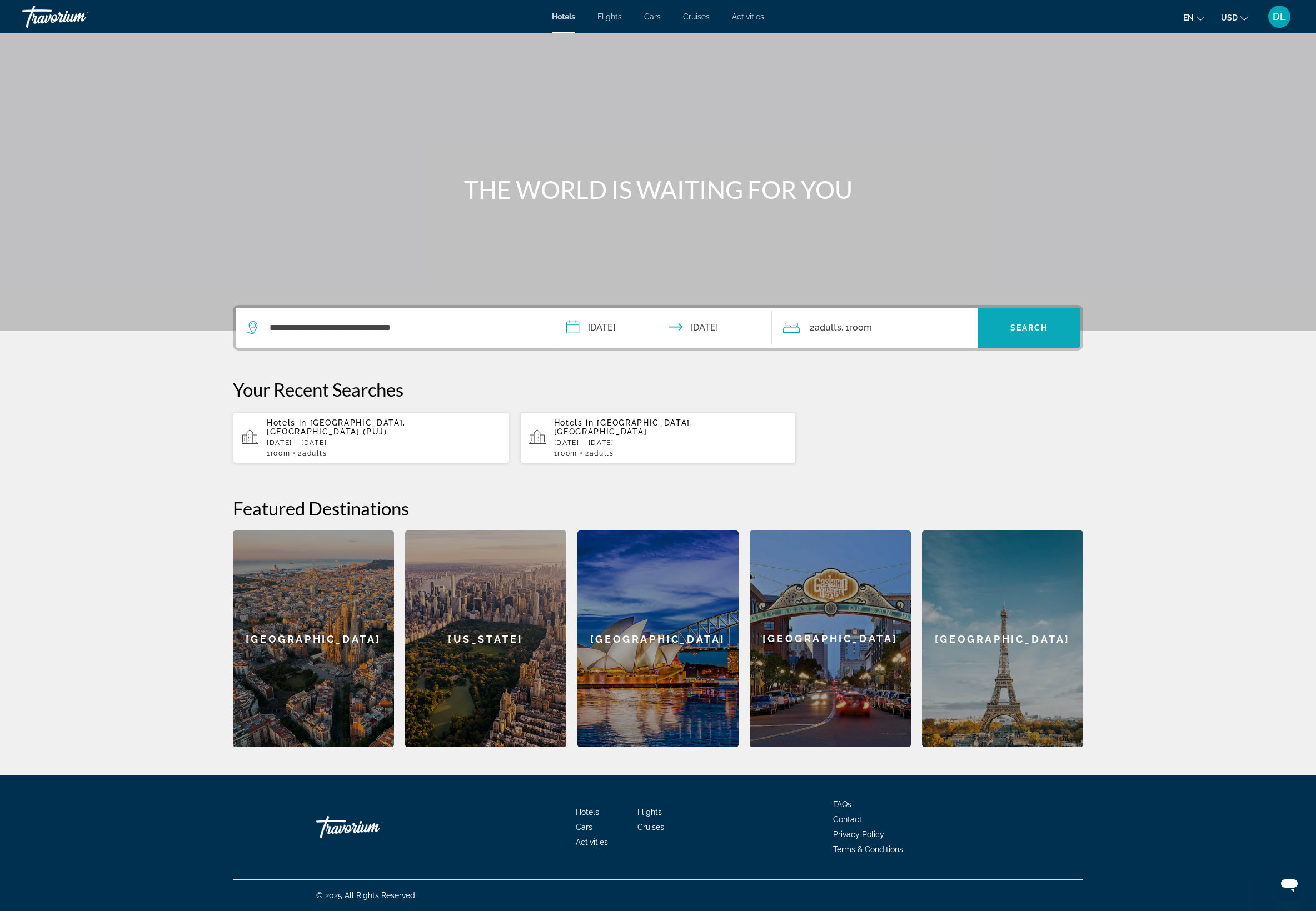
click at [1080, 314] on span "Search widget" at bounding box center [1029, 327] width 103 height 27
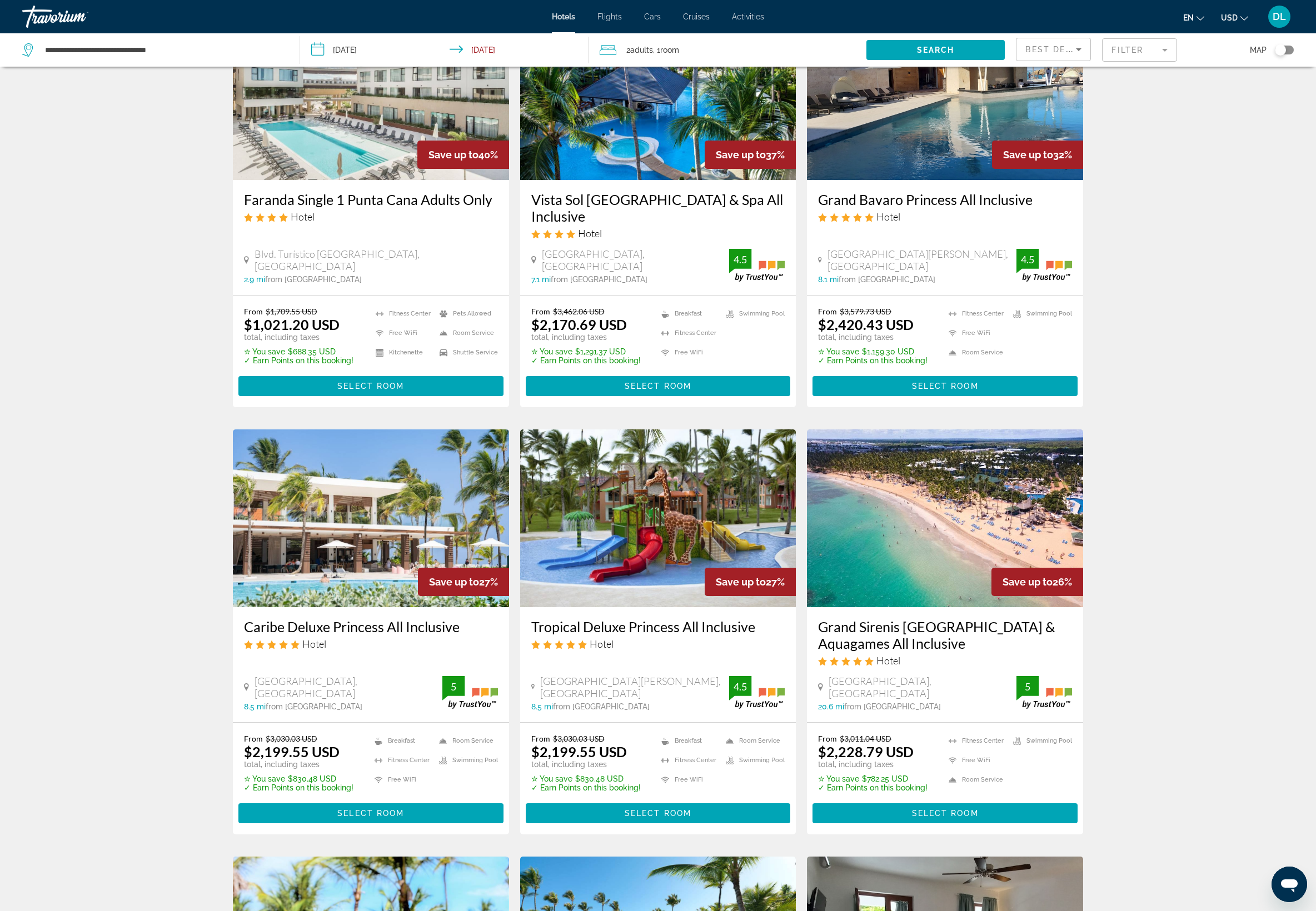
scroll to position [112, 0]
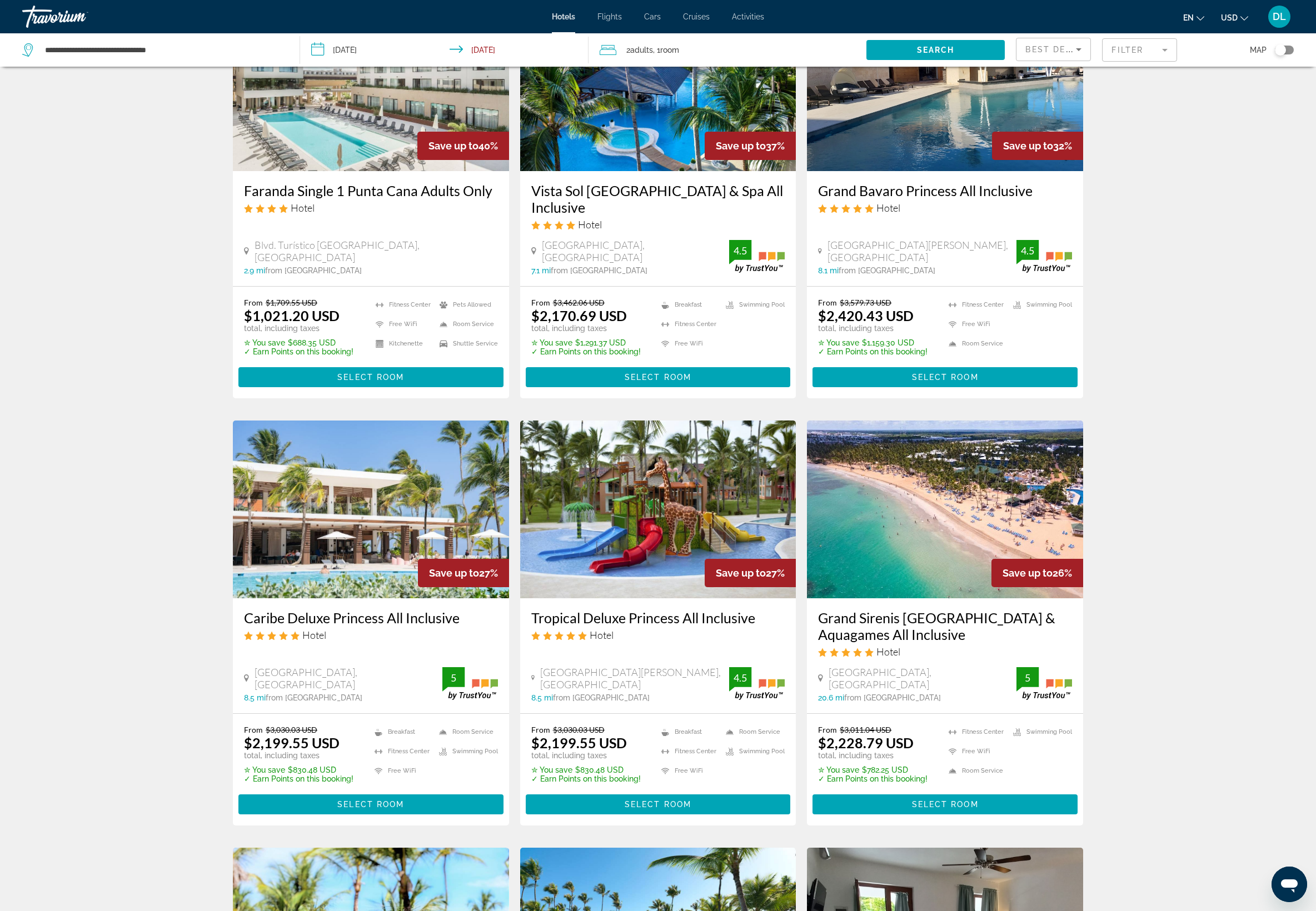
click at [520, 171] on img "Main content" at bounding box center [658, 82] width 276 height 178
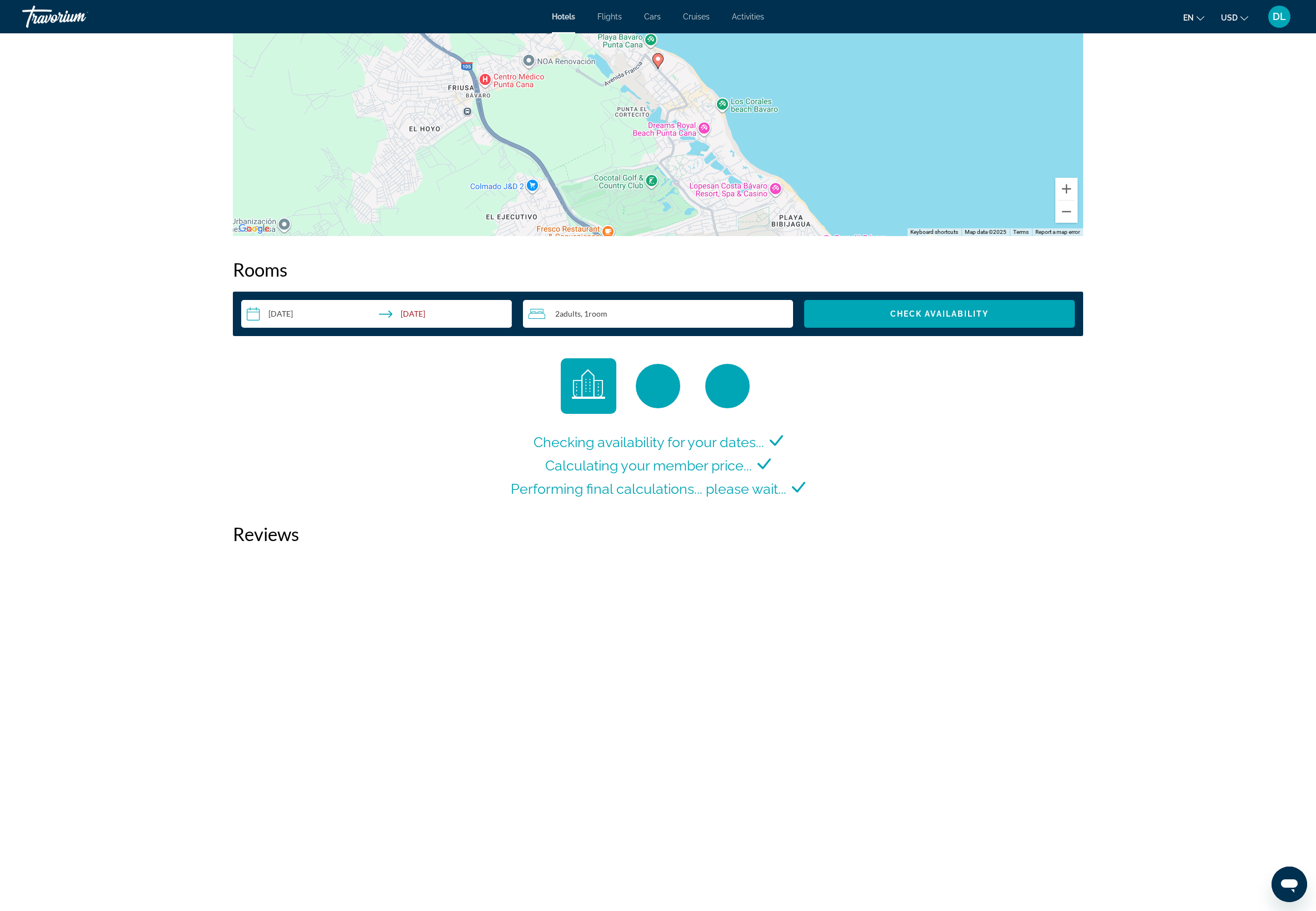
scroll to position [762, 0]
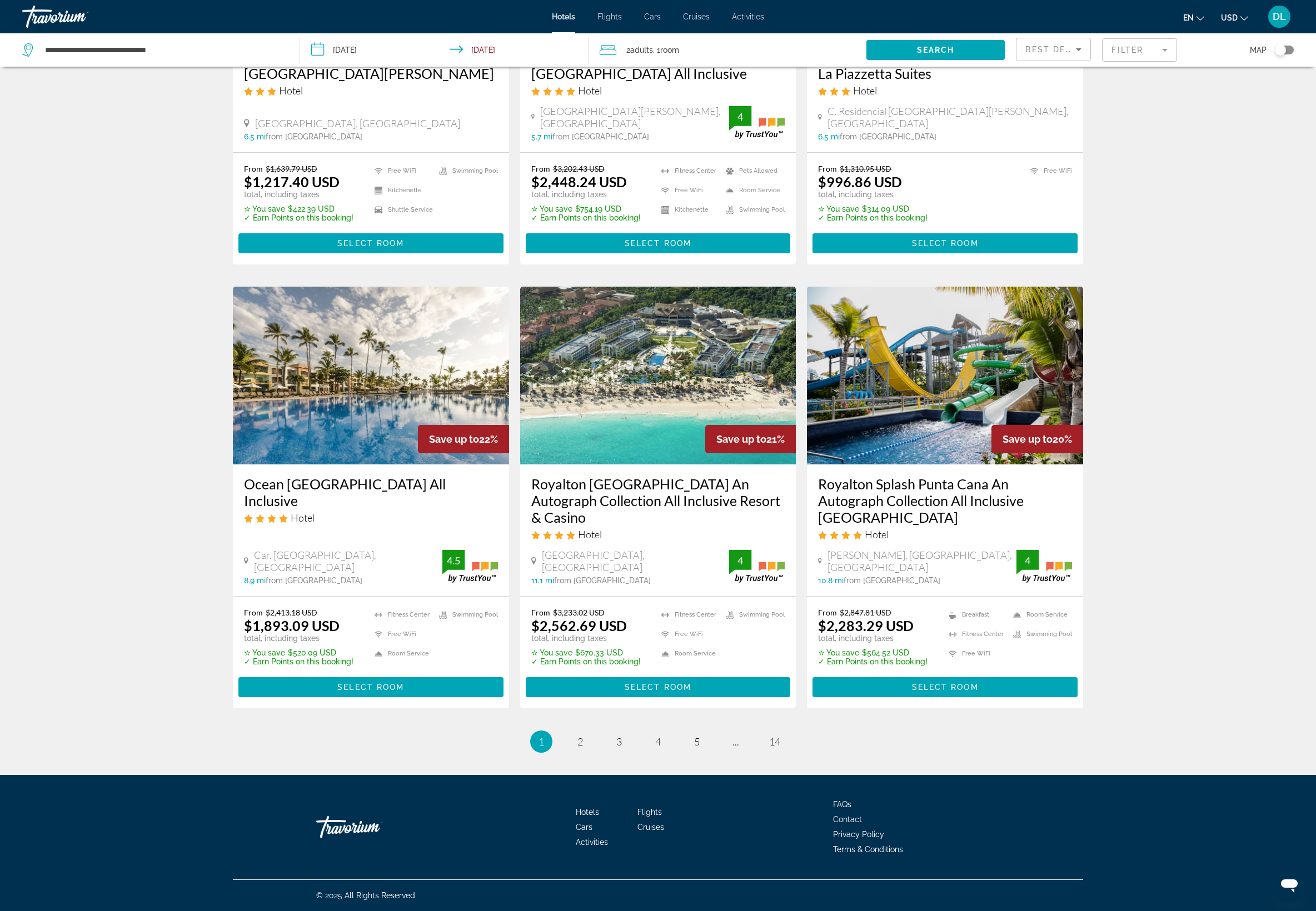
scroll to position [2271, 0]
click at [978, 396] on img "Main content" at bounding box center [944, 375] width 276 height 178
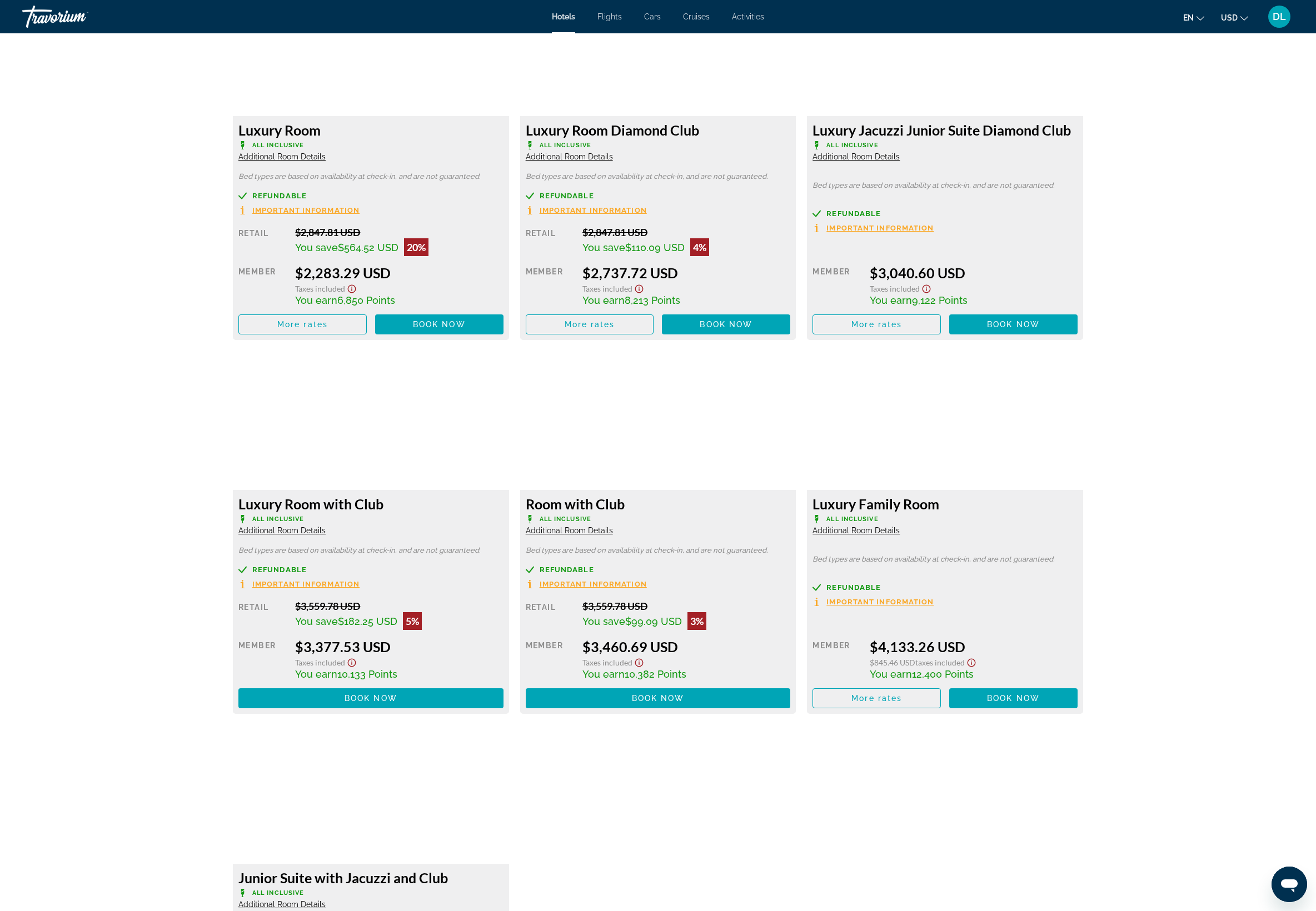
scroll to position [1594, 0]
